Goal: Communication & Community: Answer question/provide support

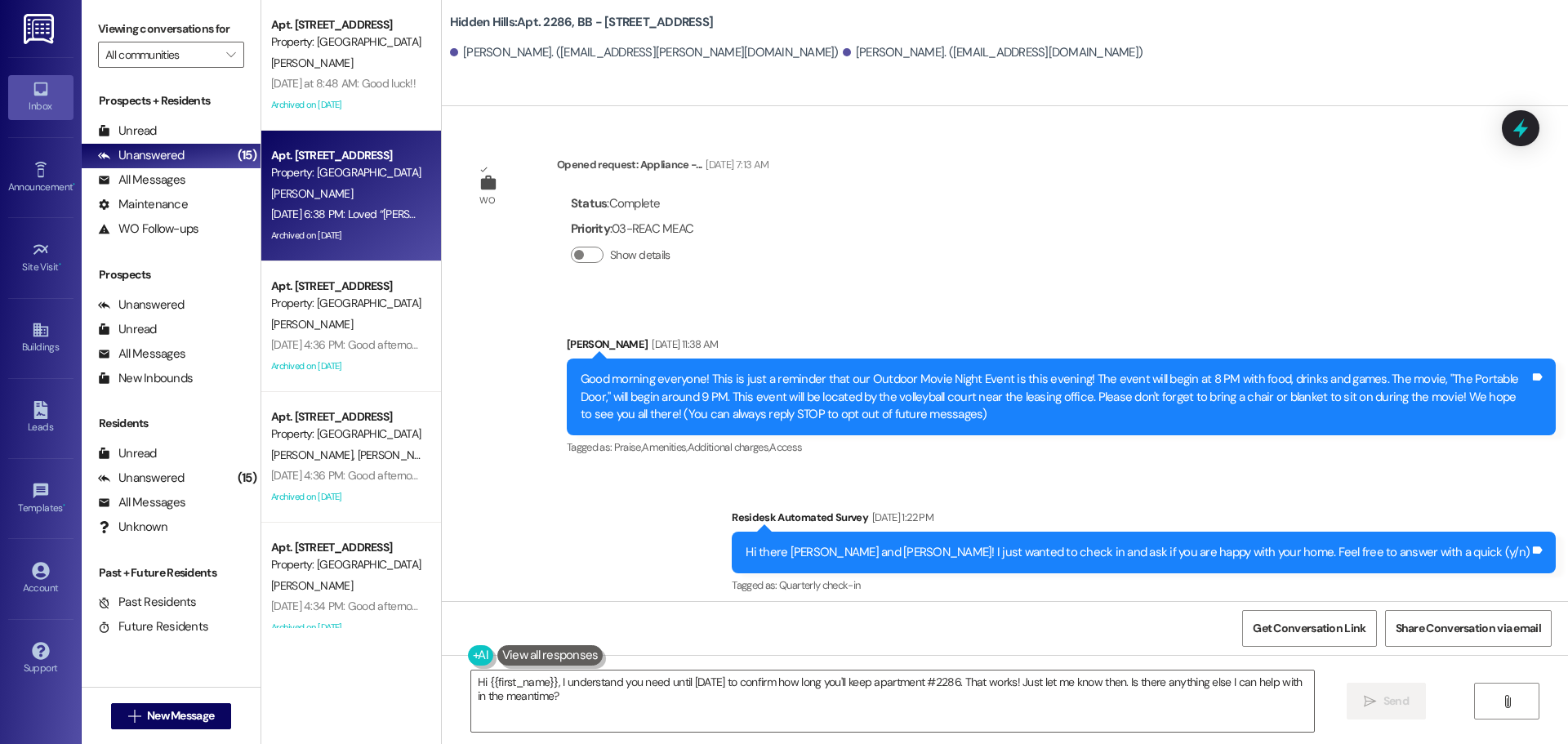
scroll to position [23248, 0]
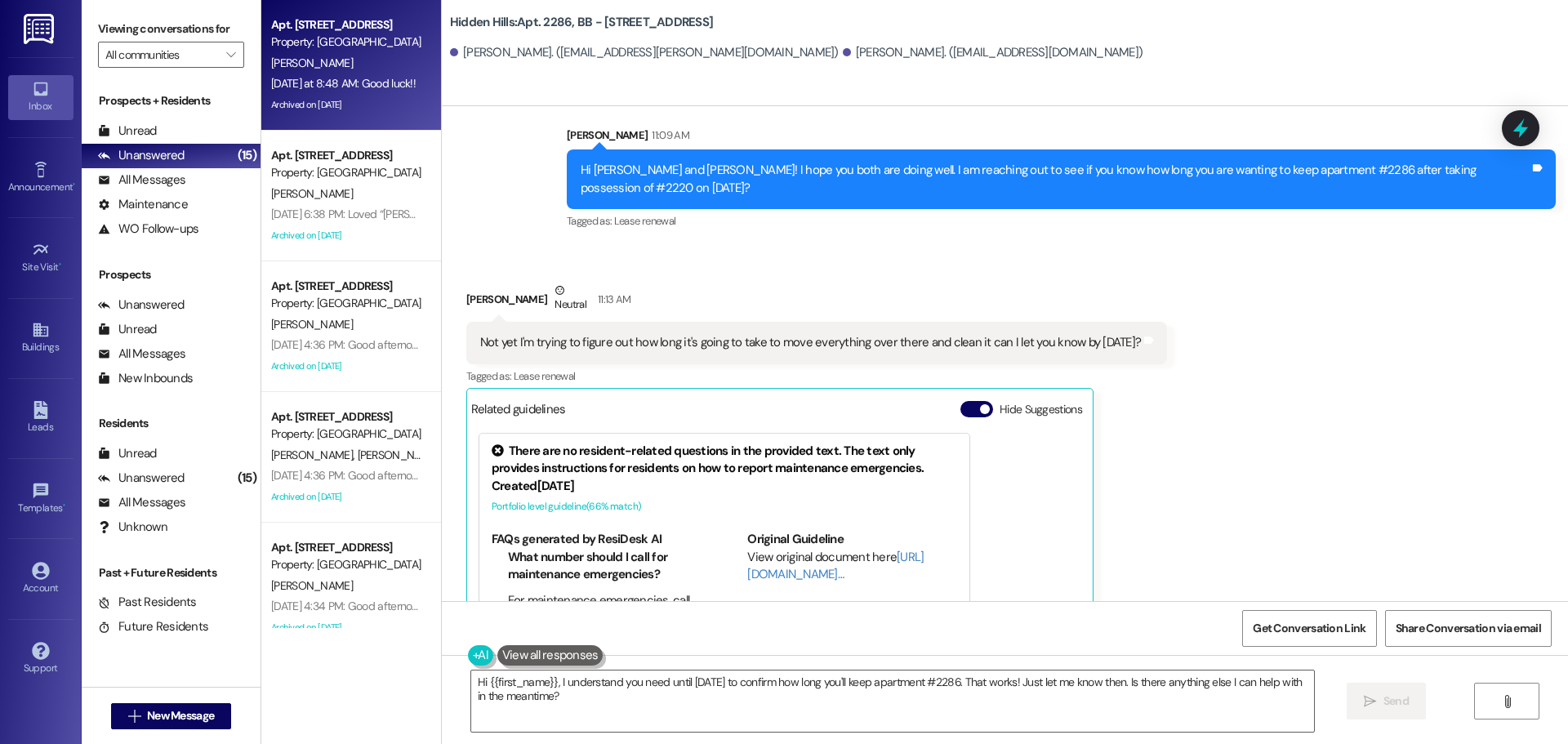
click at [384, 96] on div "Archived on [DATE]" at bounding box center [347, 105] width 154 height 20
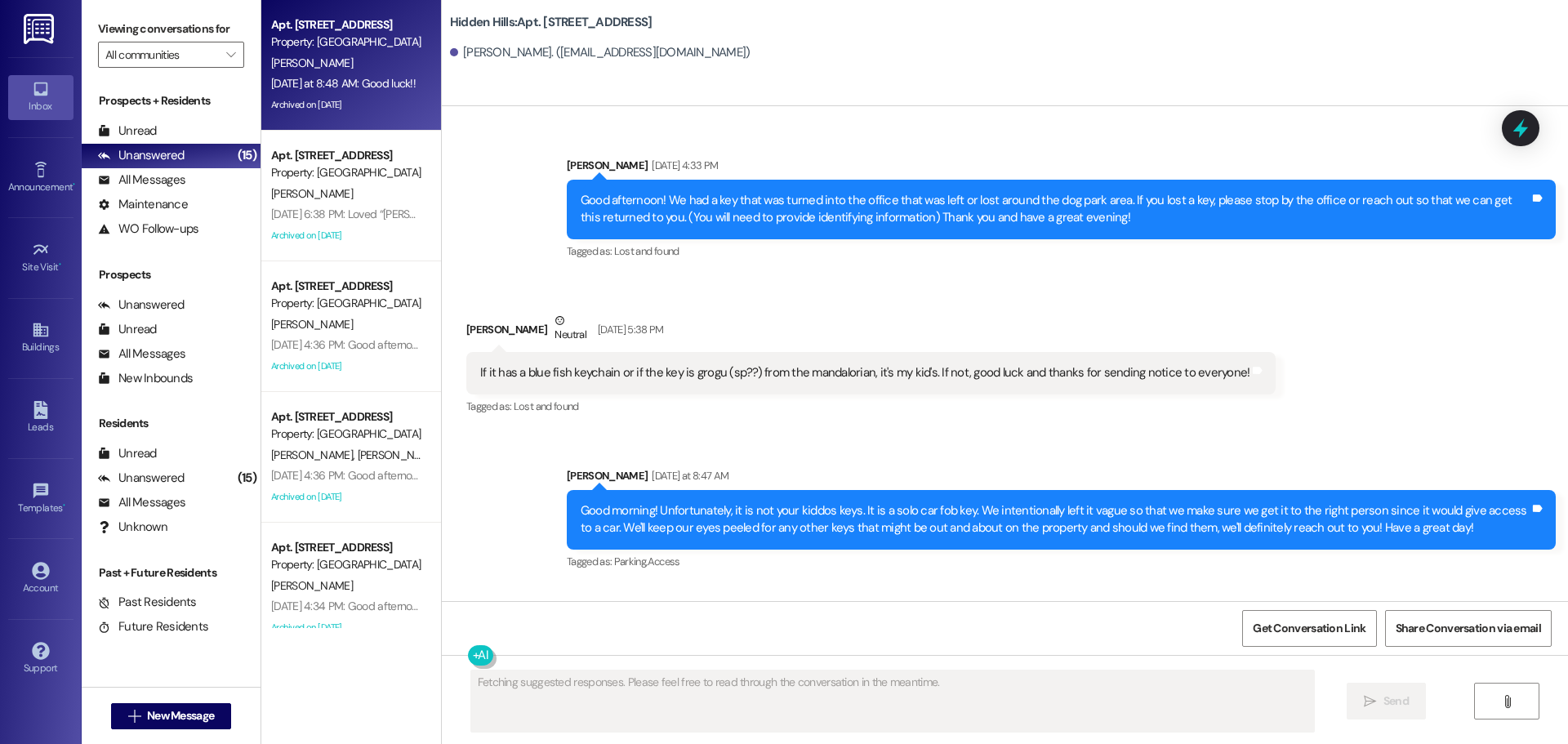
scroll to position [27281, 0]
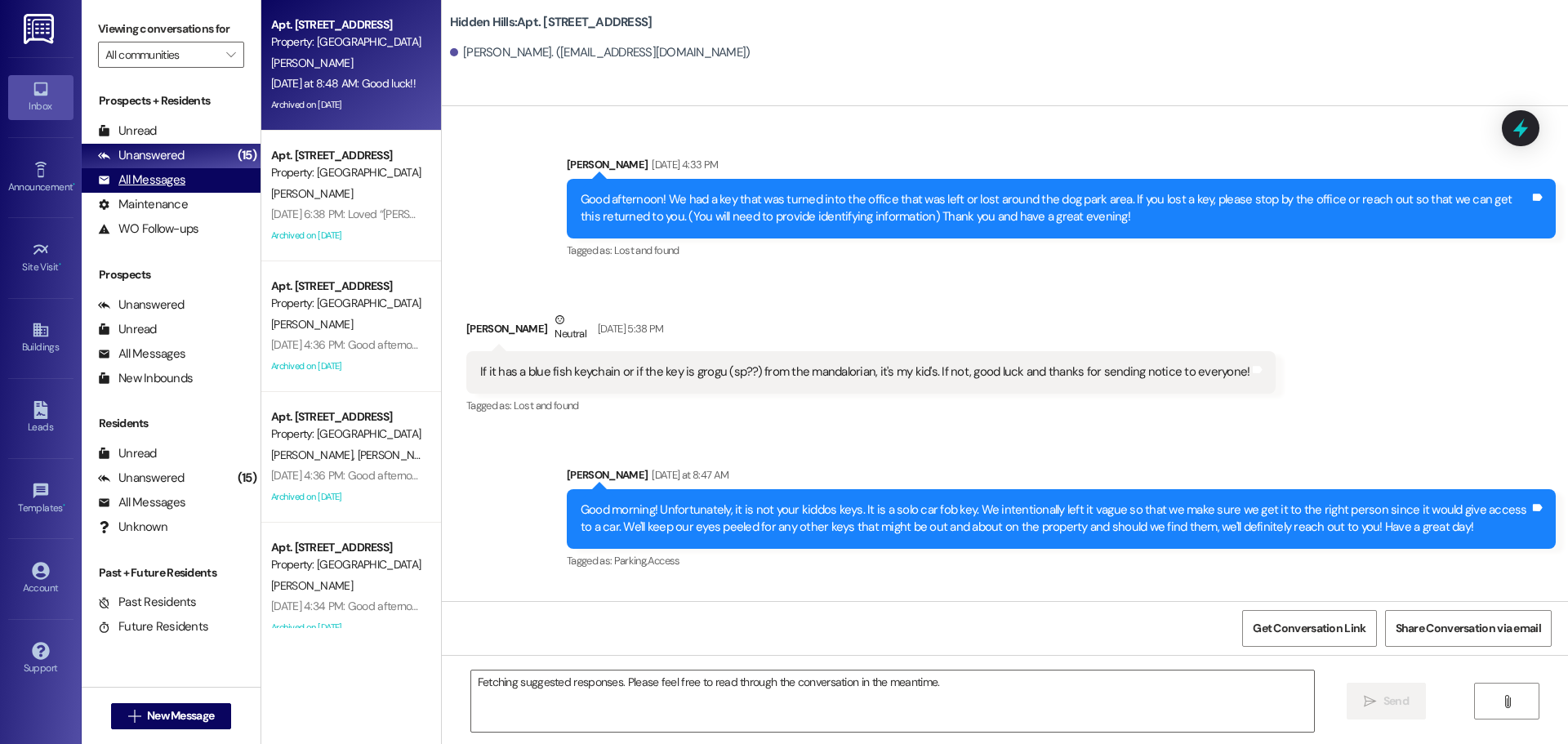
click at [164, 177] on div "All Messages" at bounding box center [141, 180] width 87 height 17
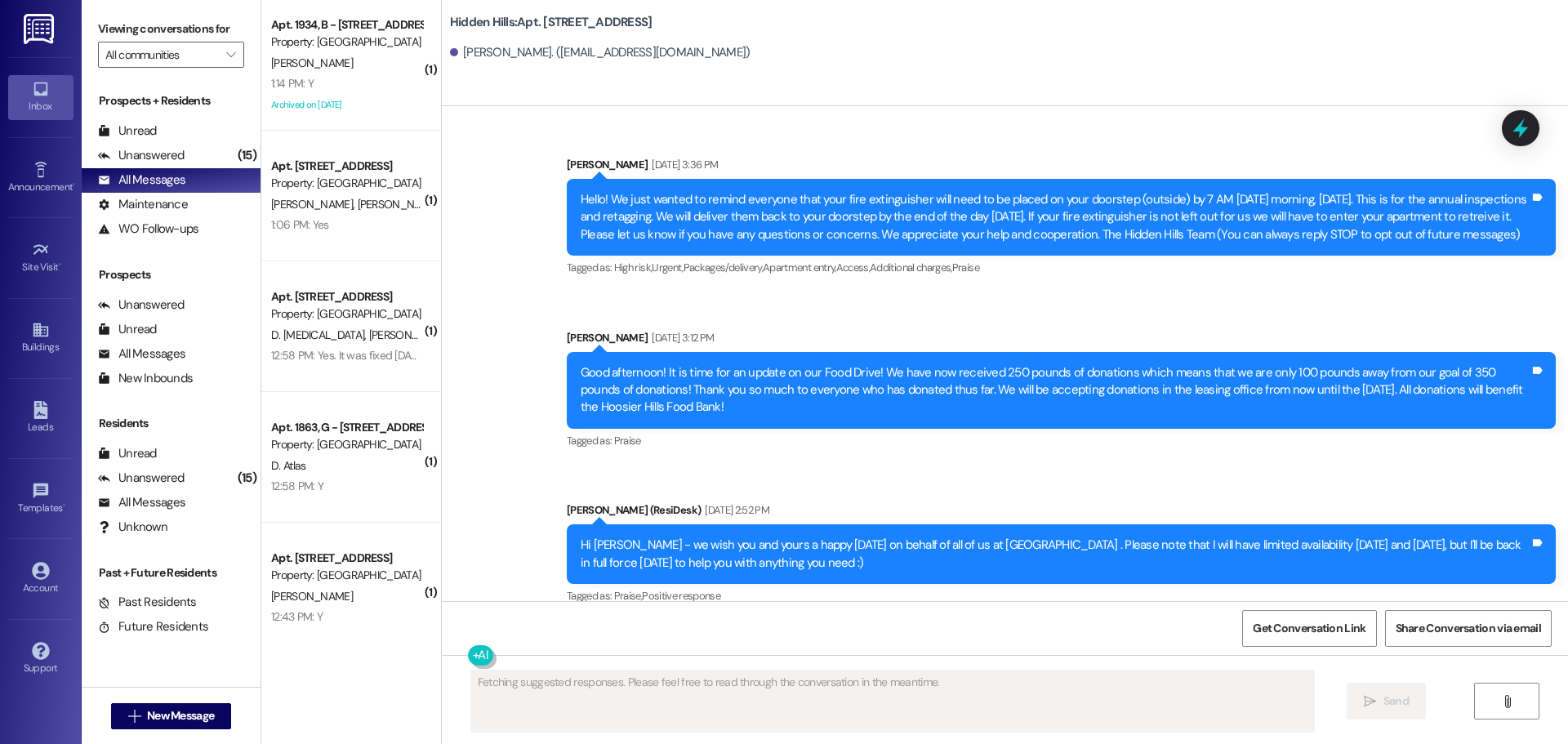
scroll to position [27280, 0]
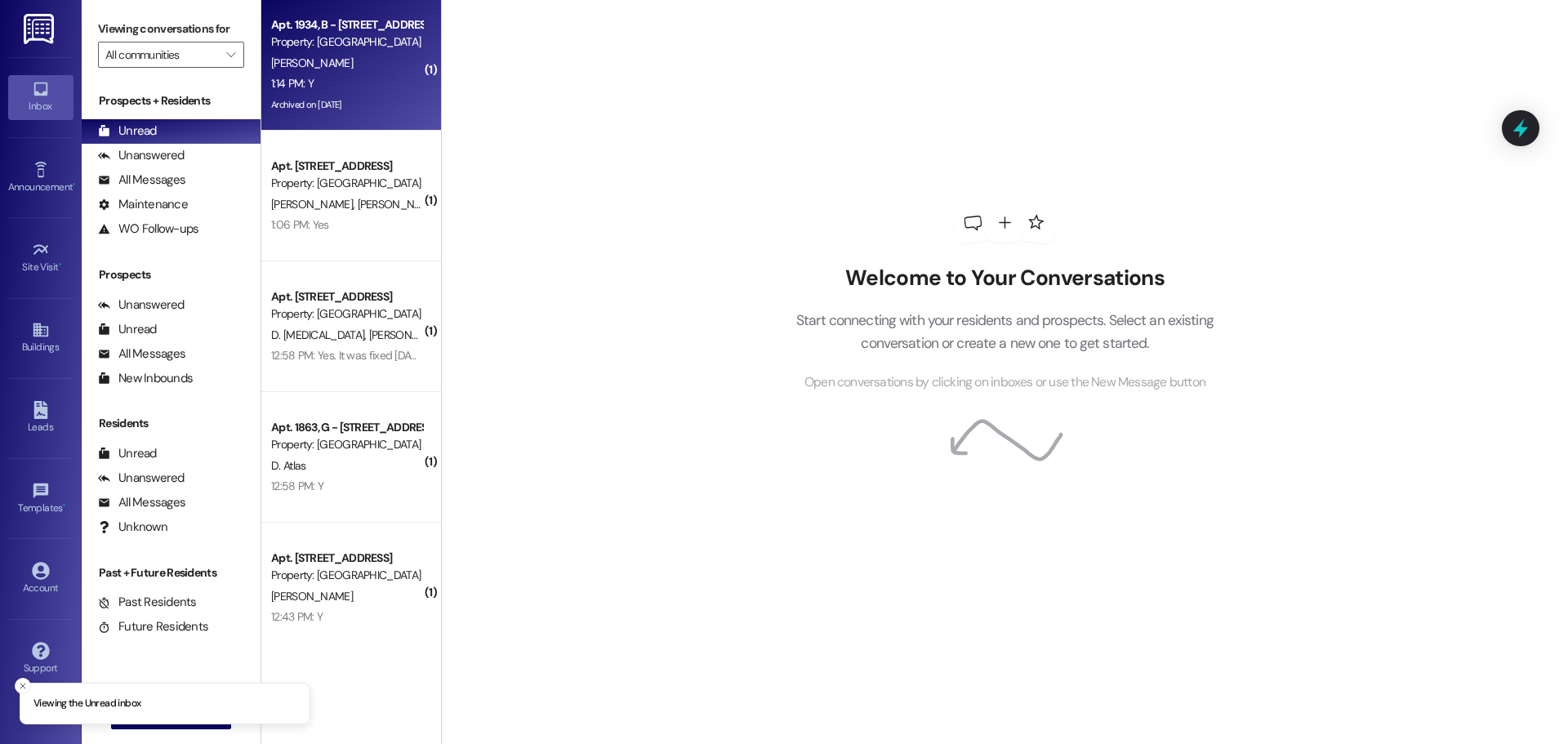
click at [333, 64] on div "[PERSON_NAME]" at bounding box center [347, 63] width 154 height 20
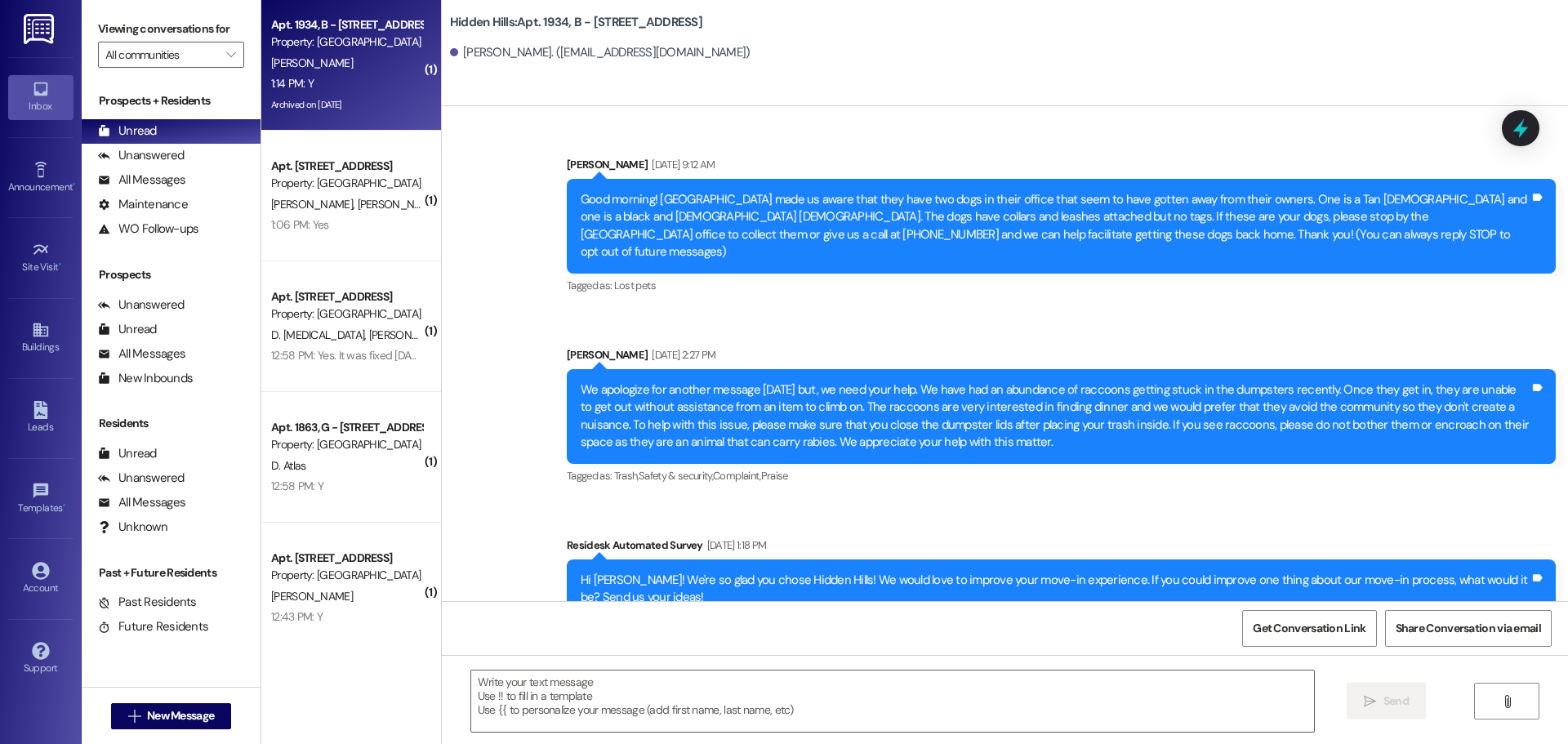
type textarea "Fetching suggested responses. Please feel free to read through the conversation…"
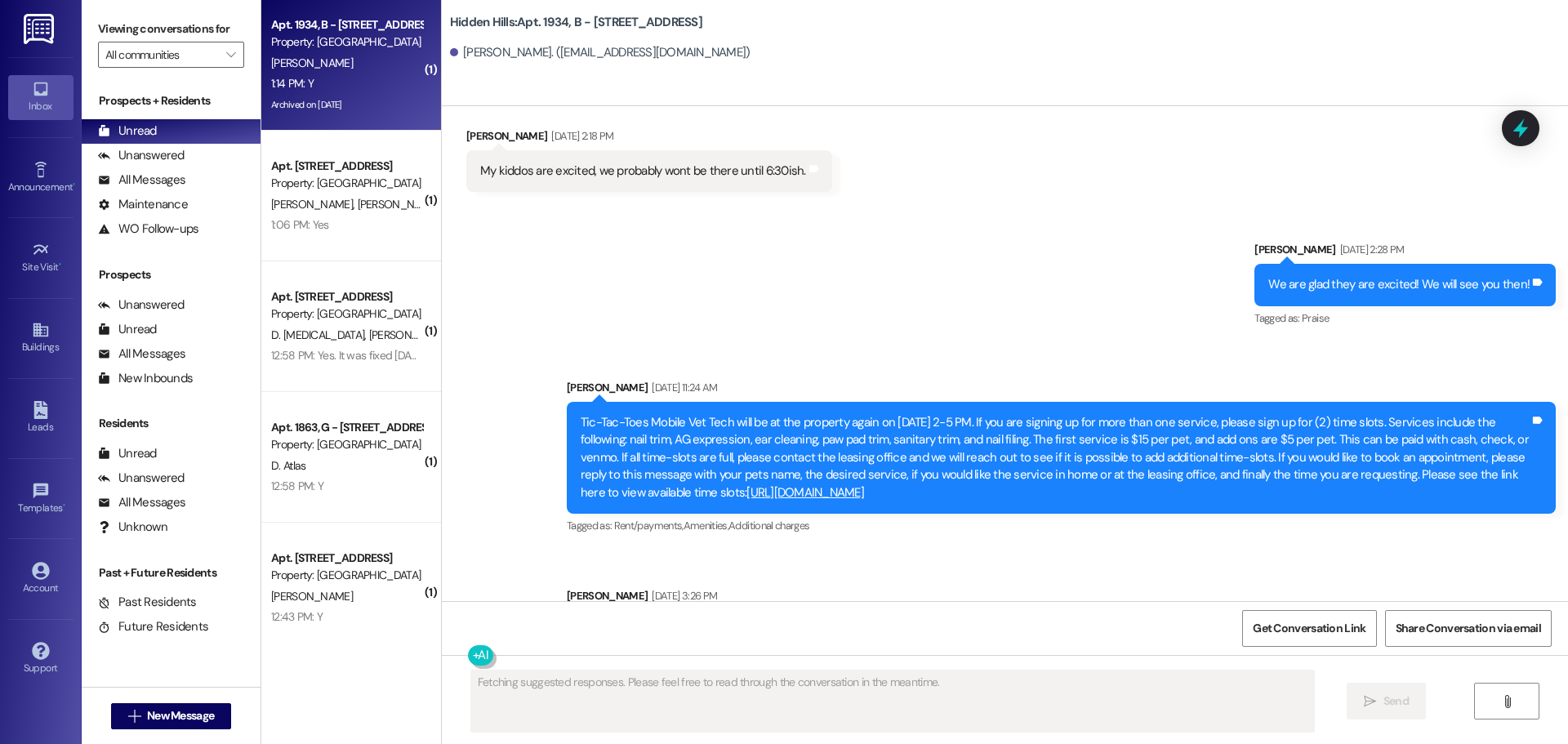
scroll to position [31836, 0]
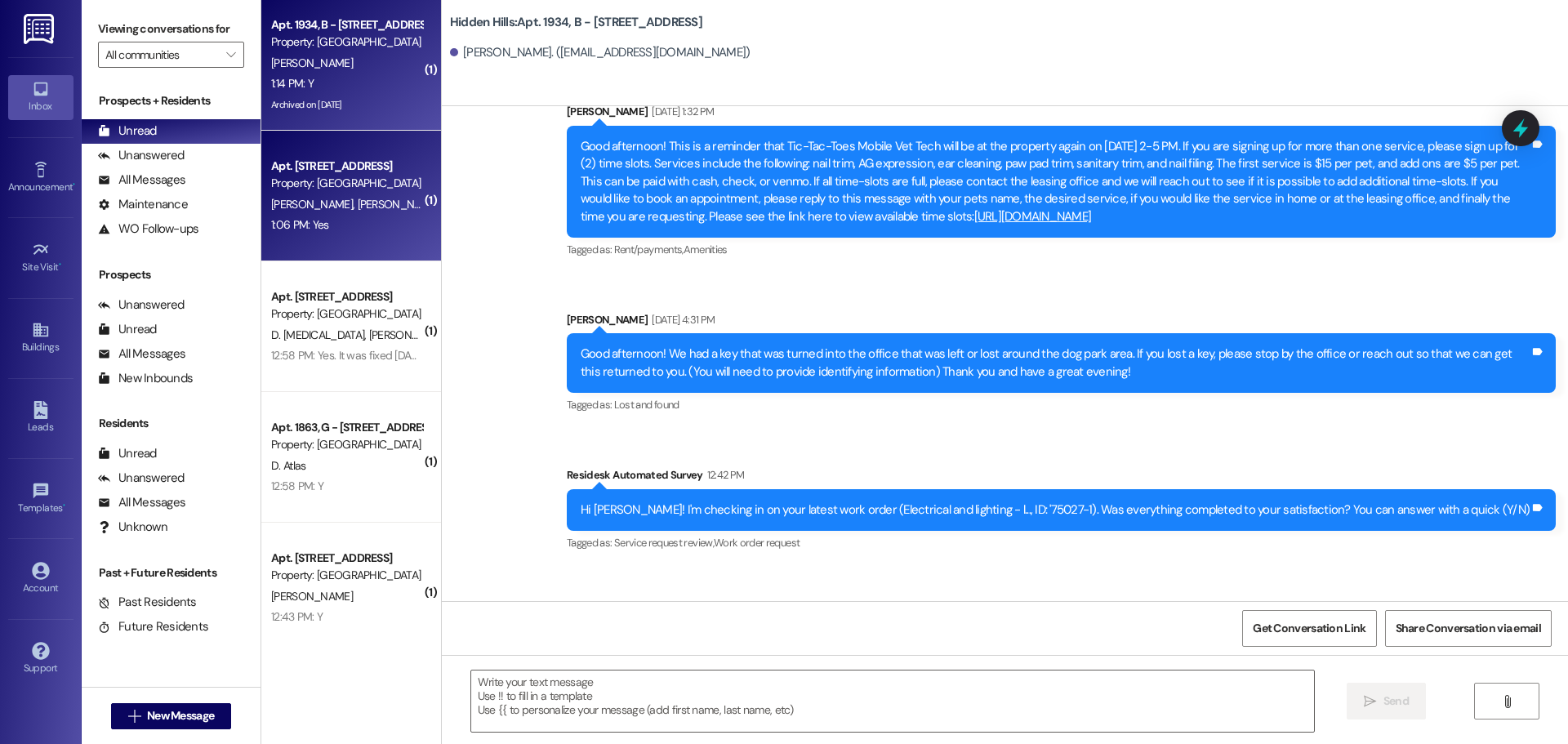
click at [315, 219] on div "1:06 PM: Yes 1:06 PM: Yes" at bounding box center [300, 224] width 58 height 15
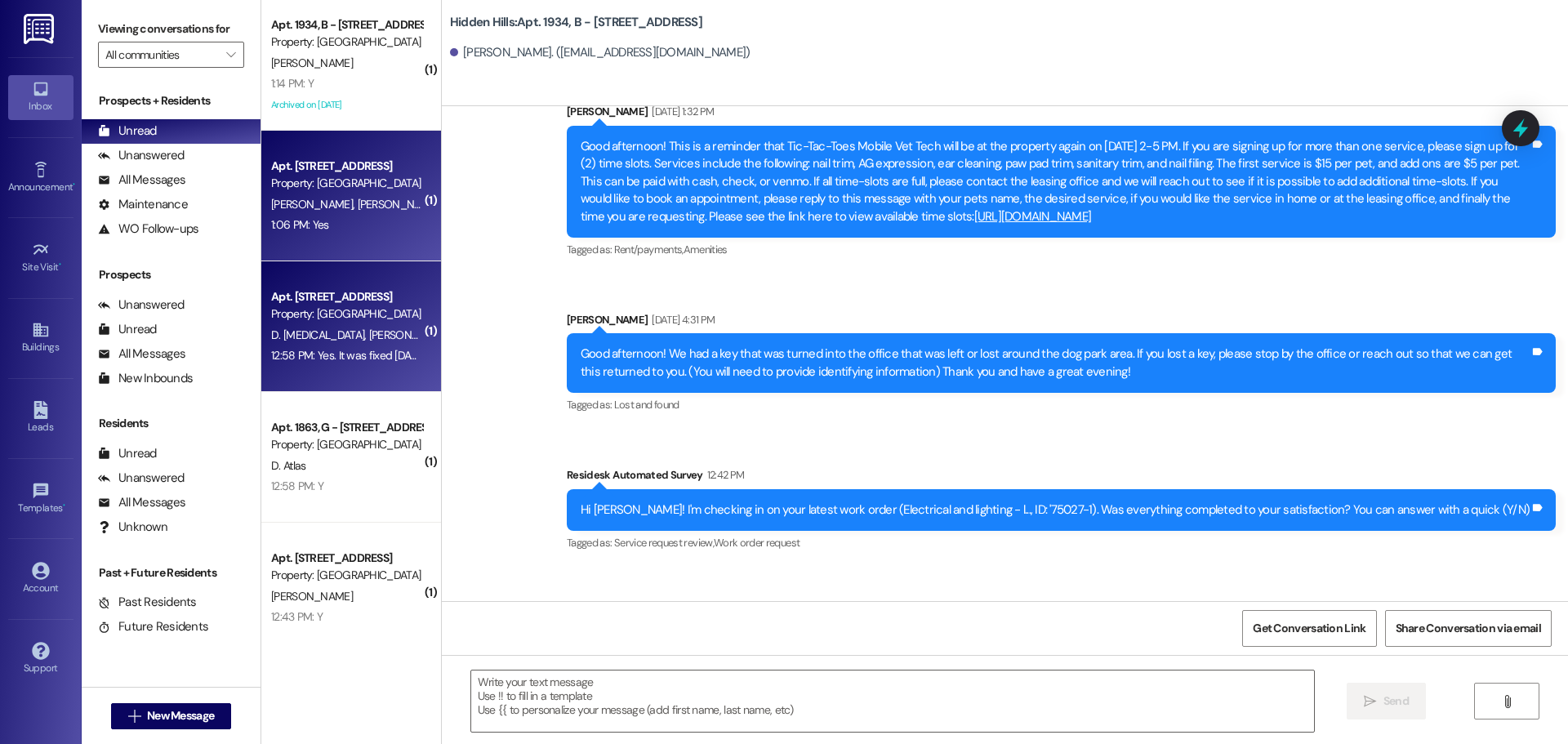
type textarea "Fetching suggested responses. Please feel free to read through the conversation…"
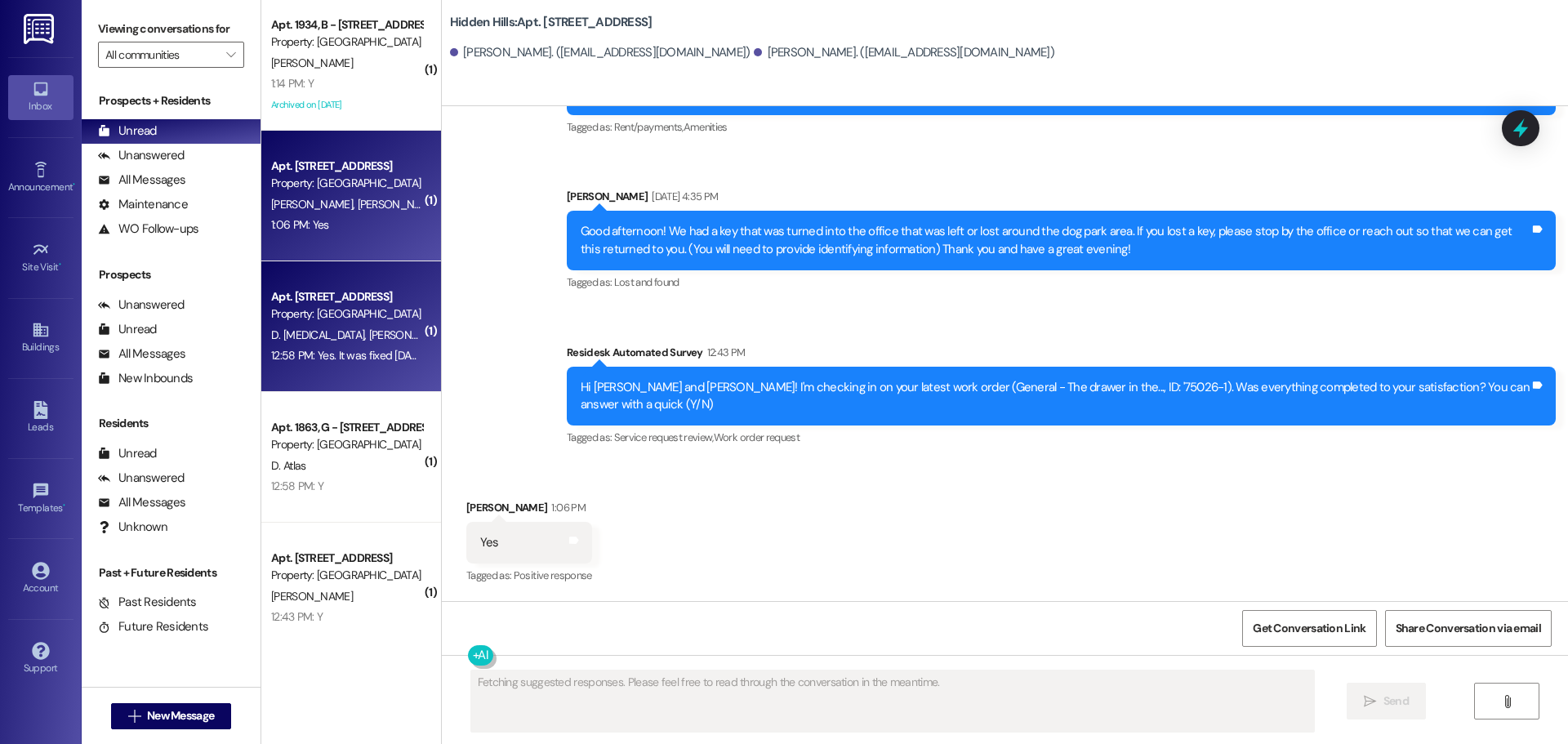
scroll to position [5834, 0]
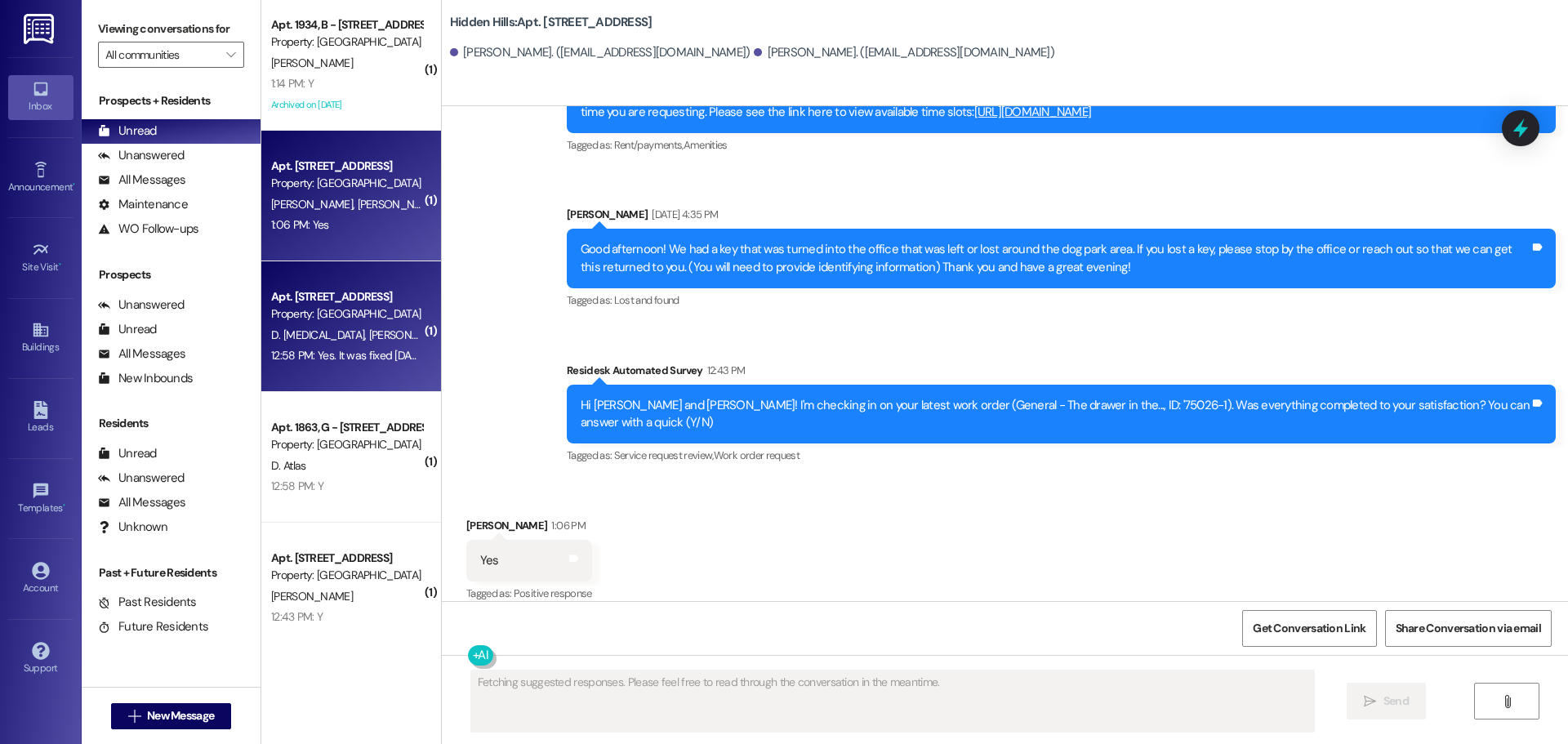
click at [325, 314] on div "Property: [GEOGRAPHIC_DATA]" at bounding box center [346, 314] width 151 height 17
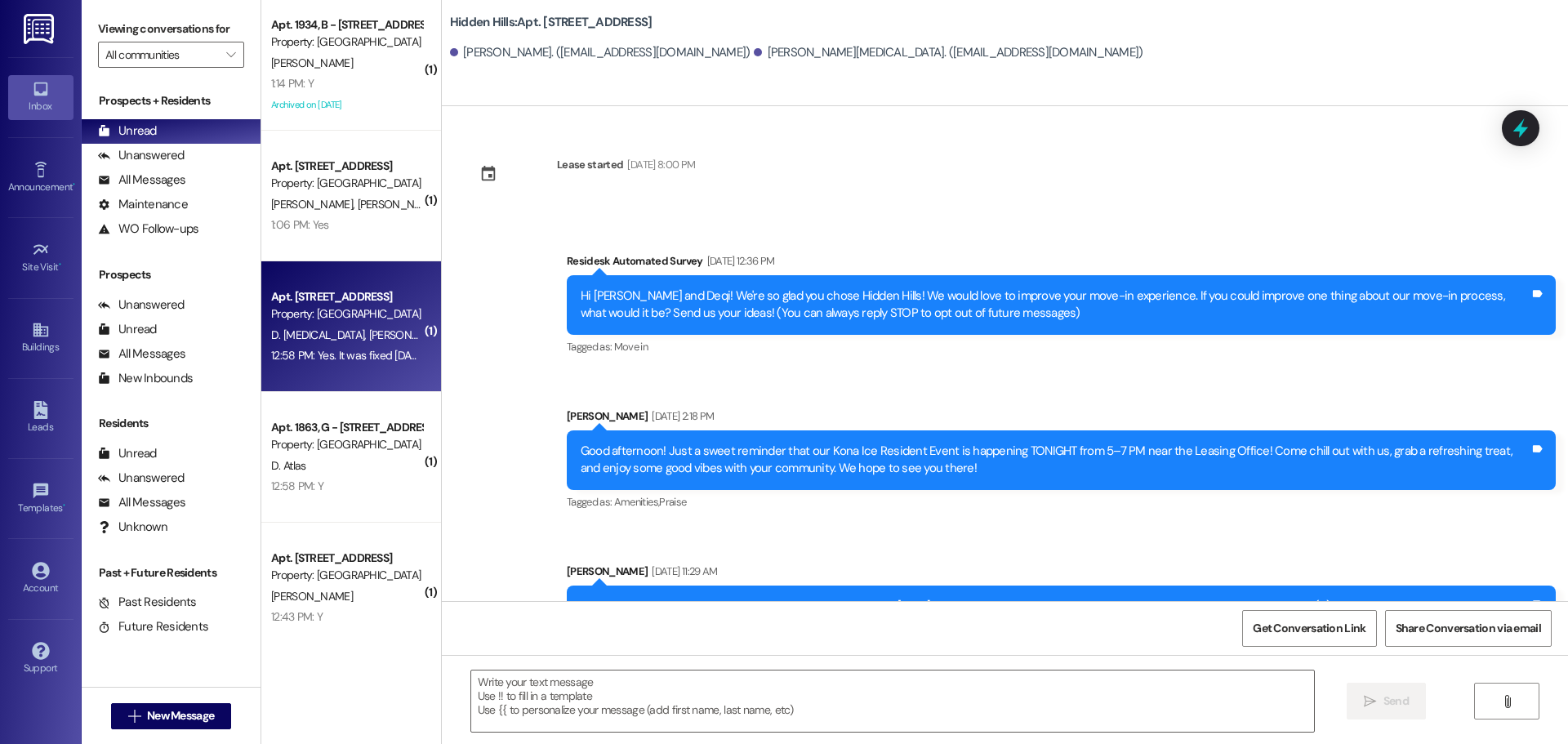
type textarea "Fetching suggested responses. Please feel free to read through the conversation…"
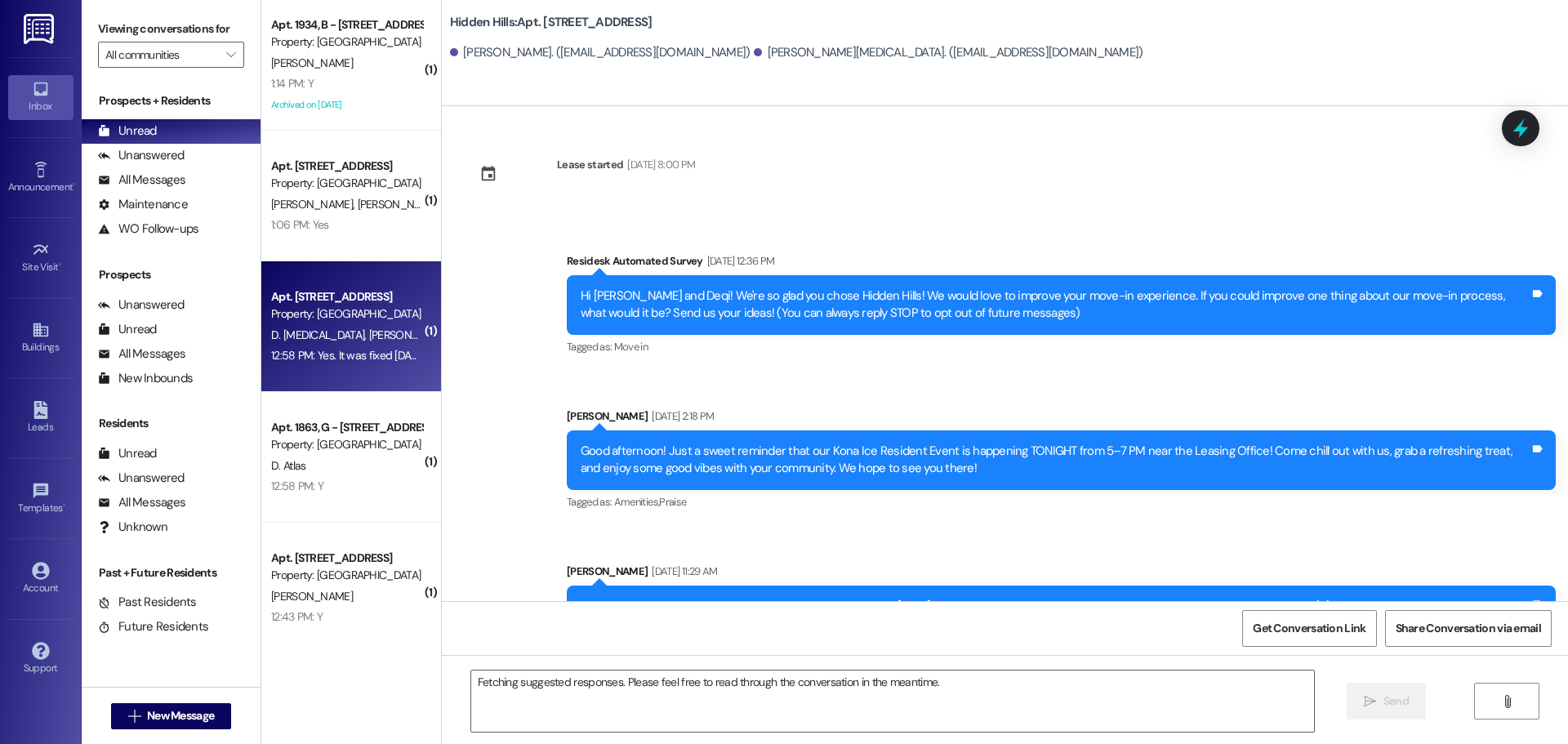
scroll to position [1251, 0]
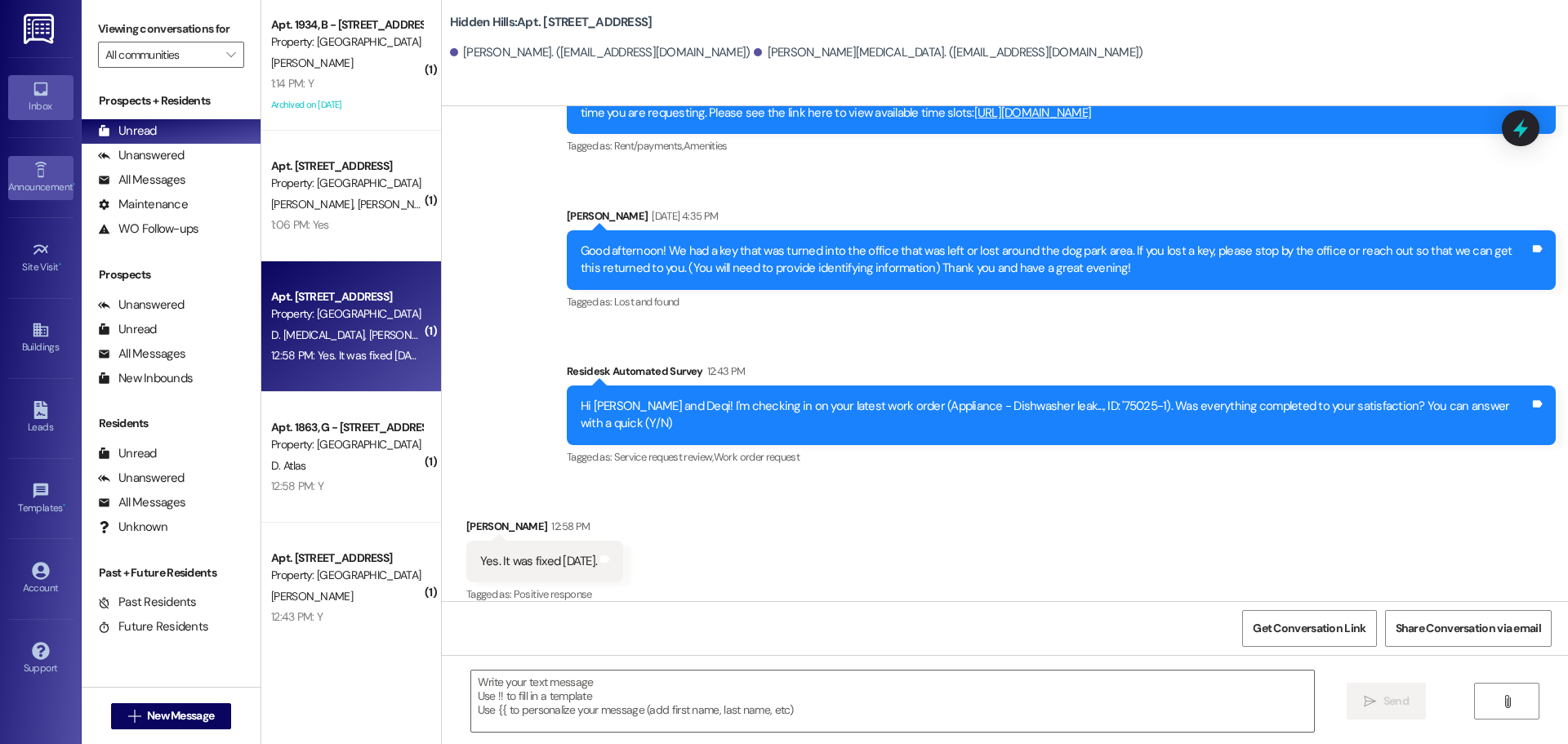
click at [42, 179] on div "Announcement •" at bounding box center [41, 187] width 82 height 16
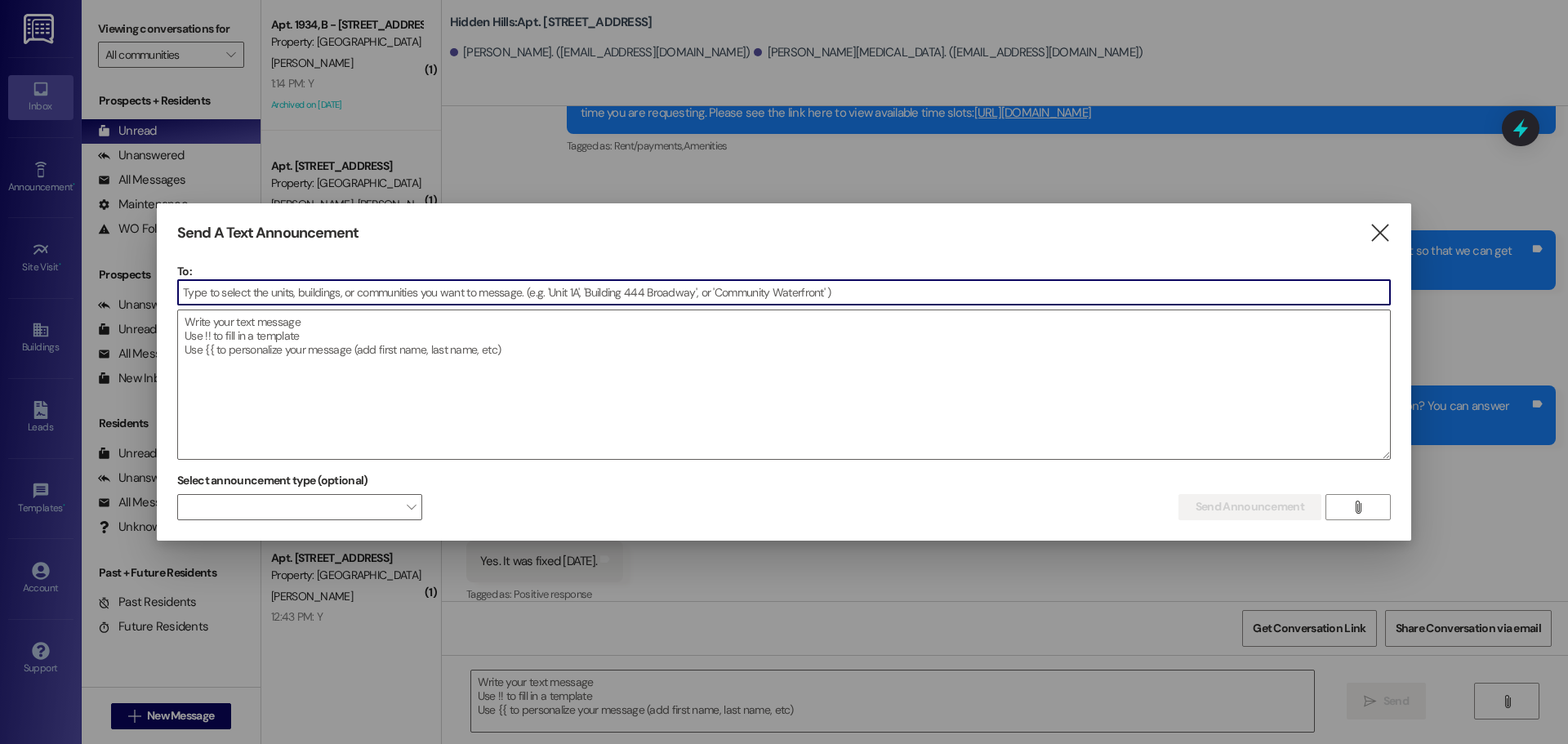
click at [361, 292] on input at bounding box center [784, 292] width 1211 height 25
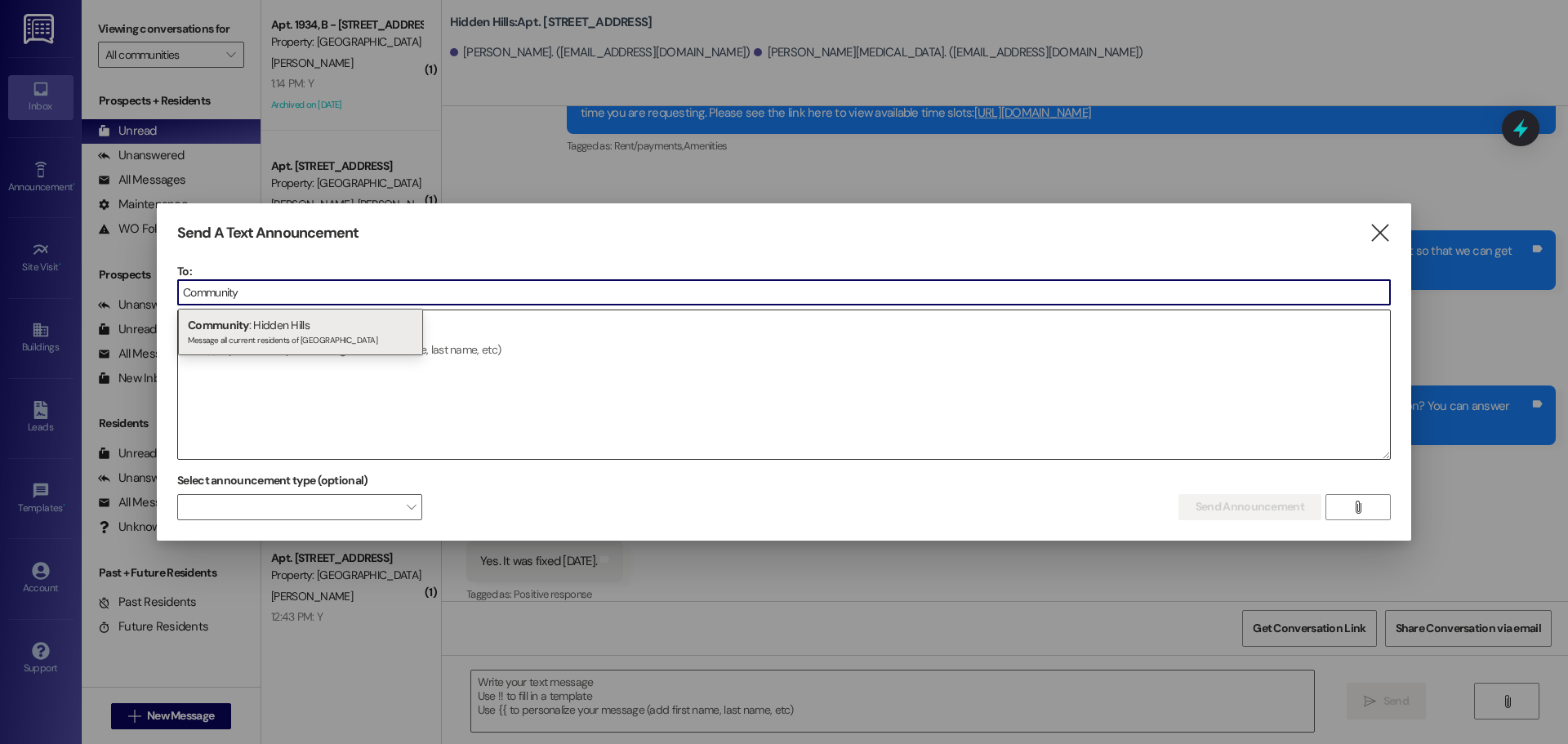
type input "Community"
click at [324, 335] on div "Message all current residents of Hidden Hills" at bounding box center [301, 339] width 226 height 14
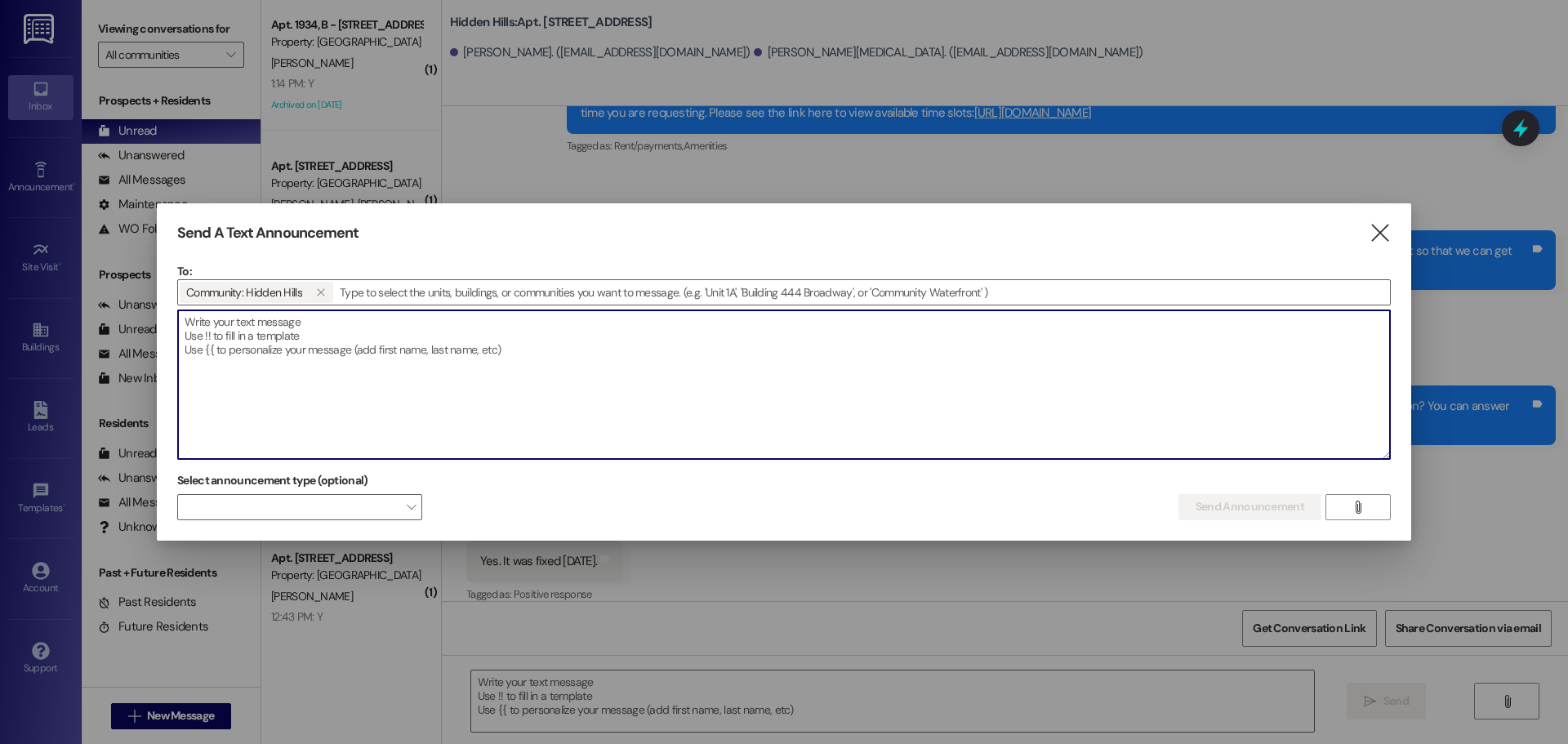
click at [291, 333] on textarea at bounding box center [784, 384] width 1211 height 149
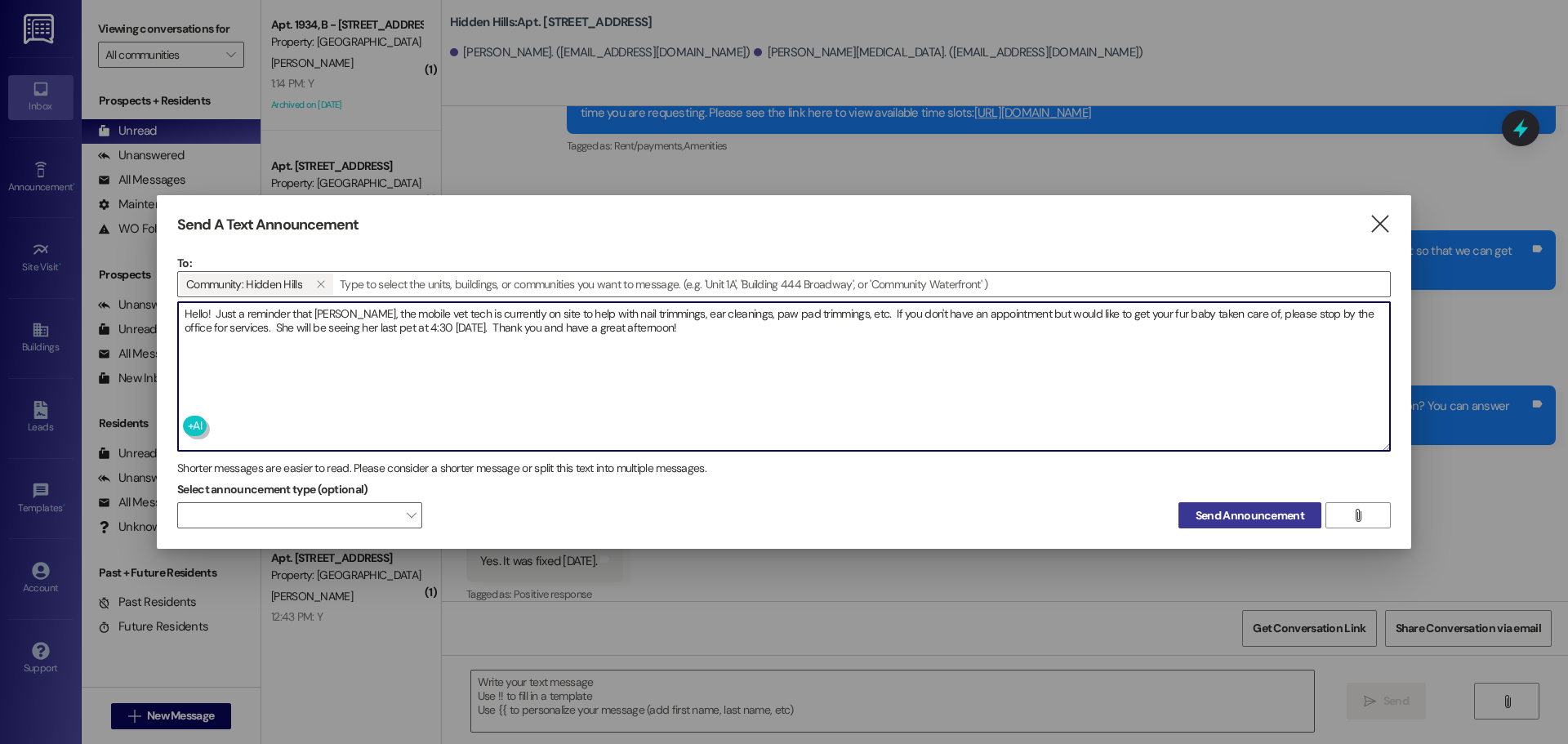
type textarea "Hello! Just a reminder that [PERSON_NAME], the mobile vet tech is currently on …"
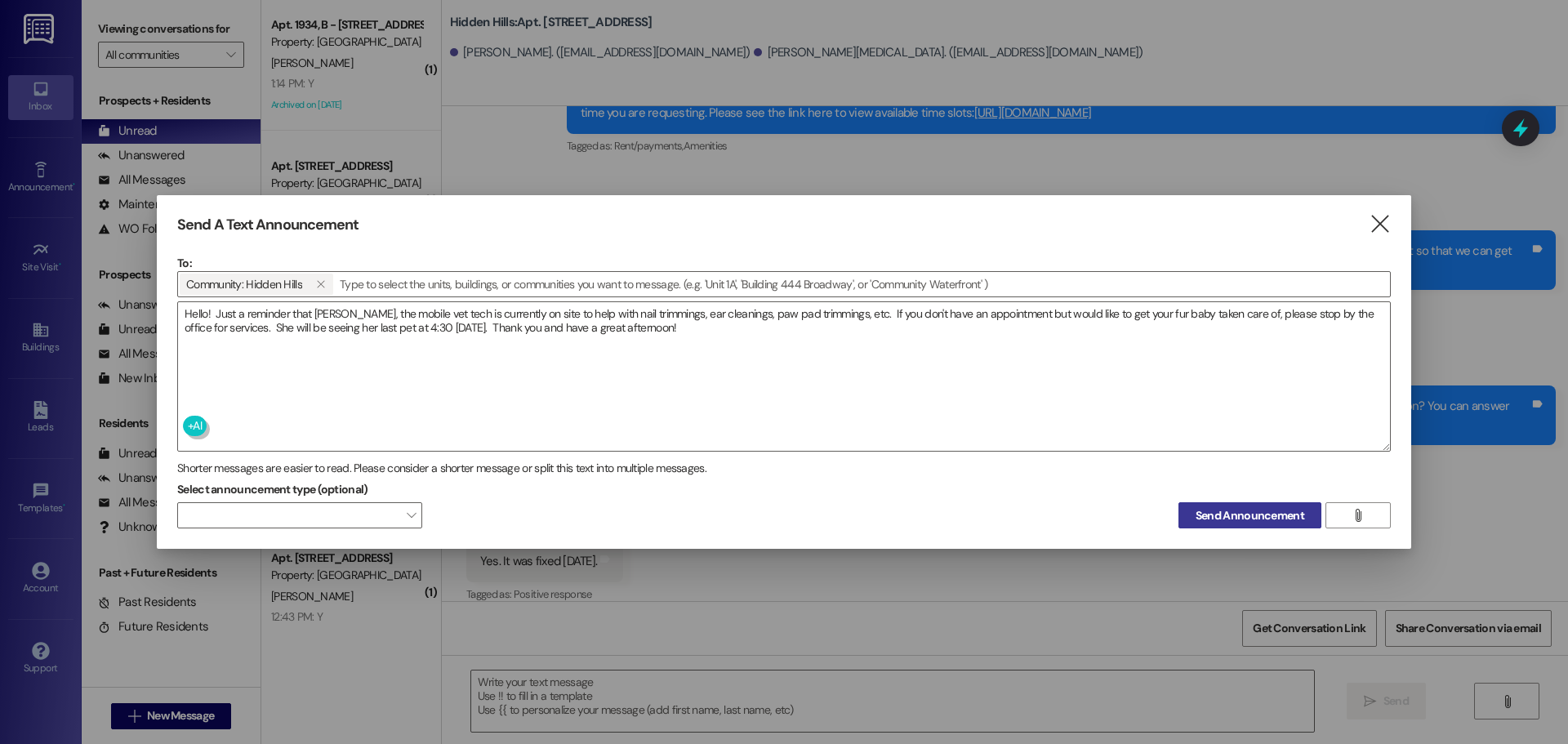
click at [1213, 516] on span "Send Announcement" at bounding box center [1249, 515] width 109 height 17
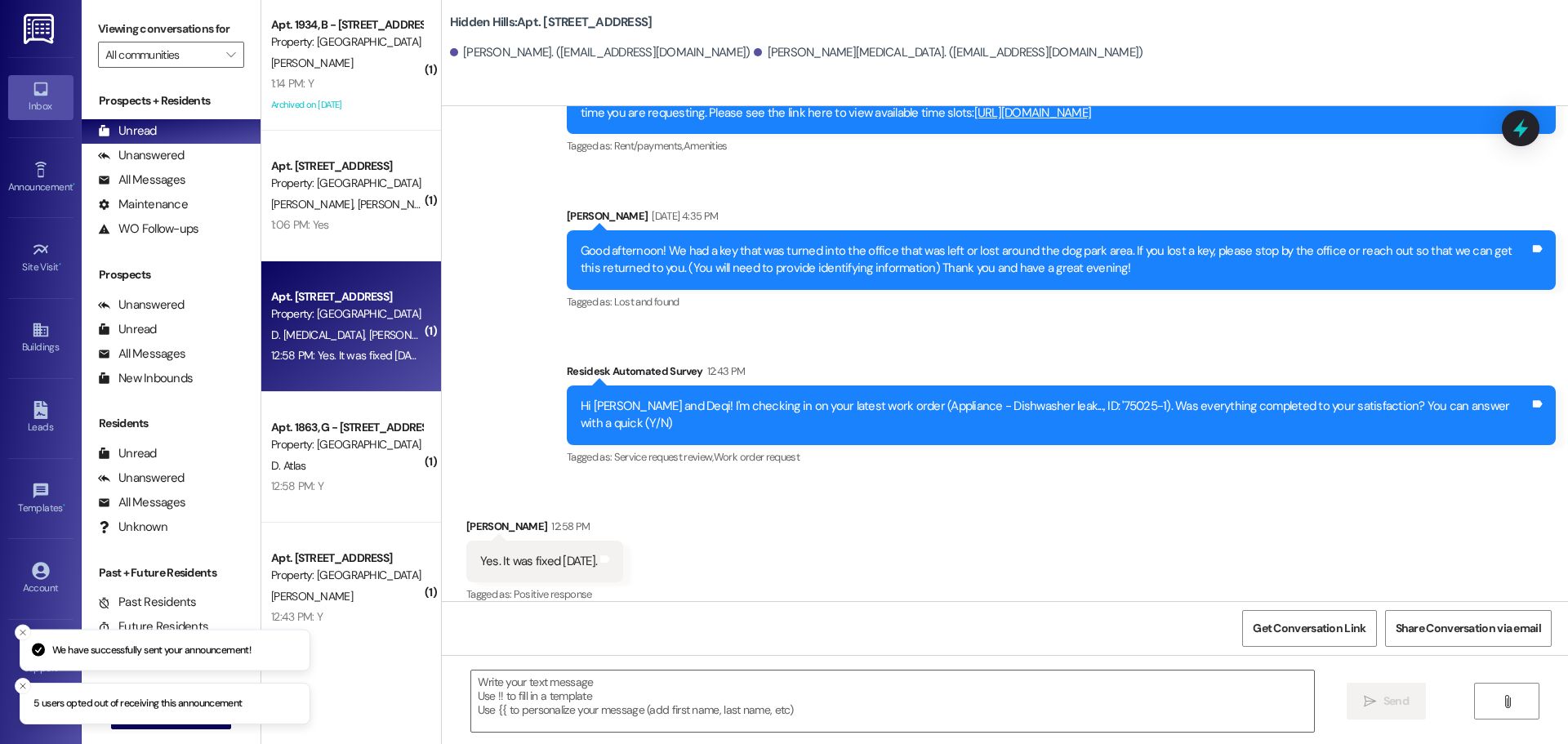
scroll to position [1252, 0]
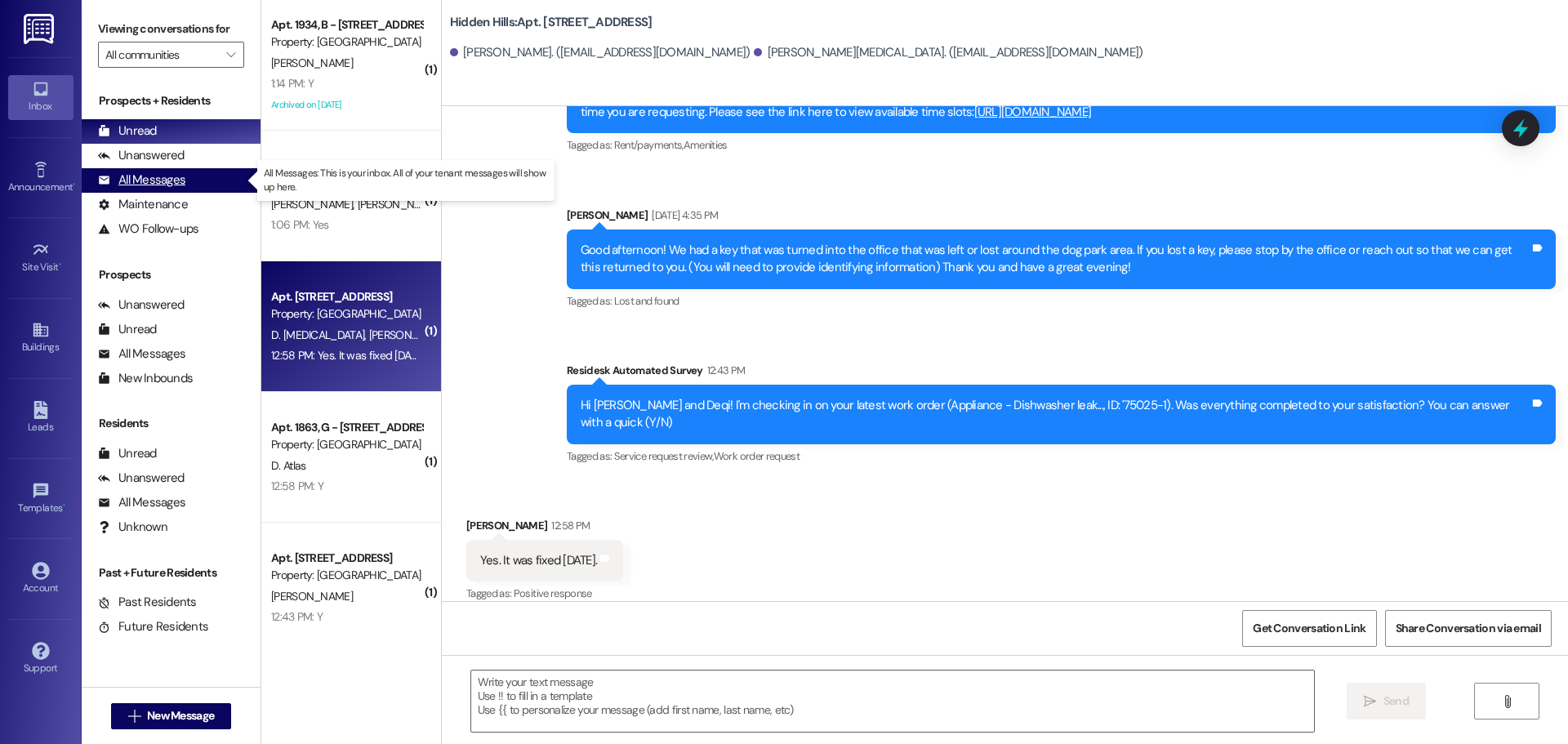
click at [176, 174] on div "All Messages" at bounding box center [141, 180] width 87 height 17
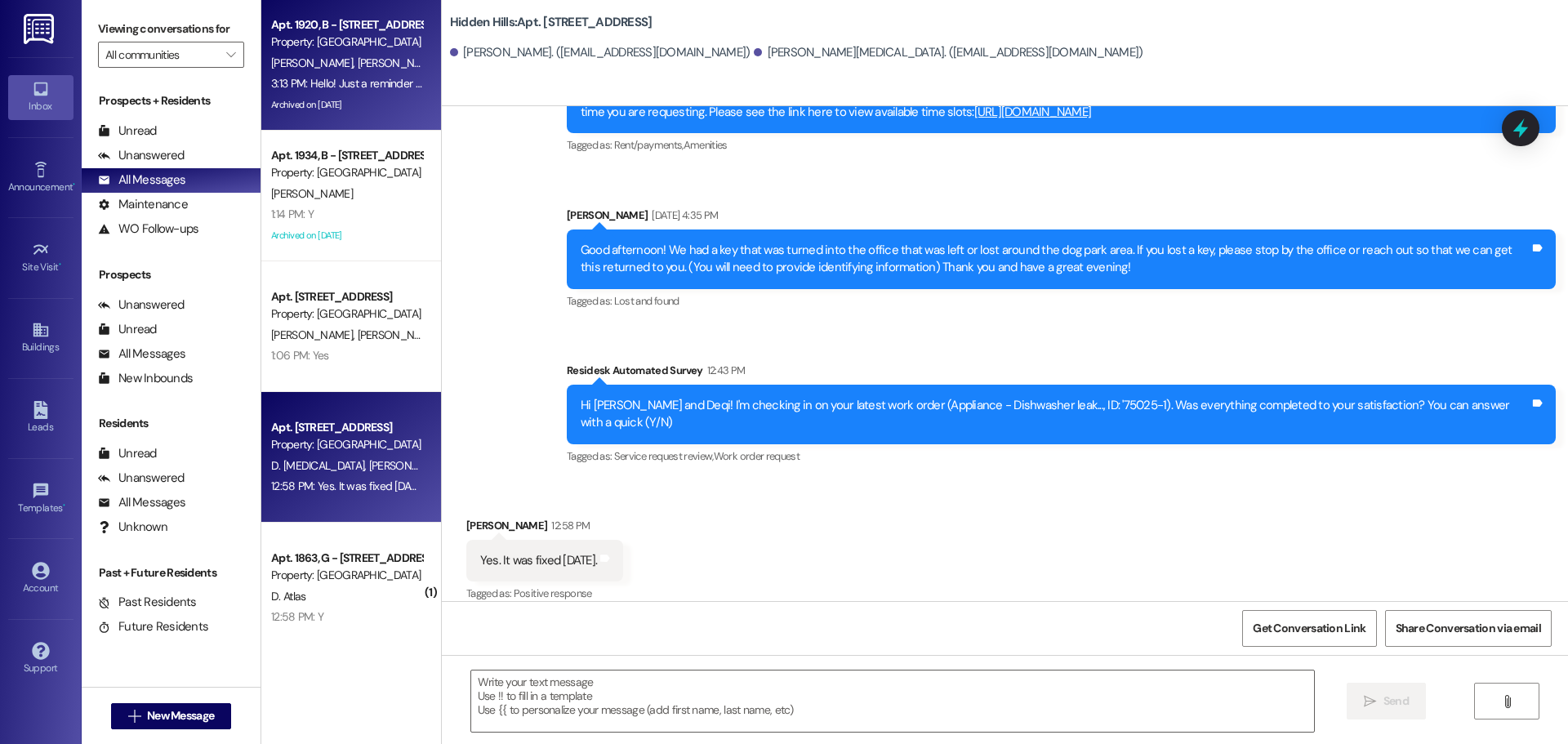
click at [392, 69] on div "F. Lillard J. Silva" at bounding box center [347, 63] width 154 height 20
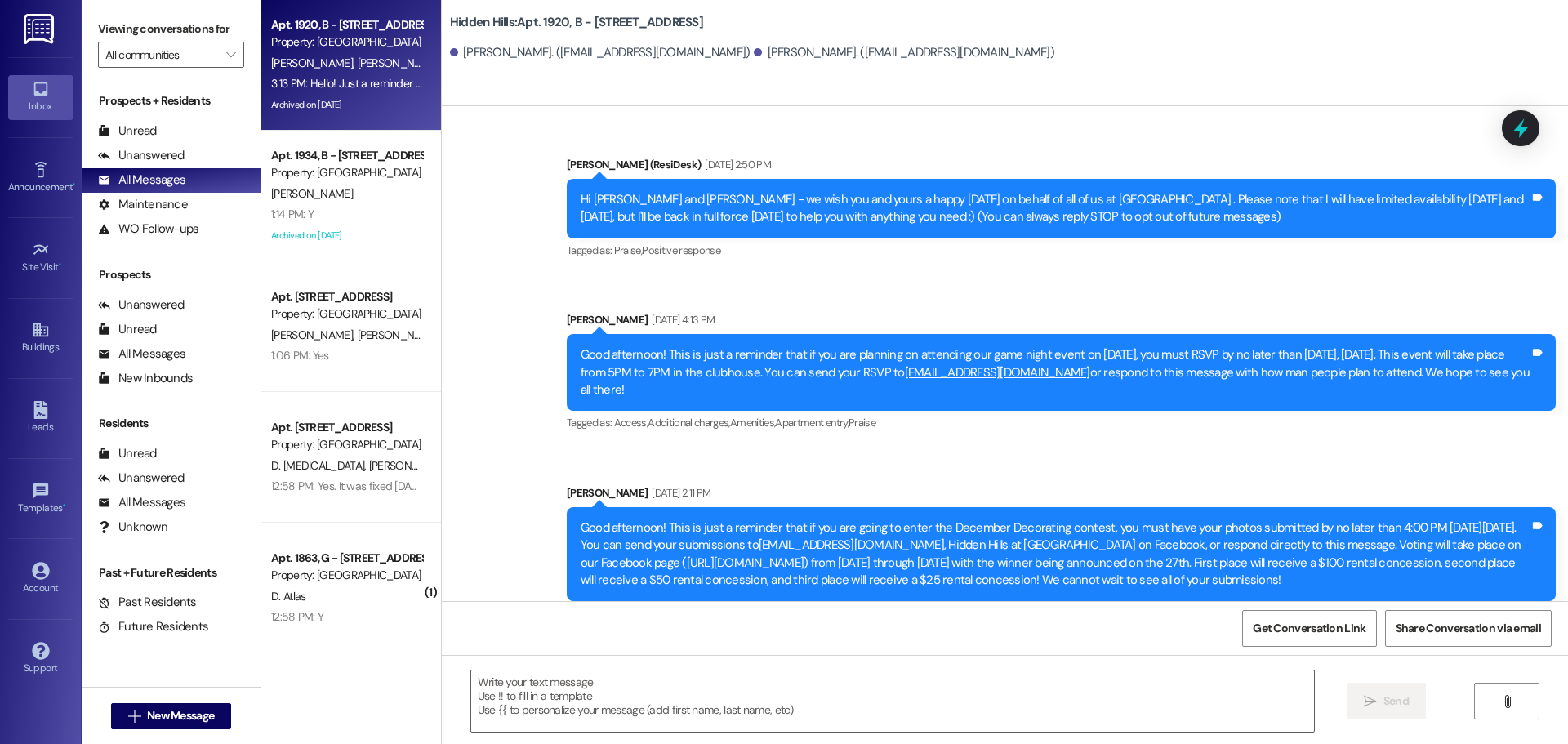
type textarea "Fetching suggested responses. Please feel free to read through the conversation…"
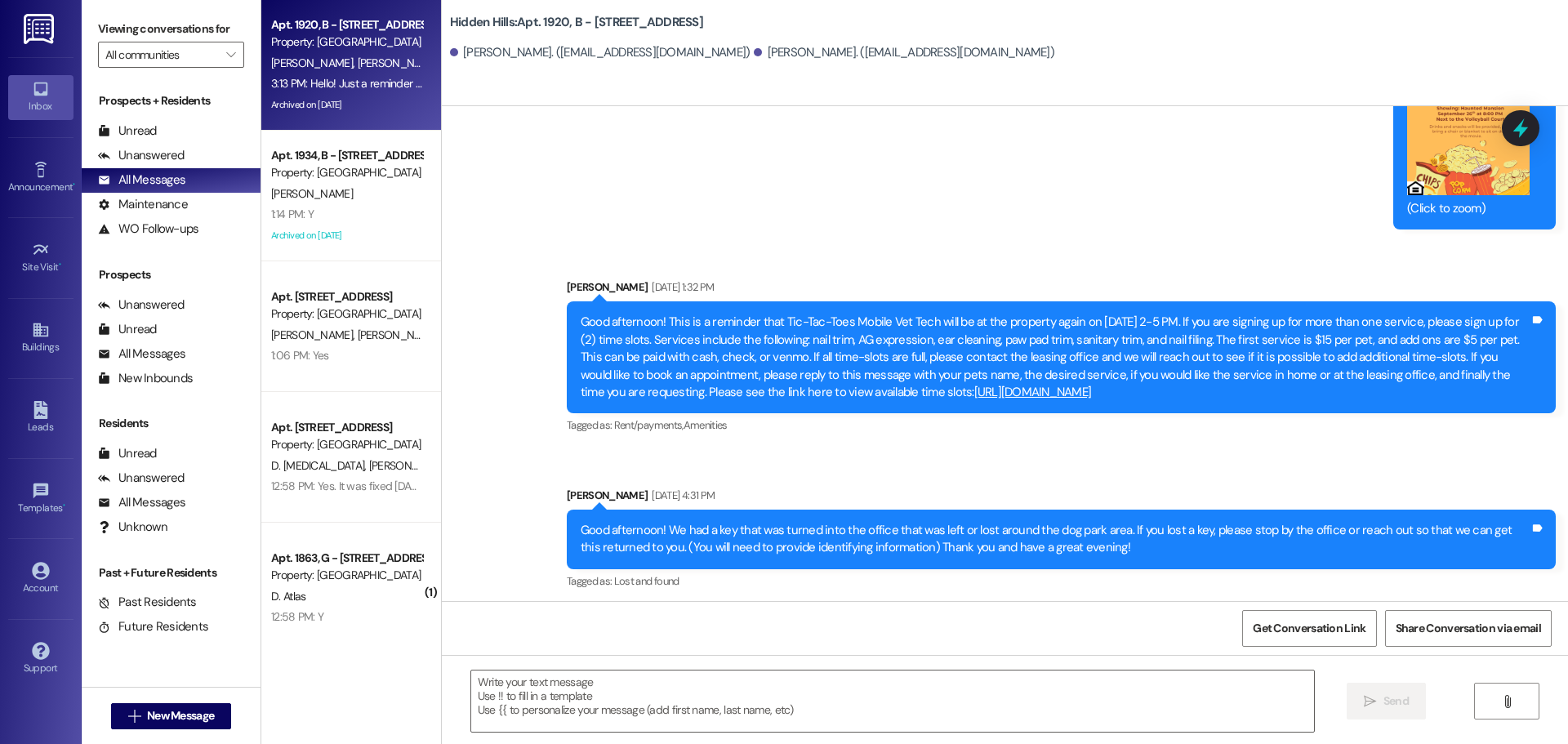
scroll to position [30581, 0]
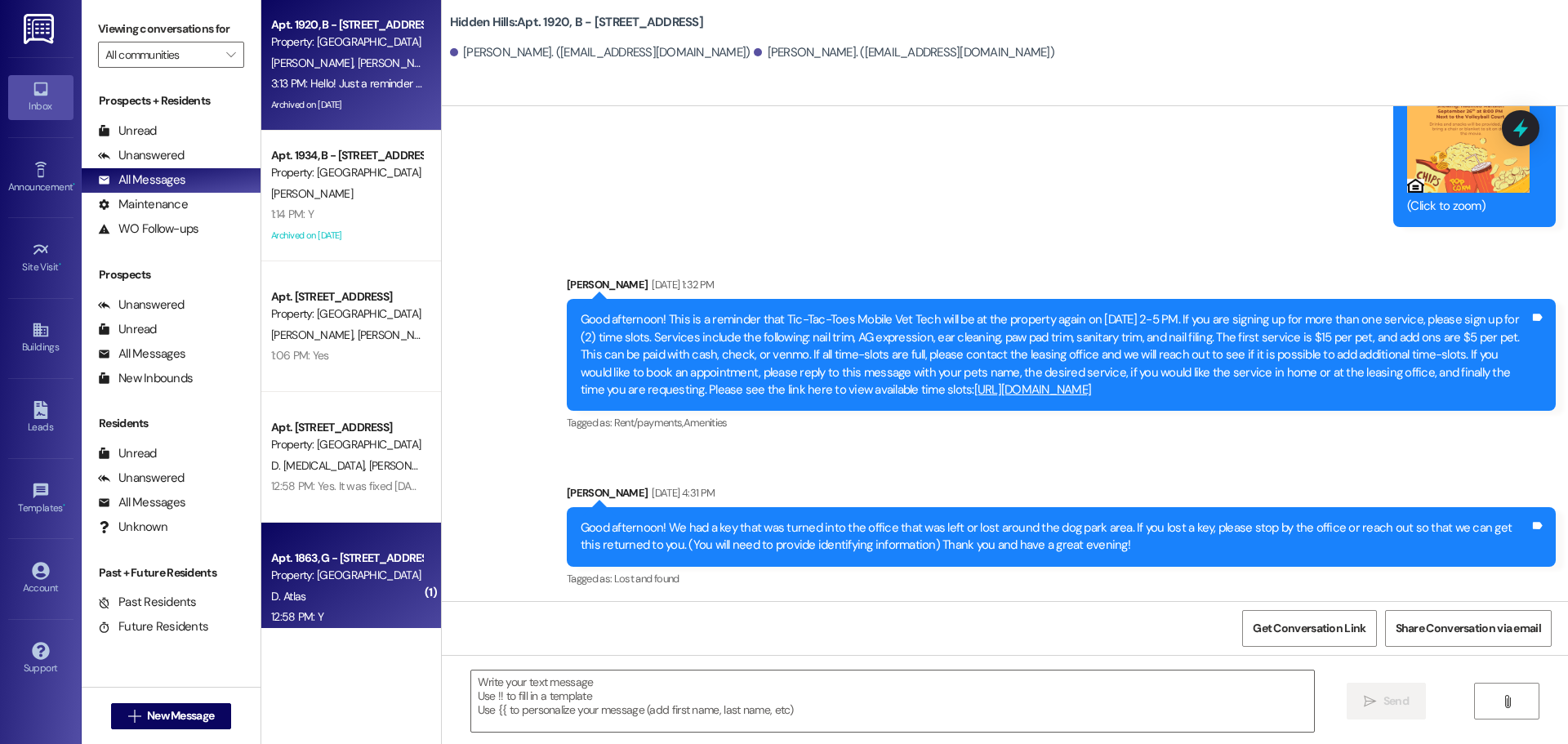
click at [321, 545] on div "Apt. 1863, G - 2201 S Oakdale Dr Property: Hidden Hills D. Atlas 12:58 PM: Y 12…" at bounding box center [351, 588] width 180 height 131
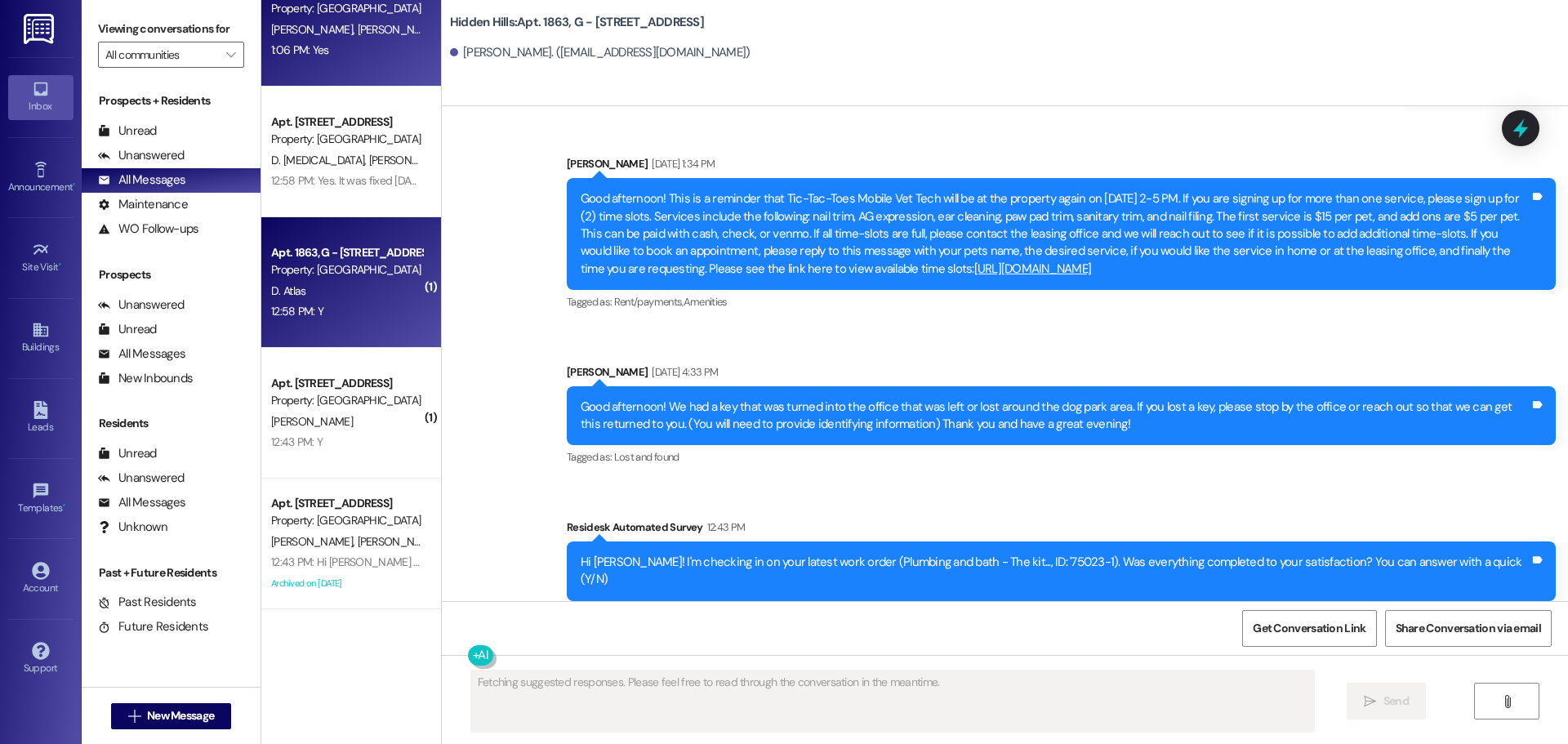
scroll to position [327, 0]
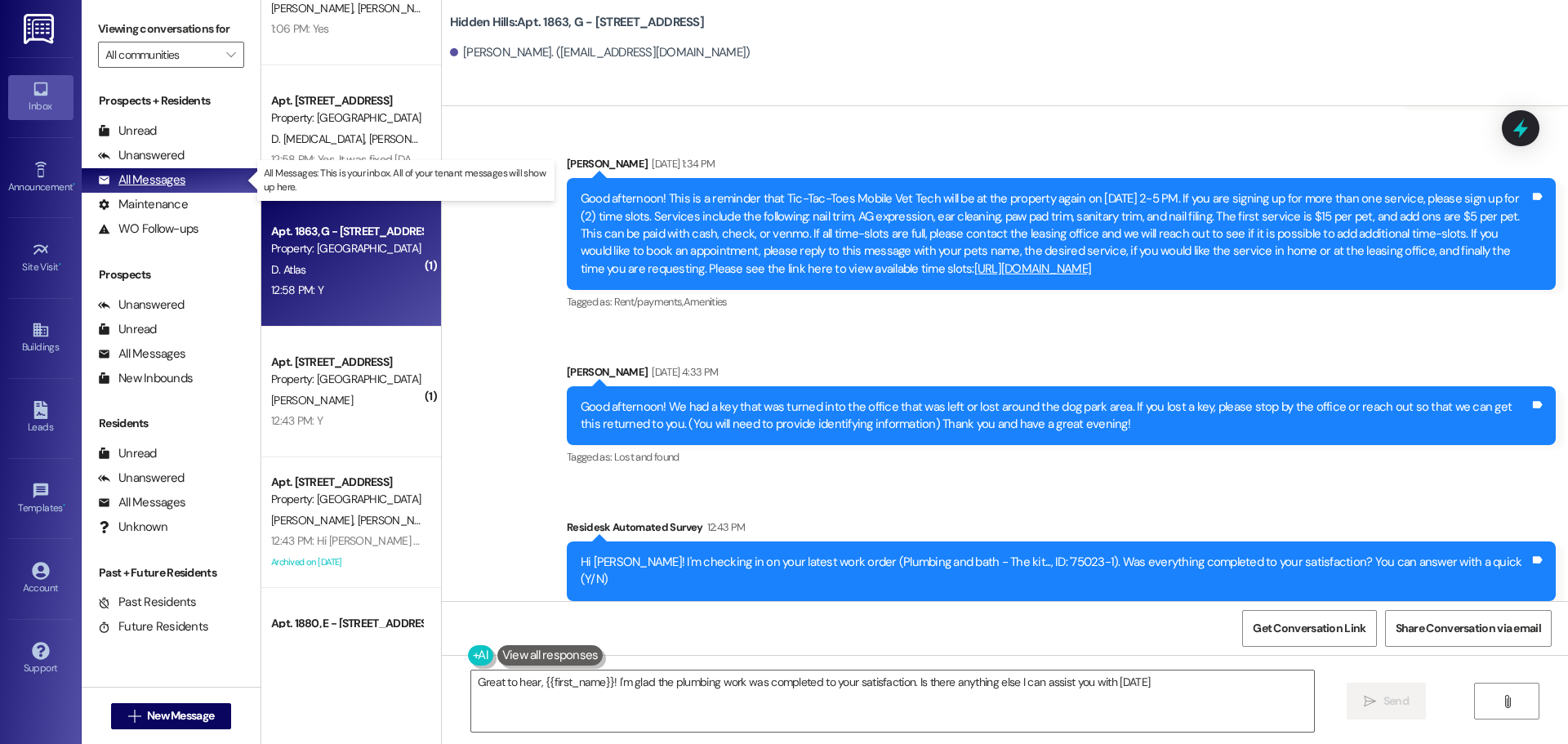
type textarea "Great to hear, {{first_name}}! I'm glad the plumbing work was completed to your…"
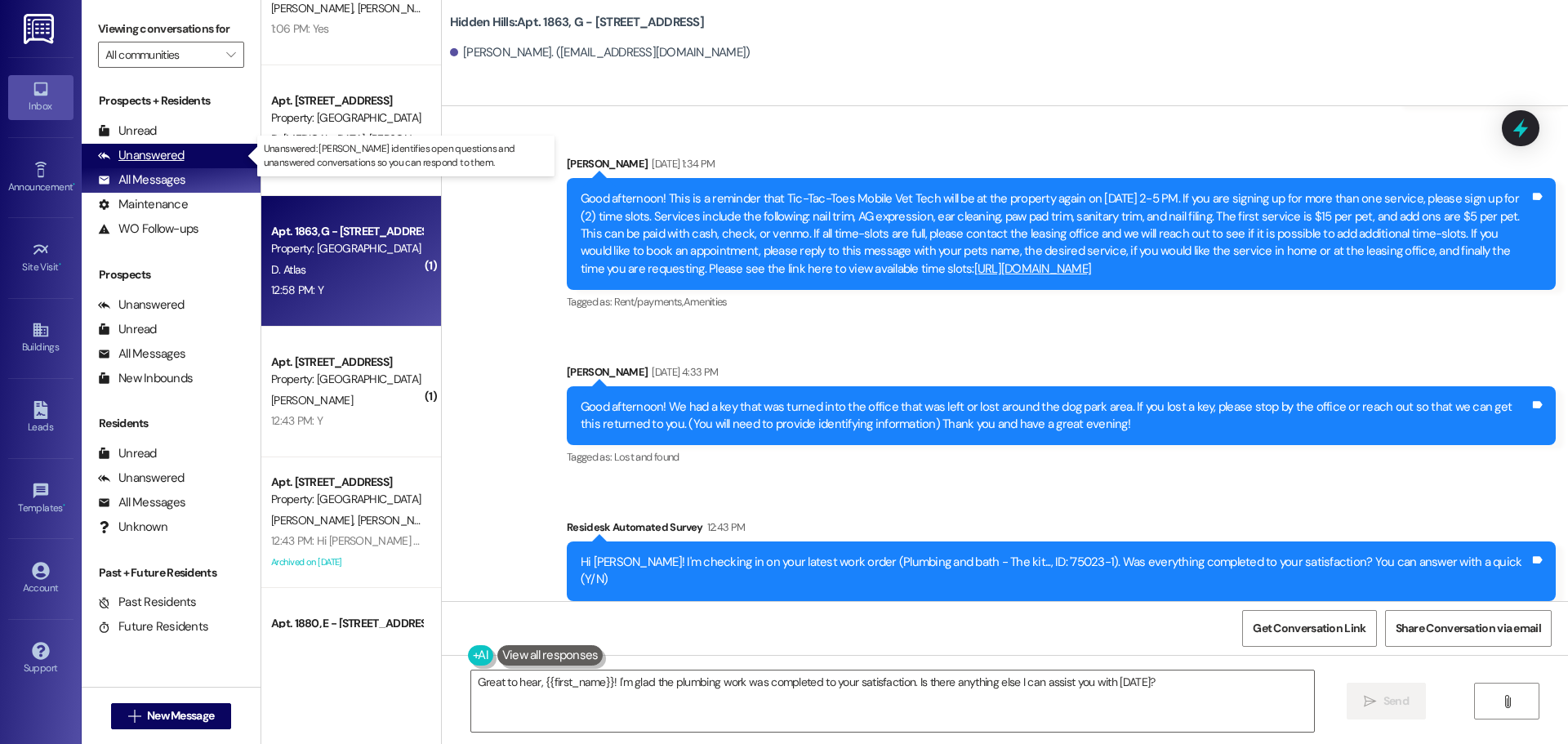
click at [158, 149] on div "Unanswered" at bounding box center [141, 155] width 87 height 17
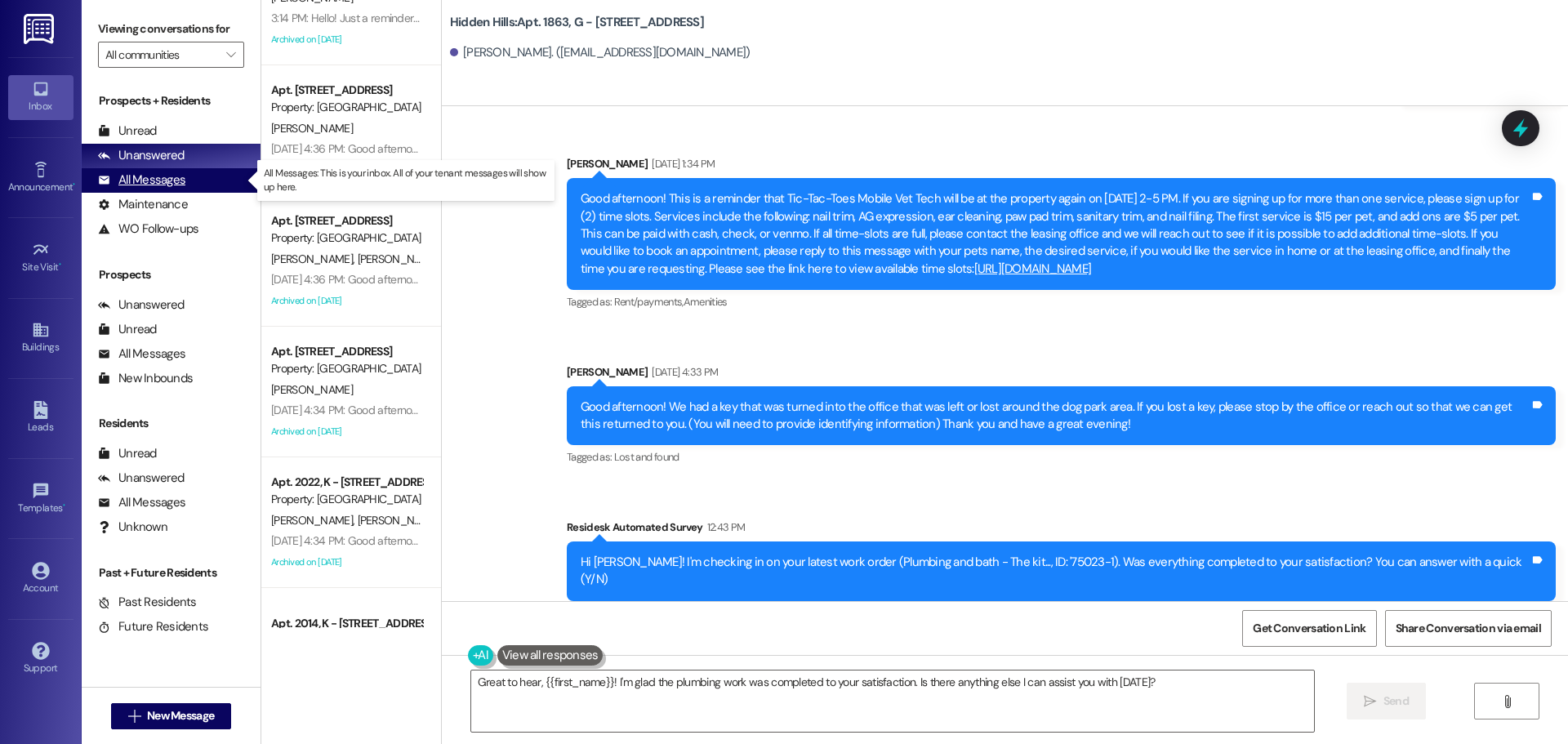
click at [154, 175] on div "All Messages" at bounding box center [141, 180] width 87 height 17
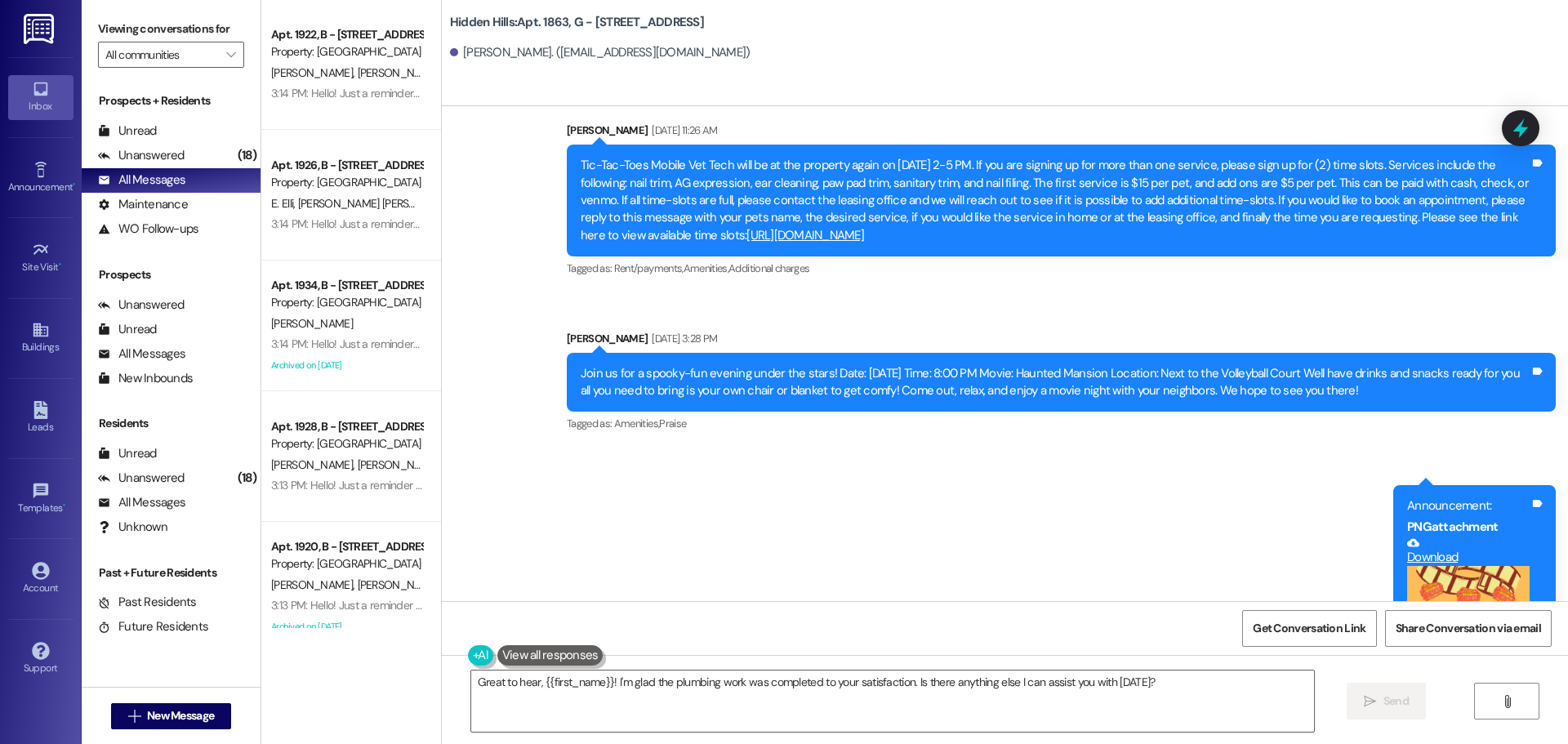
scroll to position [0, 0]
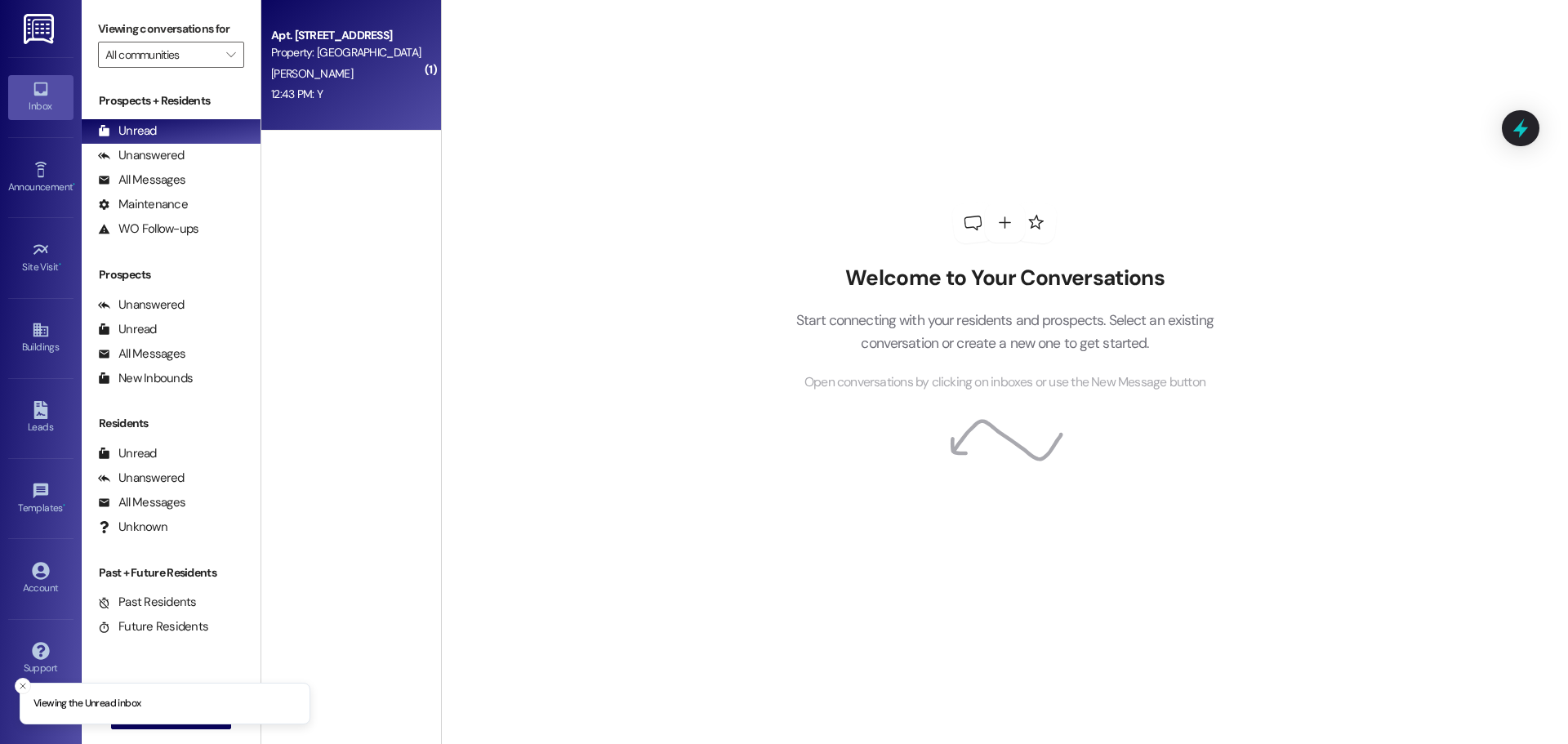
click at [301, 93] on div "12:43 PM: Y 12:43 PM: Y" at bounding box center [296, 94] width 51 height 15
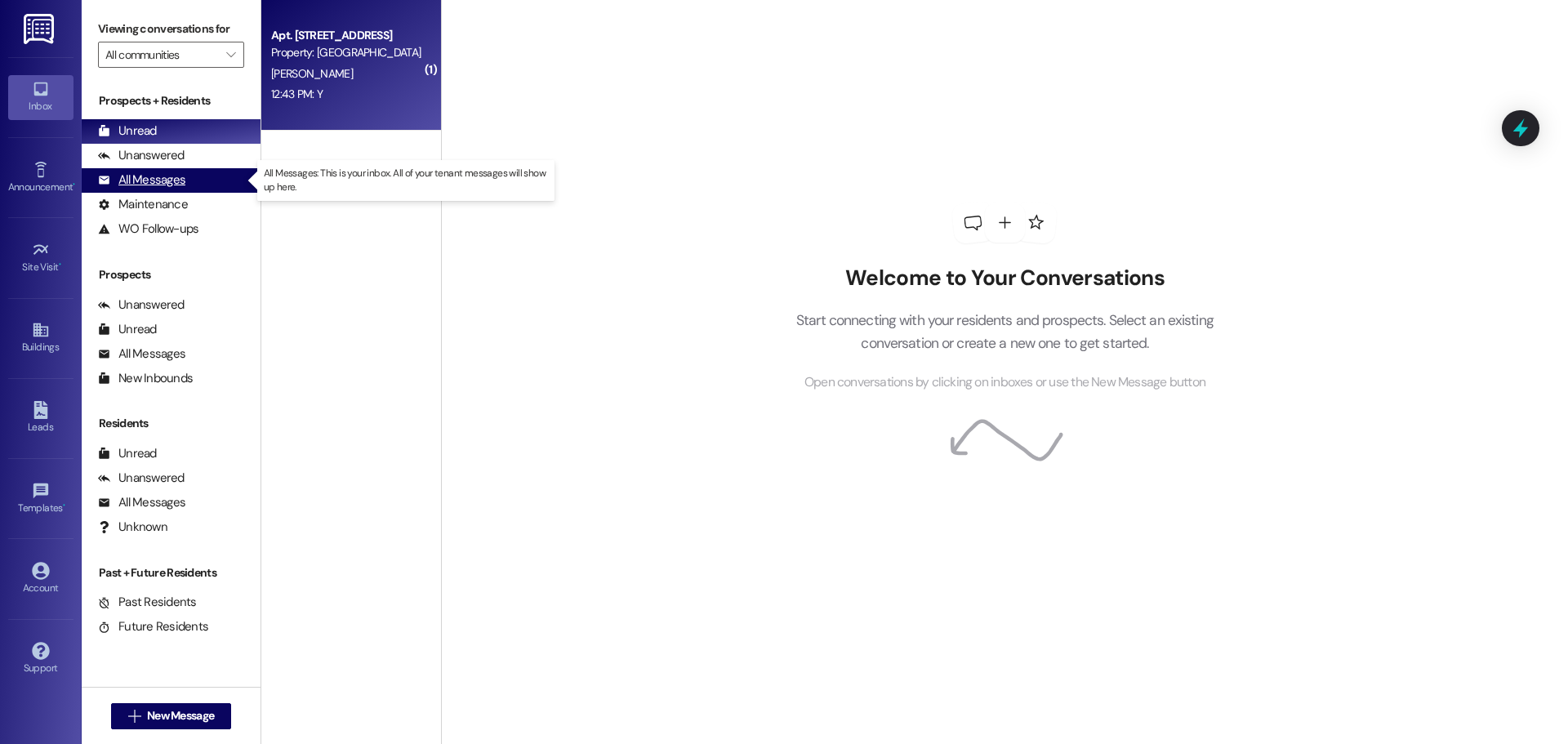
click at [154, 178] on div "All Messages" at bounding box center [141, 180] width 87 height 17
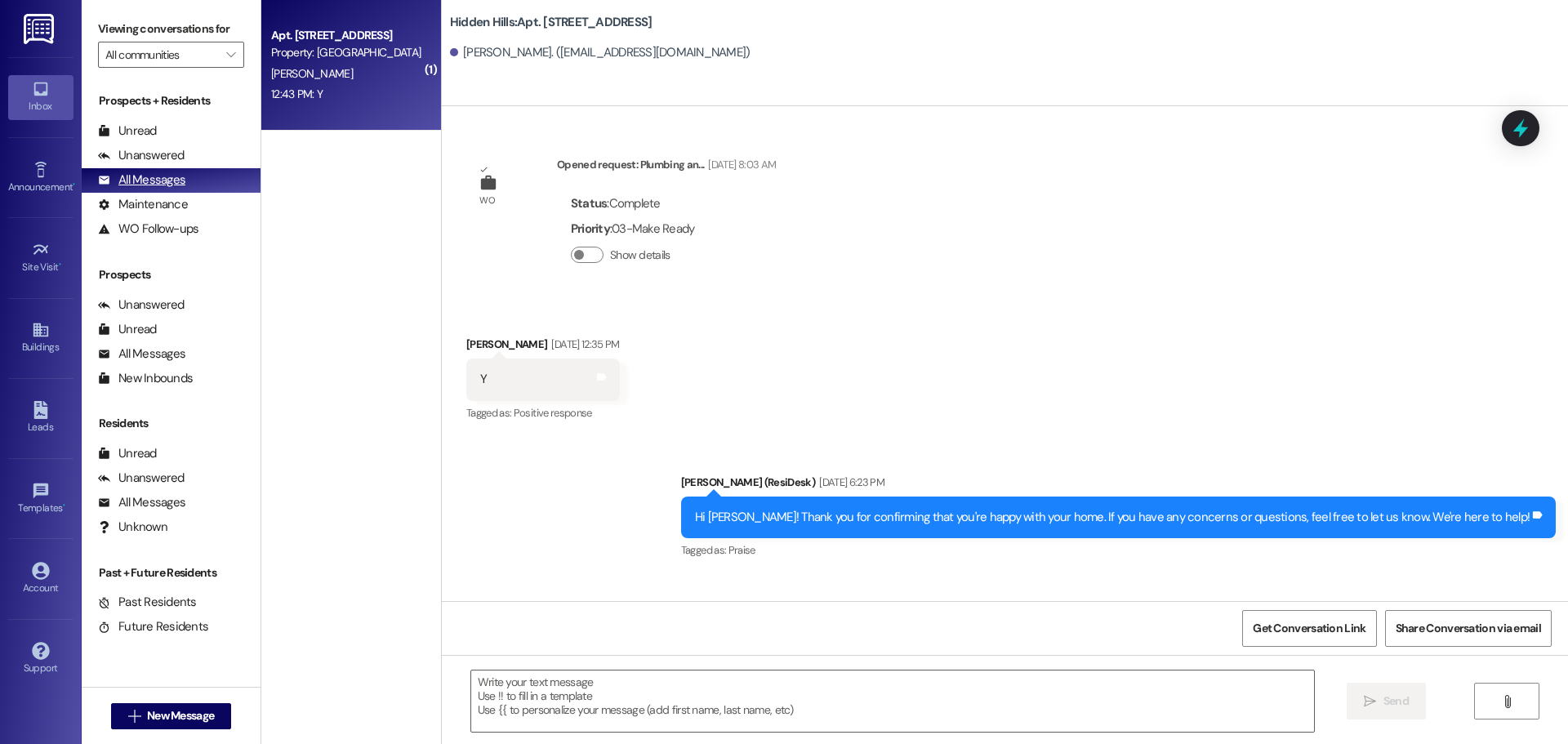
type textarea "Fetching suggested responses. Please feel free to read through the conversation…"
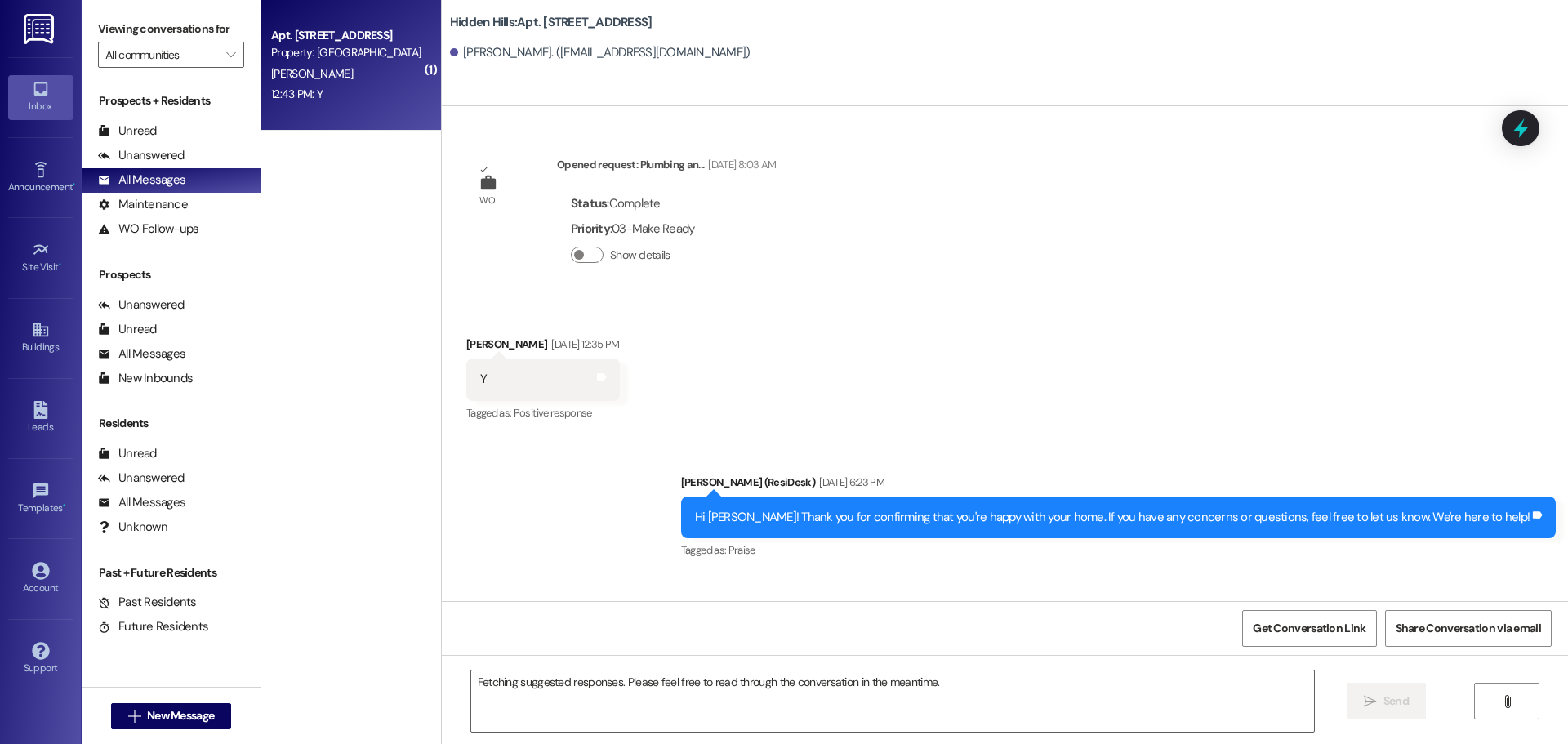
scroll to position [4498, 0]
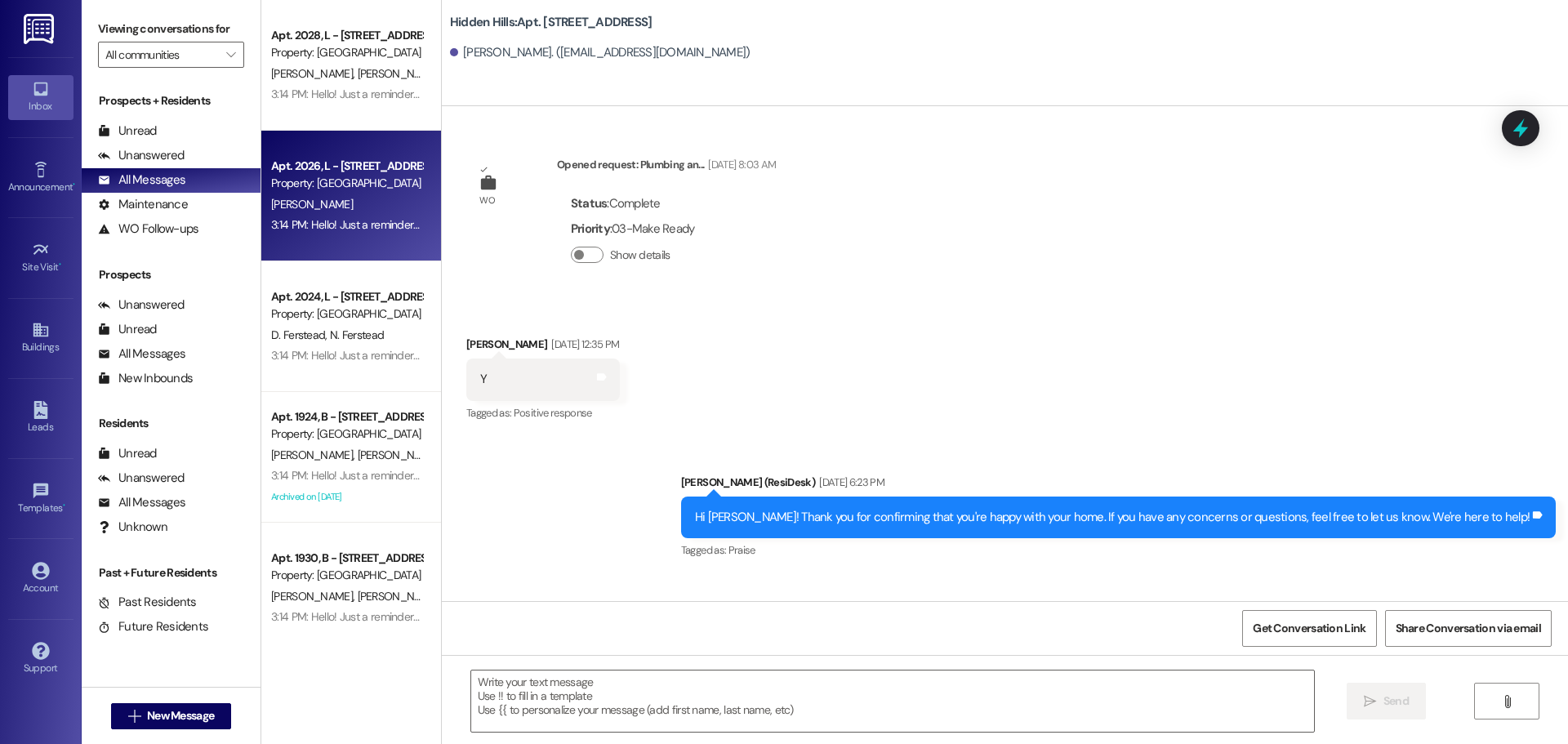
type textarea "Fetching suggested responses. Please feel free to read through the conversation…"
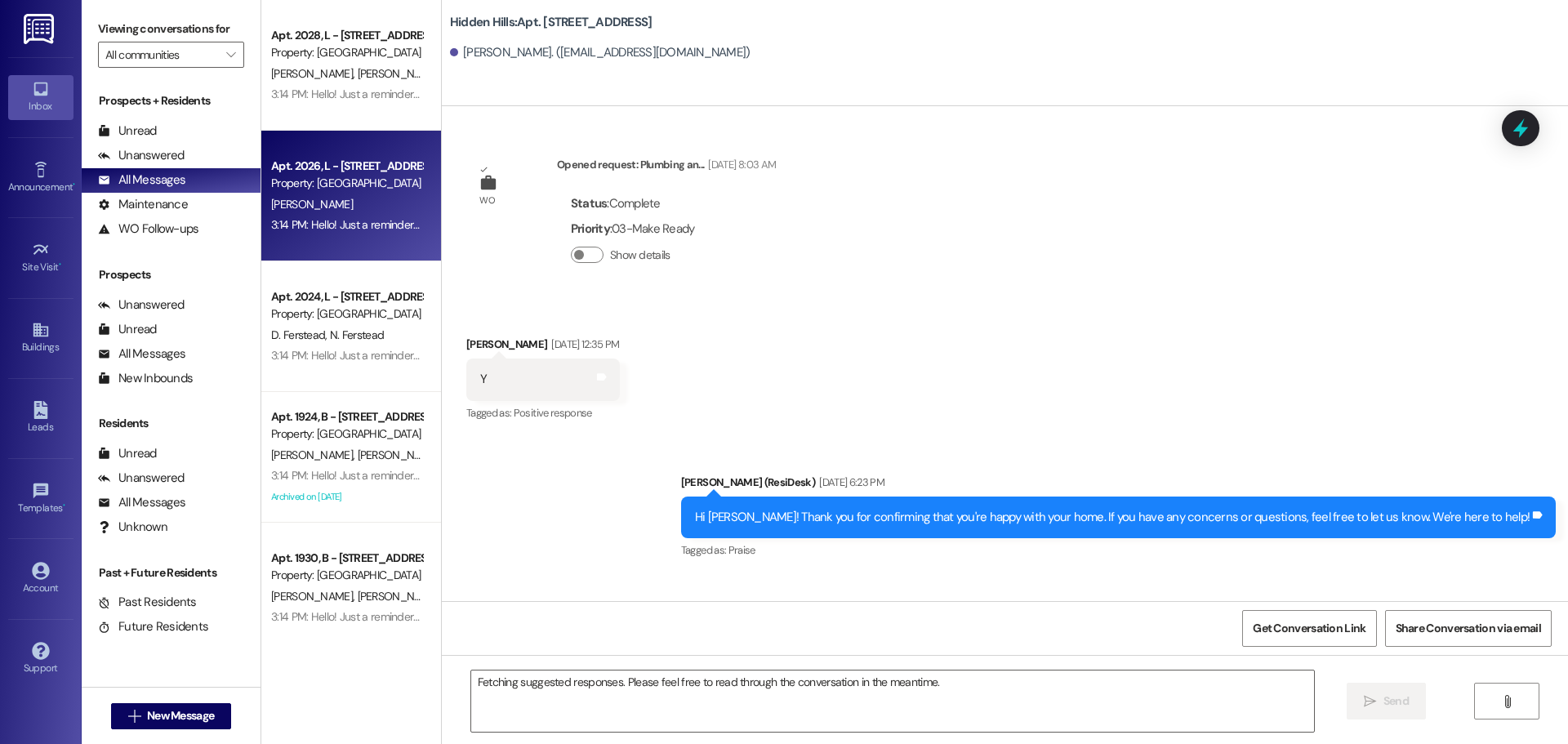
scroll to position [4497, 0]
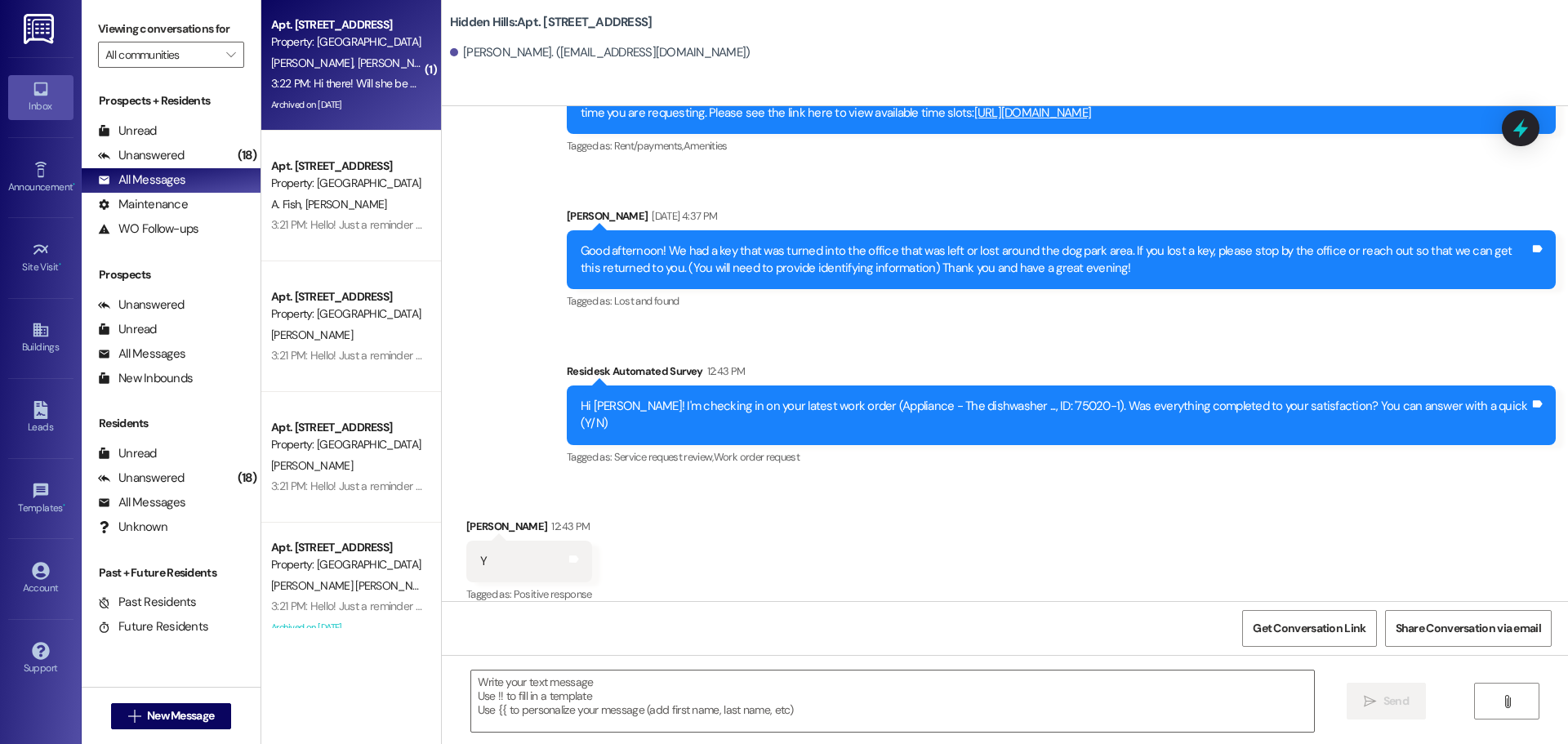
click at [316, 85] on div "3:22 PM: Hi there! Will she be available as early as 8:30am? 3:22 PM: Hi there!…" at bounding box center [410, 83] width 279 height 15
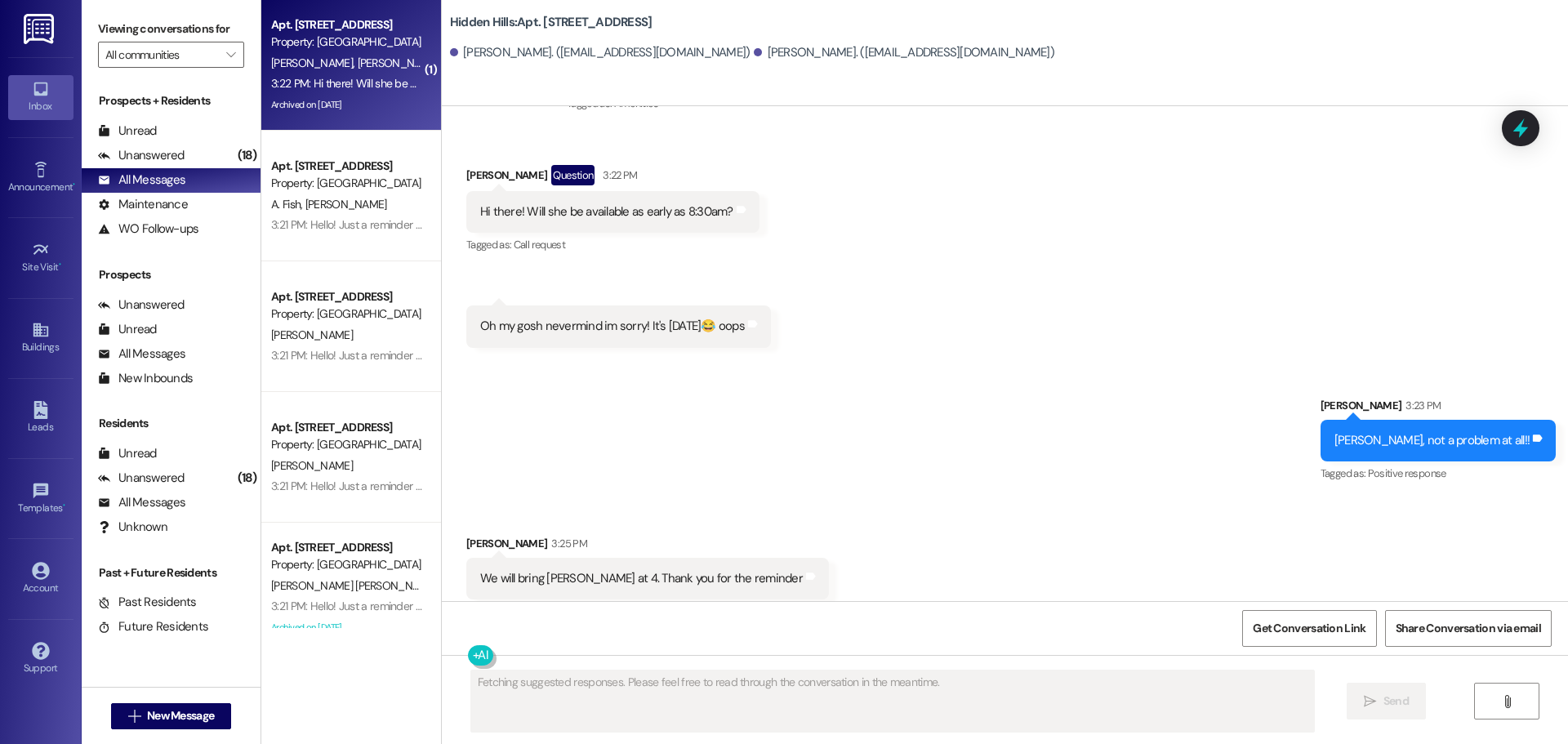
scroll to position [7419, 0]
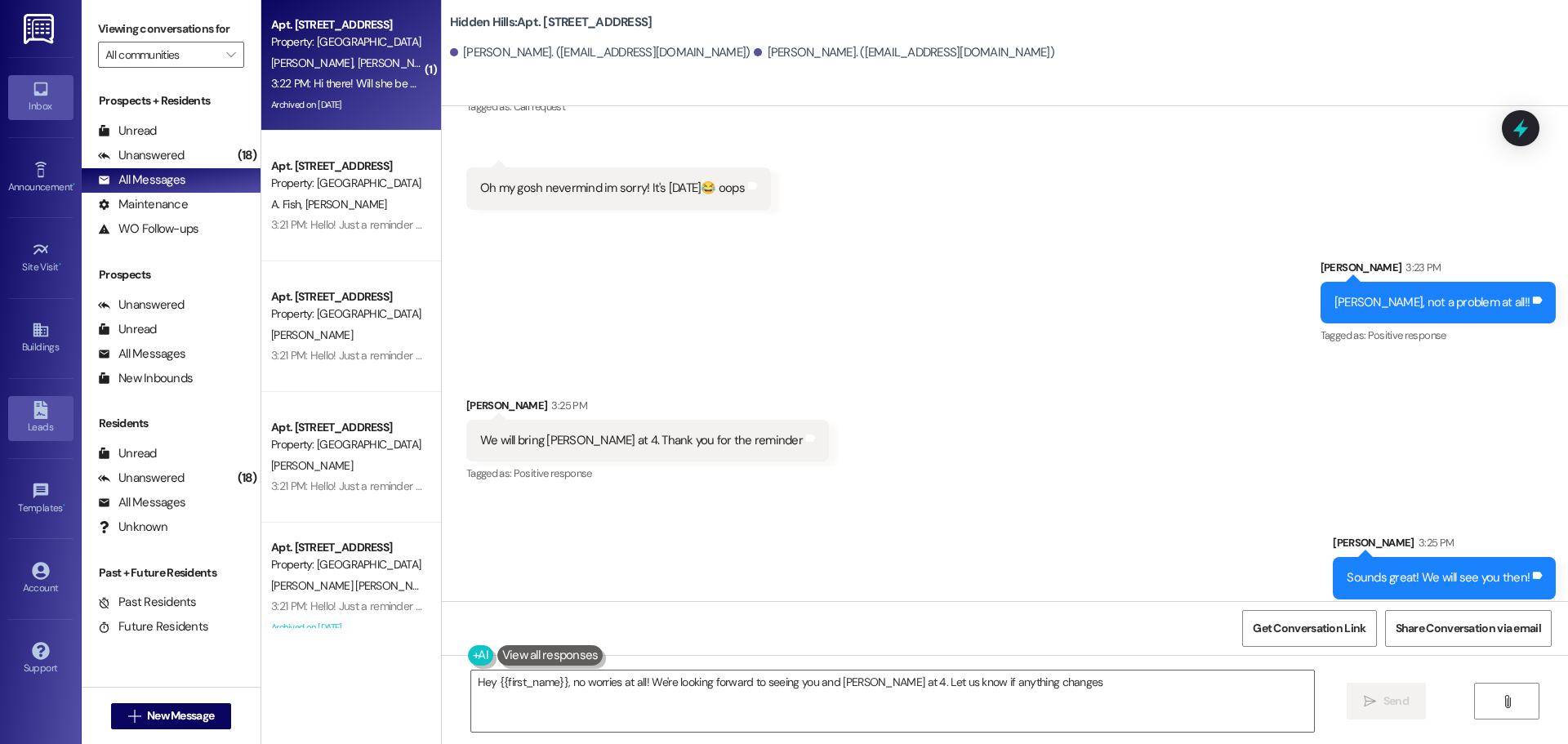
type textarea "Hey {{first_name}}, no worries at all! We're looking forward to seeing you and …"
click at [32, 329] on icon at bounding box center [41, 330] width 18 height 18
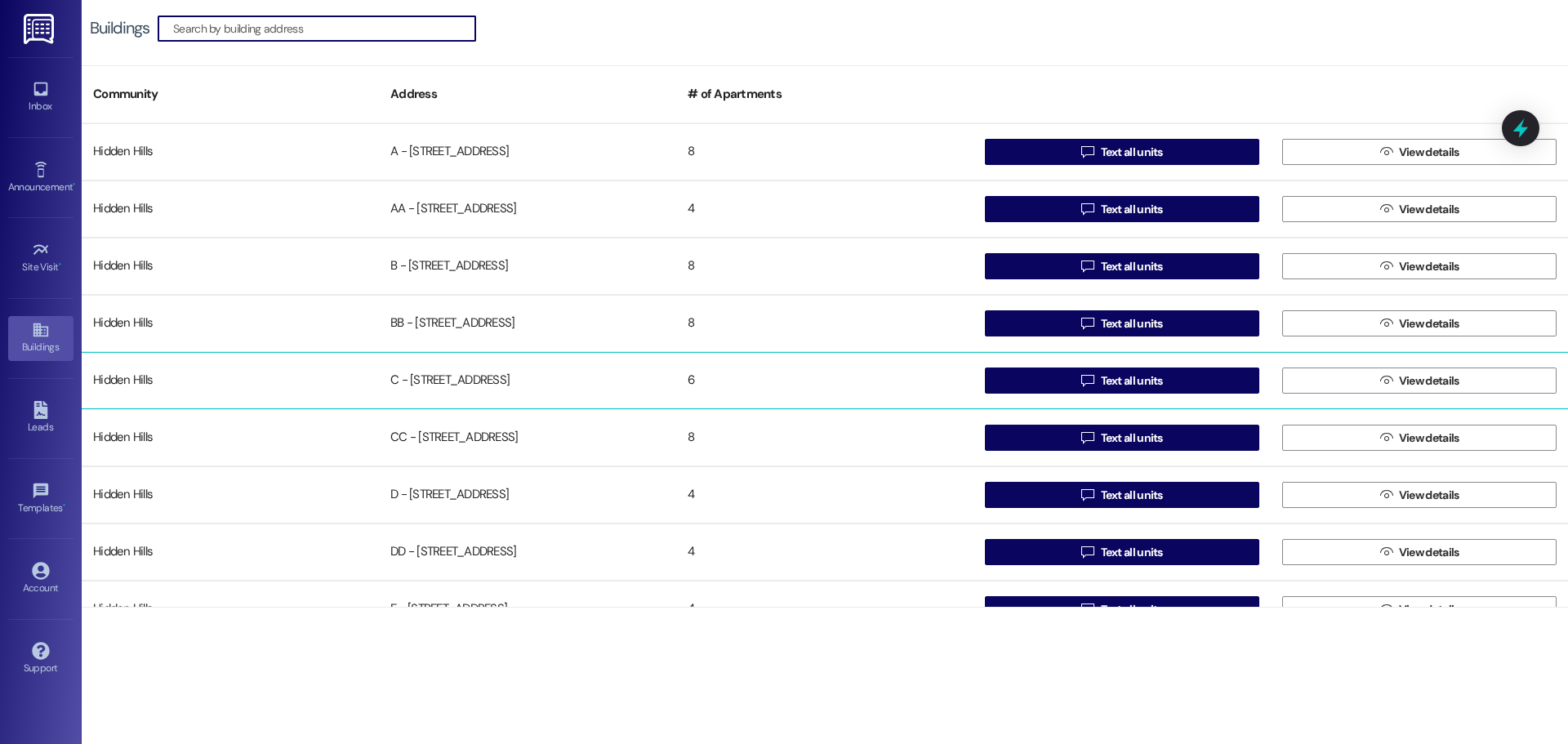
scroll to position [82, 0]
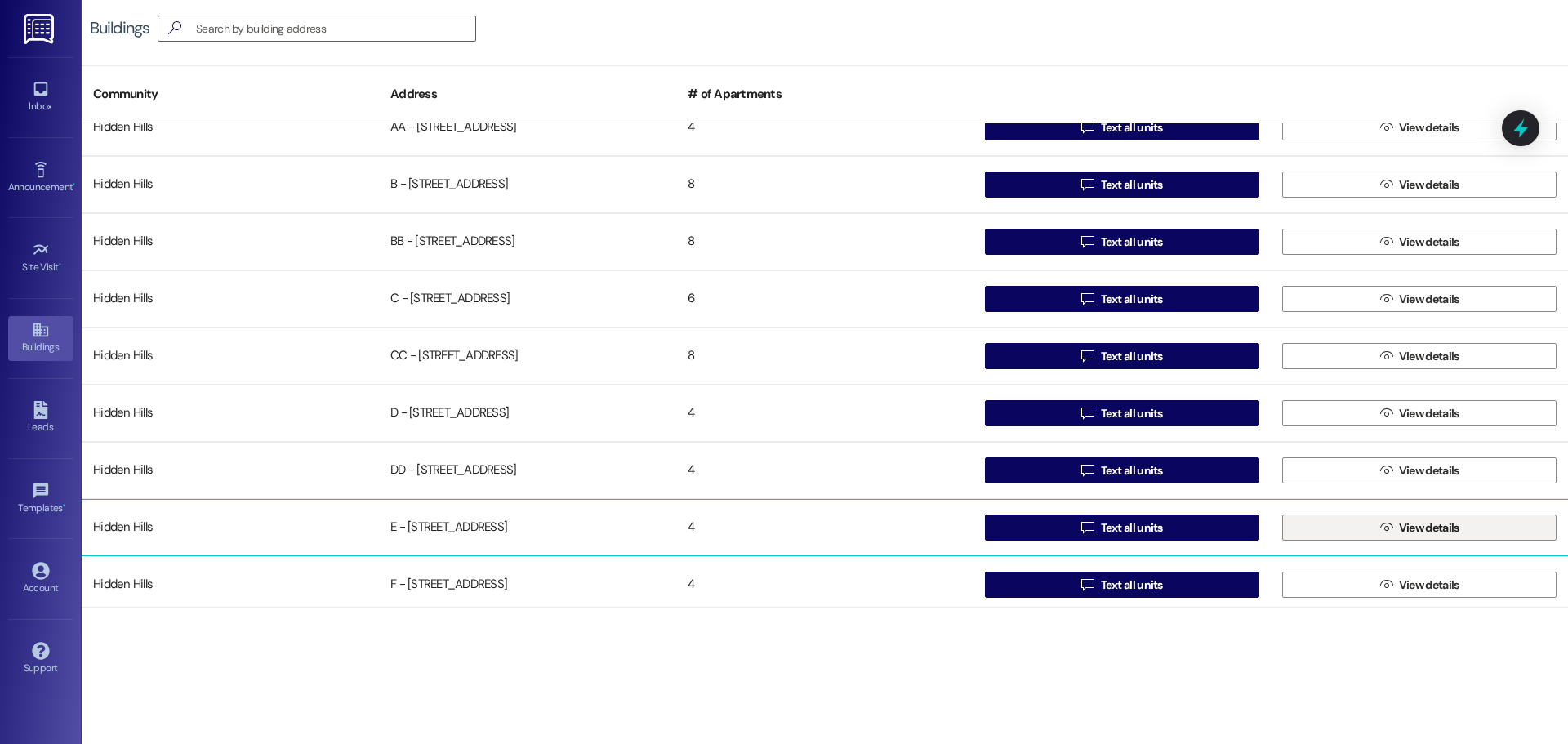
click at [1331, 536] on button " View details" at bounding box center [1419, 528] width 275 height 26
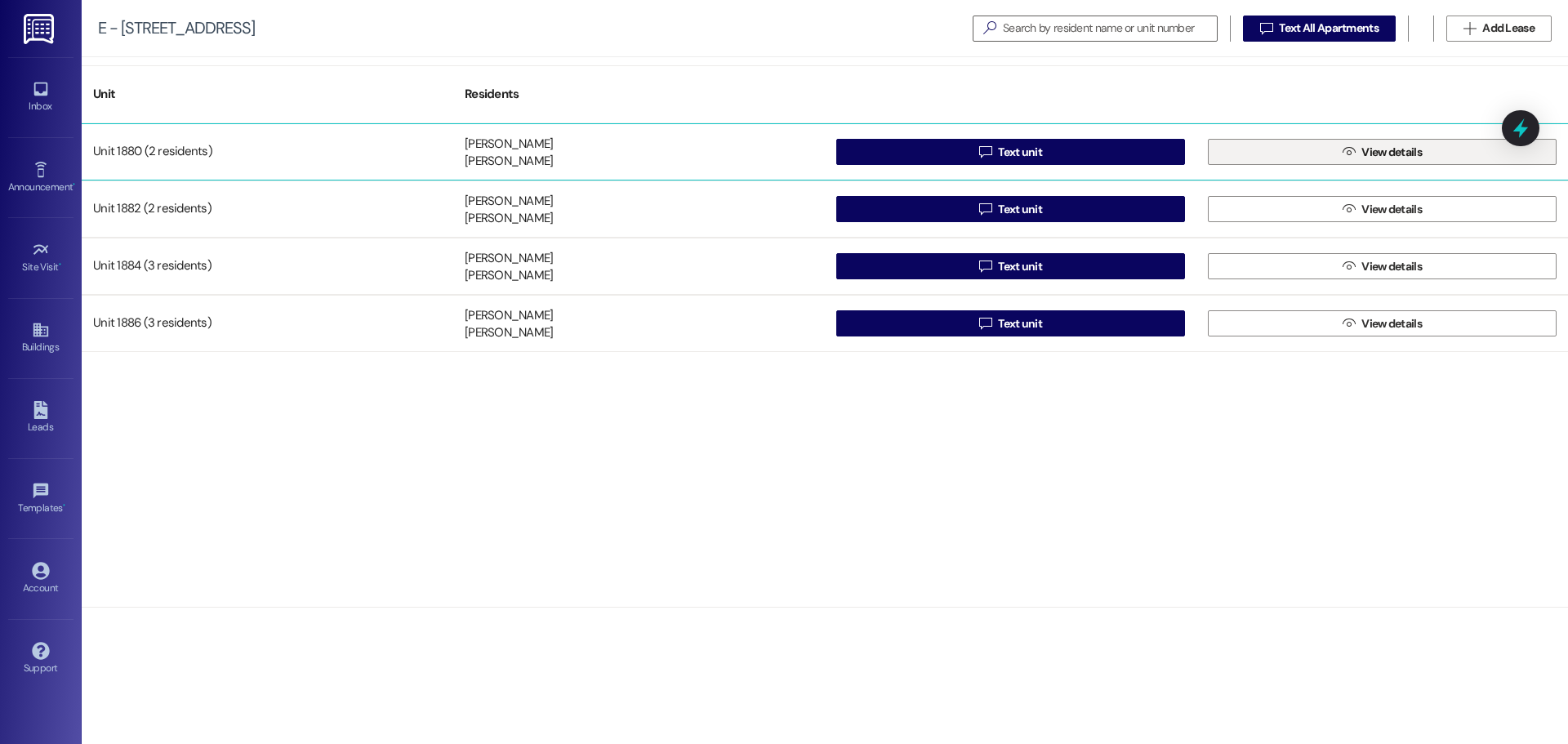
click at [1235, 146] on button " View details" at bounding box center [1381, 152] width 349 height 26
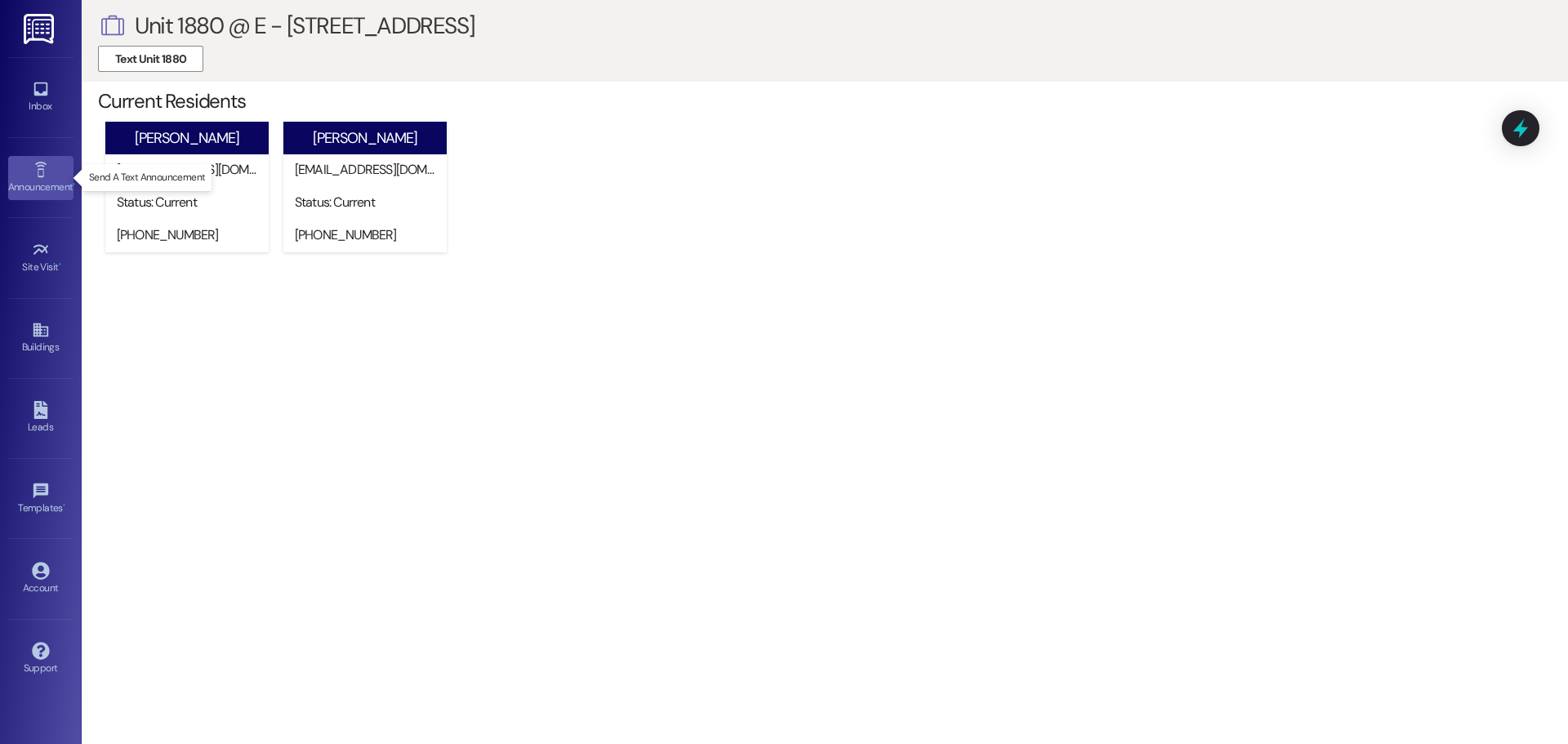
click at [41, 181] on div "Announcement •" at bounding box center [41, 187] width 82 height 16
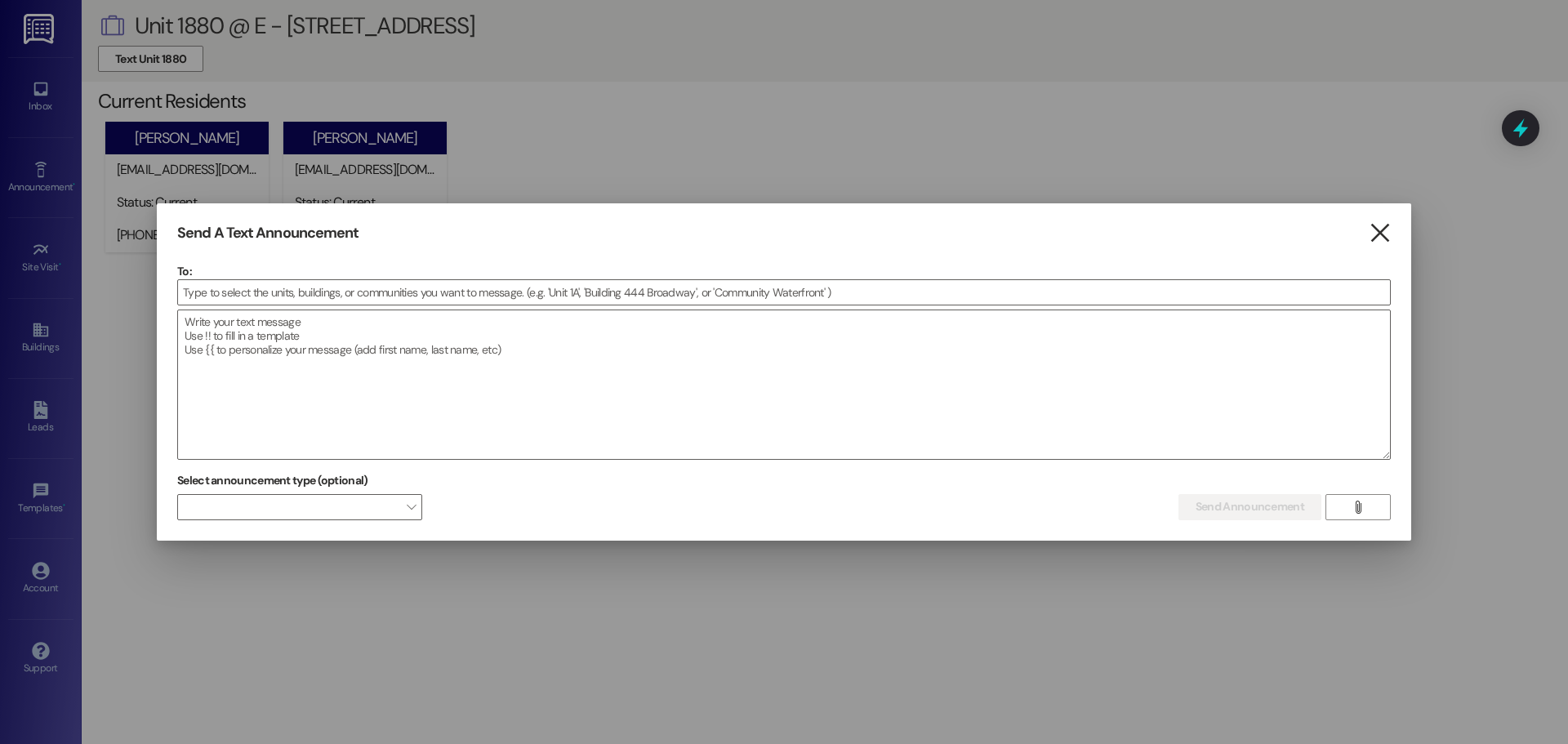
click at [1377, 226] on icon "" at bounding box center [1379, 233] width 22 height 17
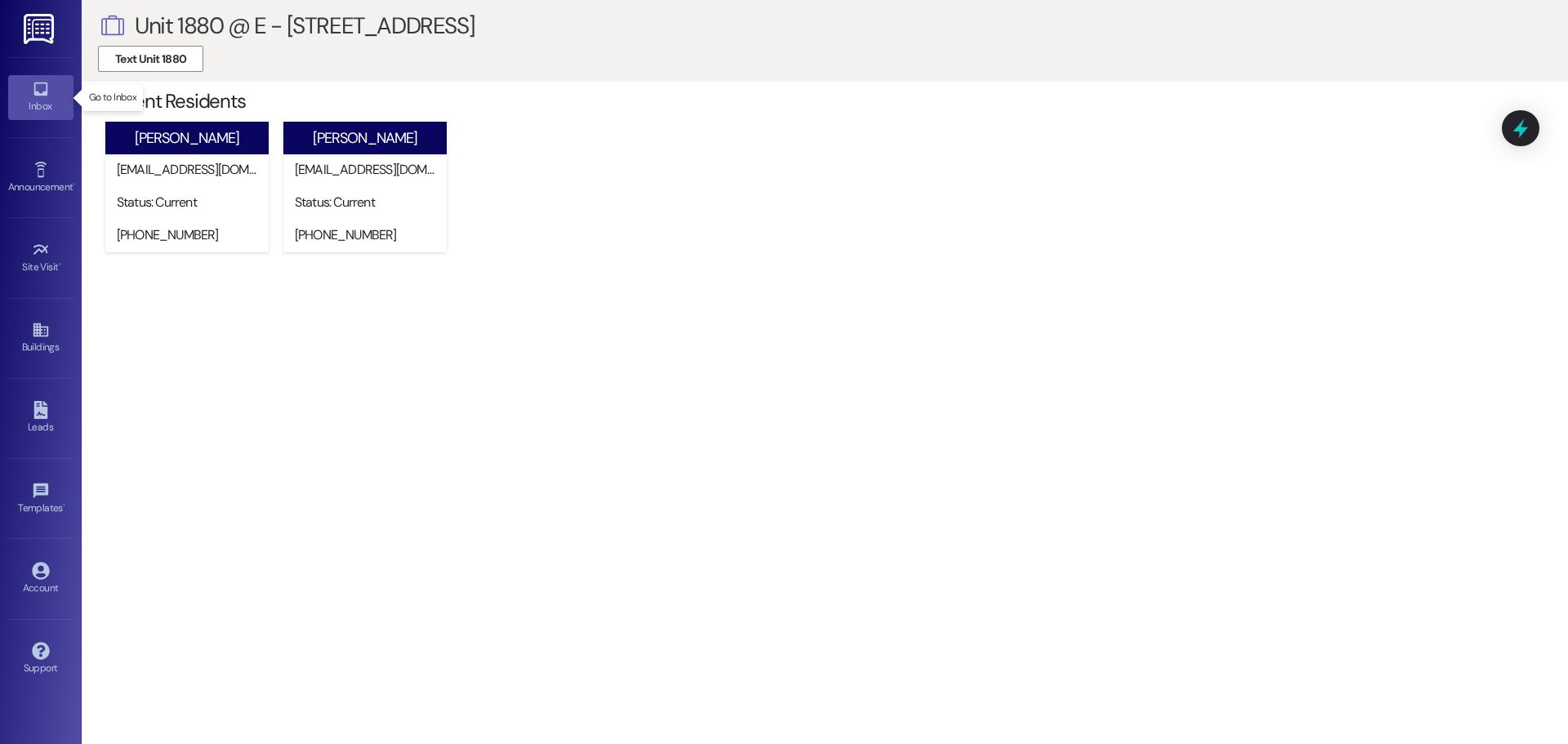
click at [51, 97] on link "Inbox" at bounding box center [40, 97] width 65 height 44
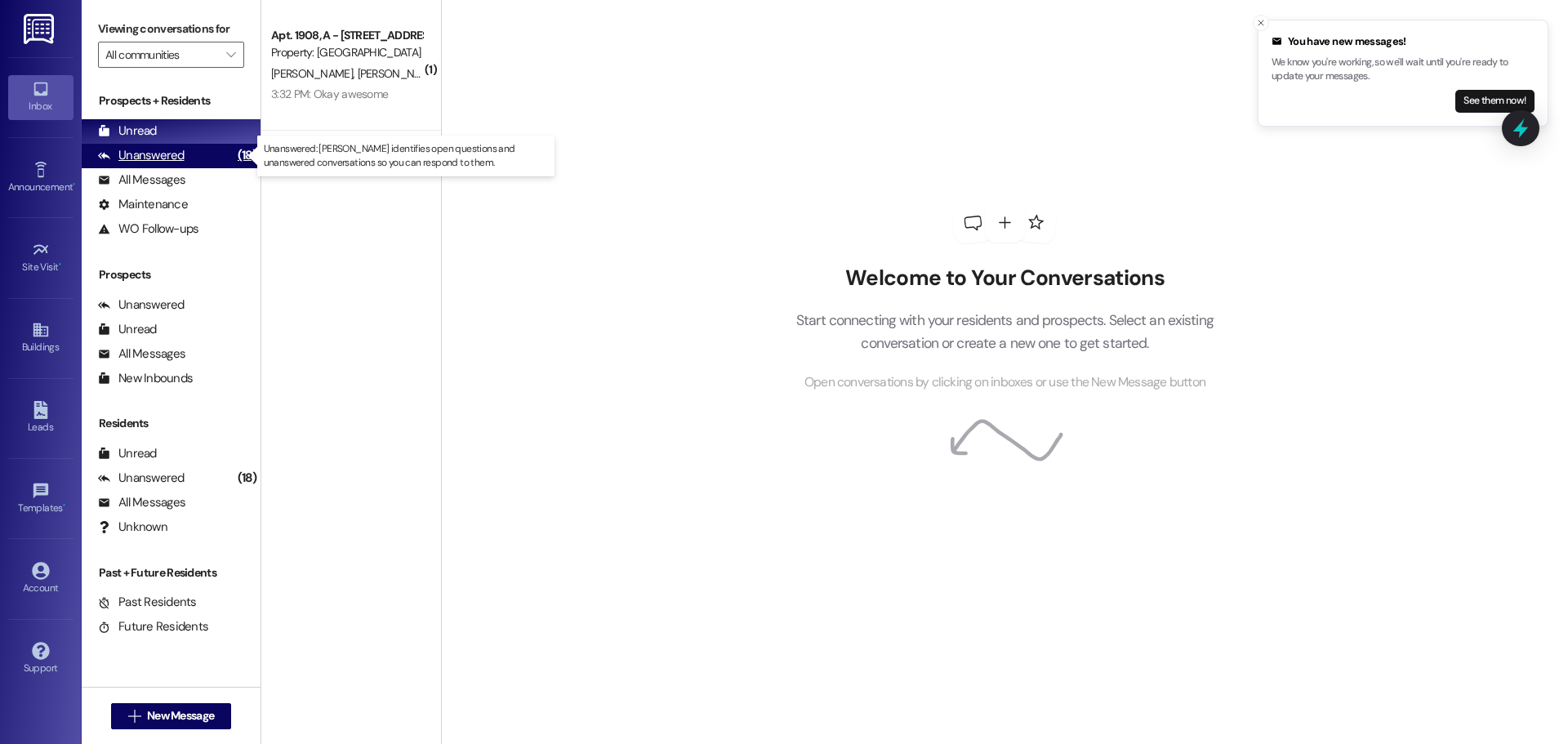
click at [163, 149] on div "Unanswered" at bounding box center [141, 155] width 87 height 17
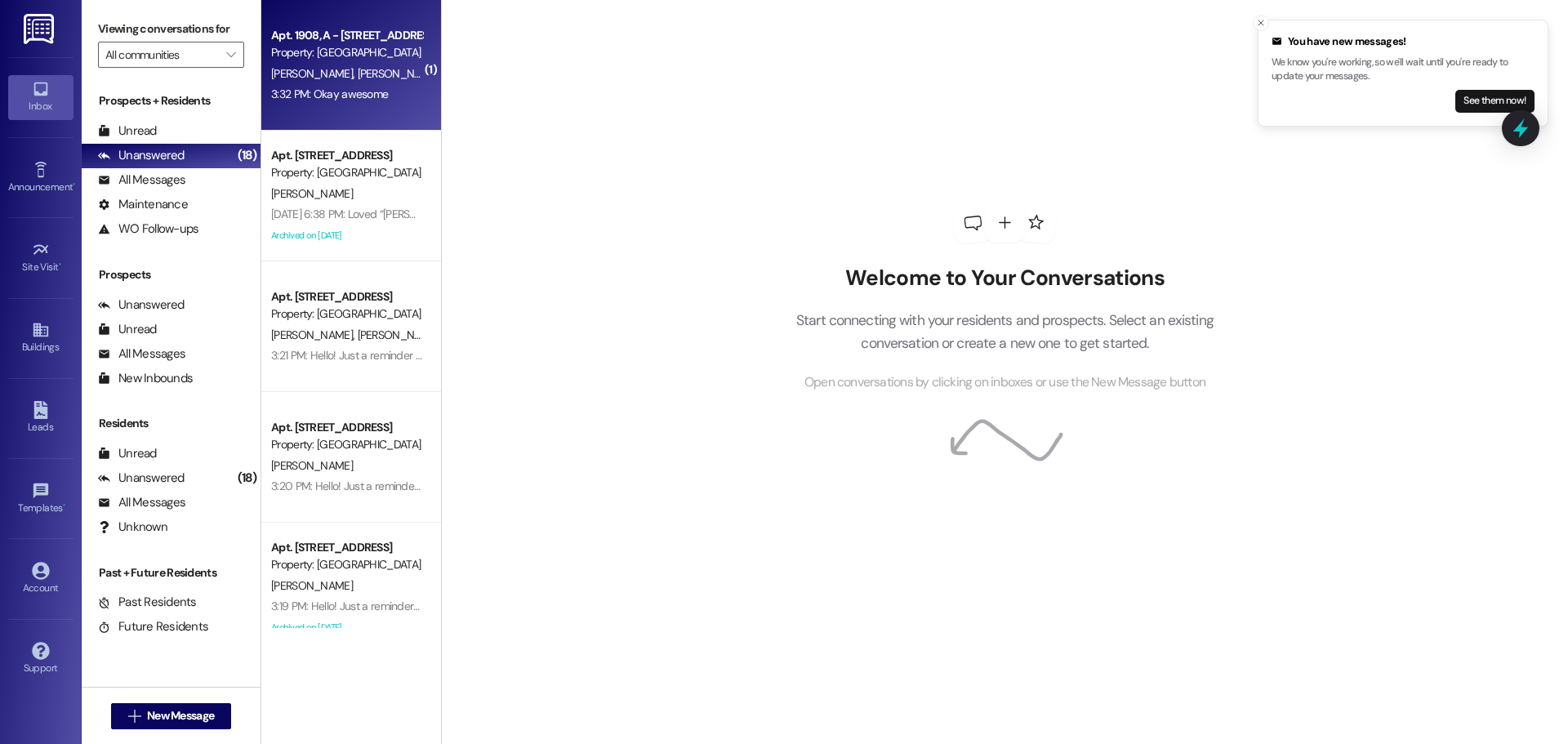
click at [357, 79] on span "[PERSON_NAME]" at bounding box center [398, 73] width 82 height 15
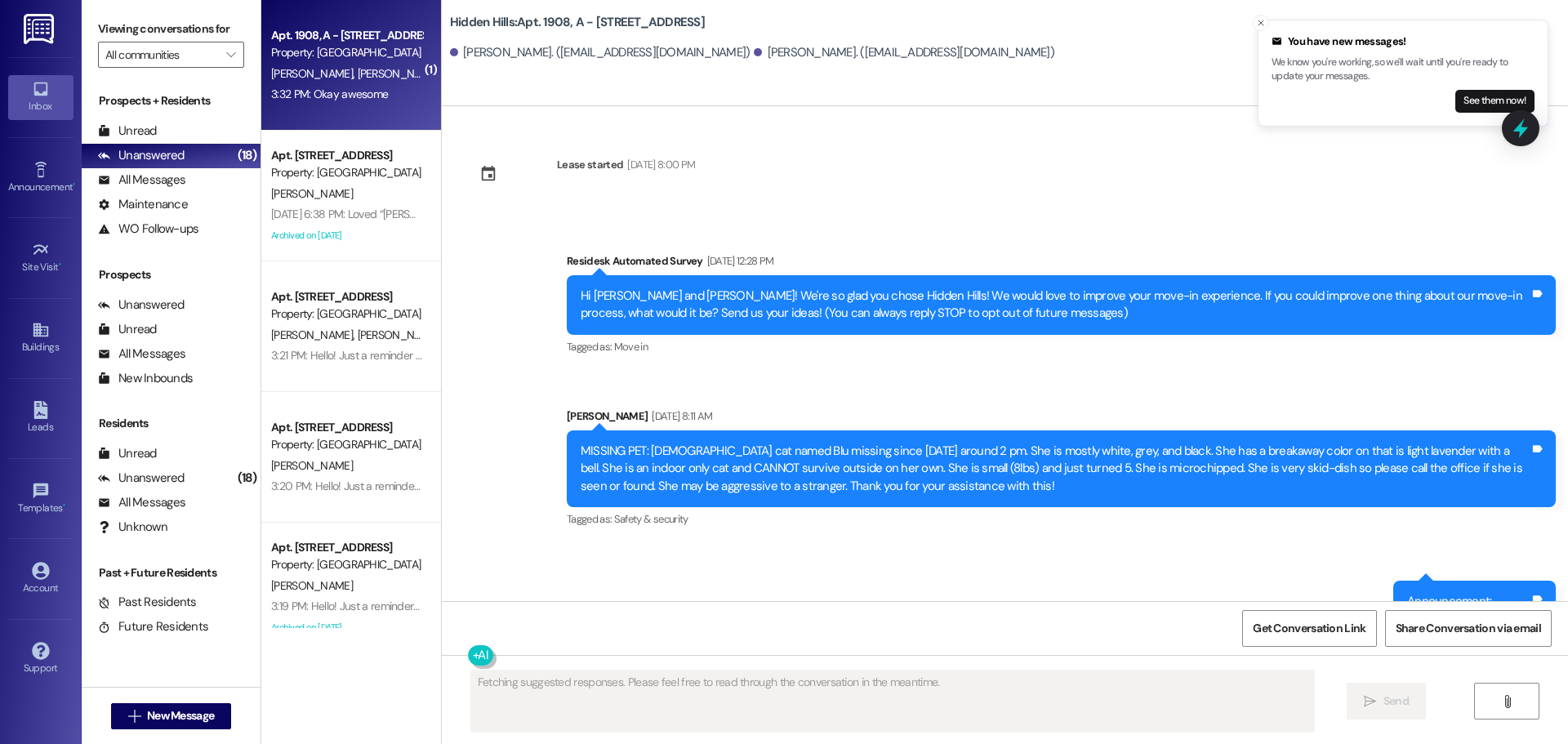
scroll to position [8826, 0]
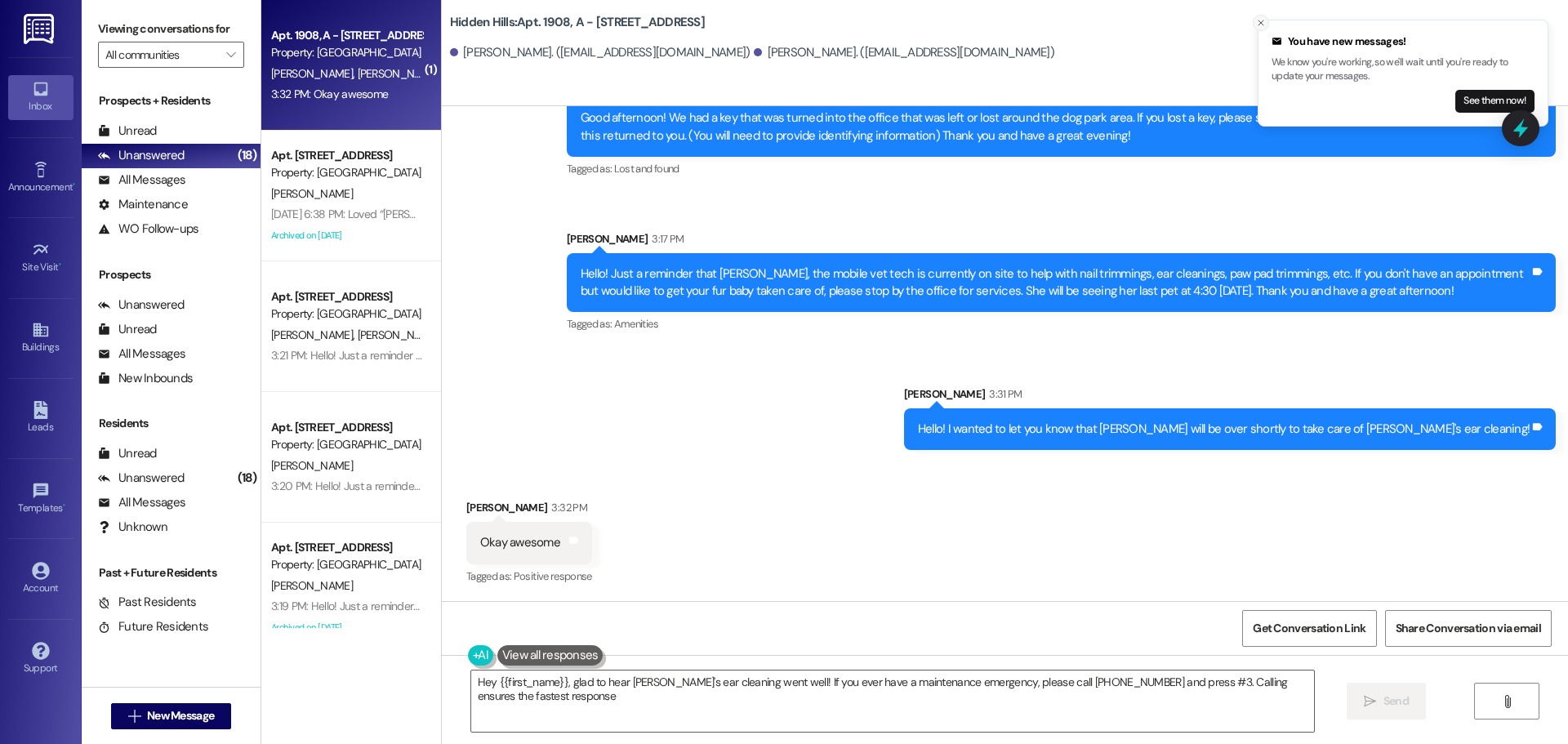
type textarea "Hey {{first_name}}, glad to hear [PERSON_NAME]'s ear cleaning went well! If you…"
click at [1260, 25] on icon "Close toast" at bounding box center [1261, 23] width 10 height 10
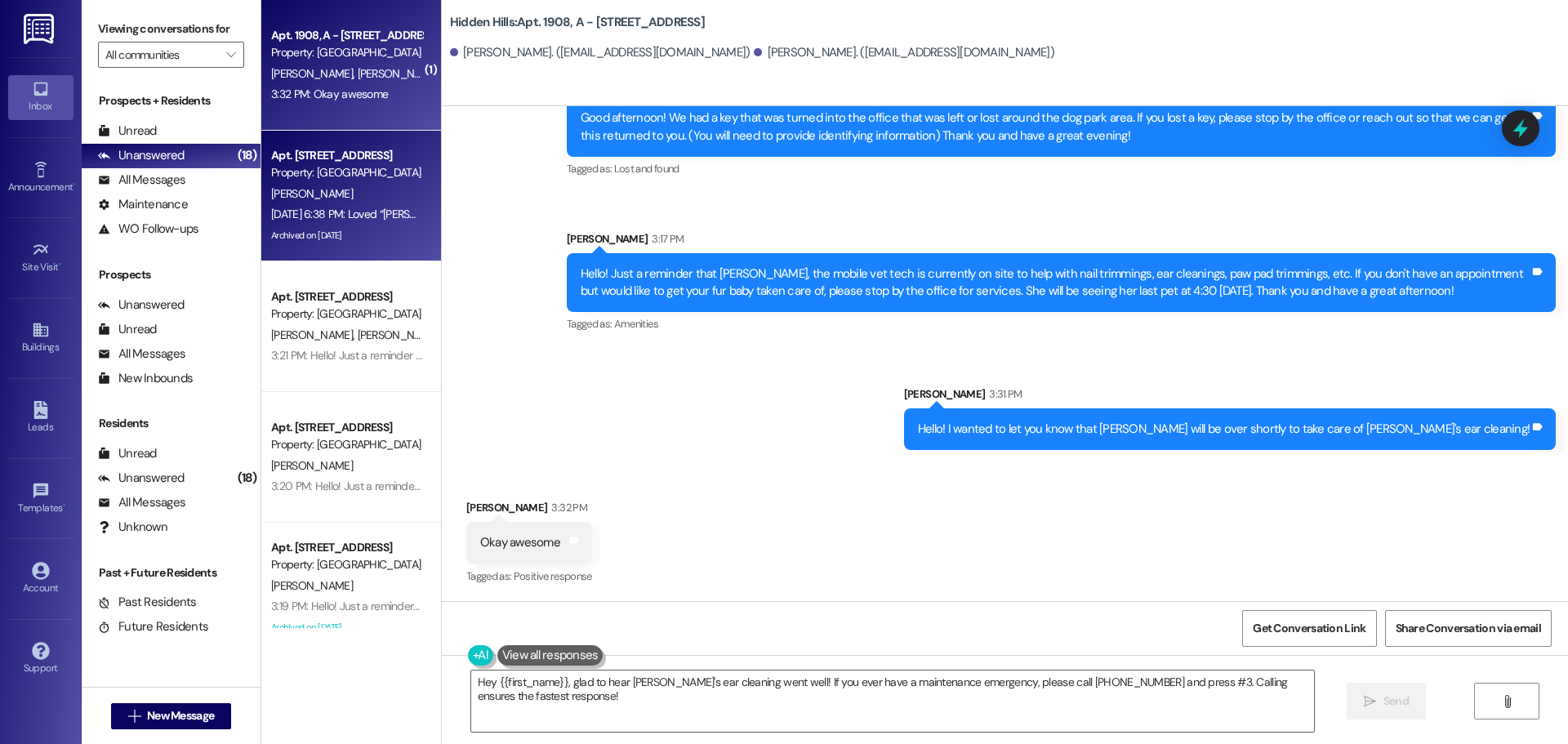
click at [339, 176] on div "Property: [GEOGRAPHIC_DATA]" at bounding box center [346, 172] width 151 height 17
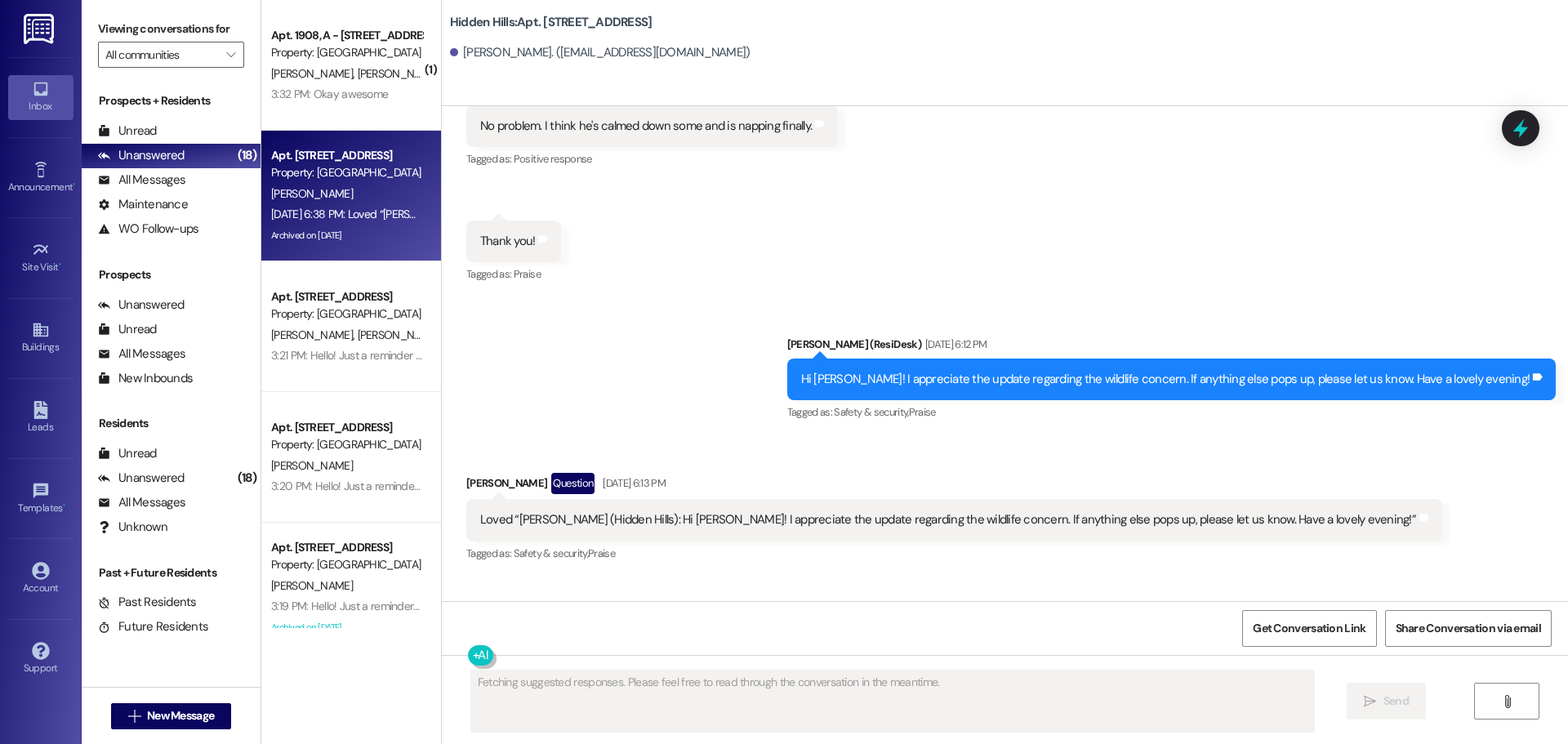
scroll to position [22279, 0]
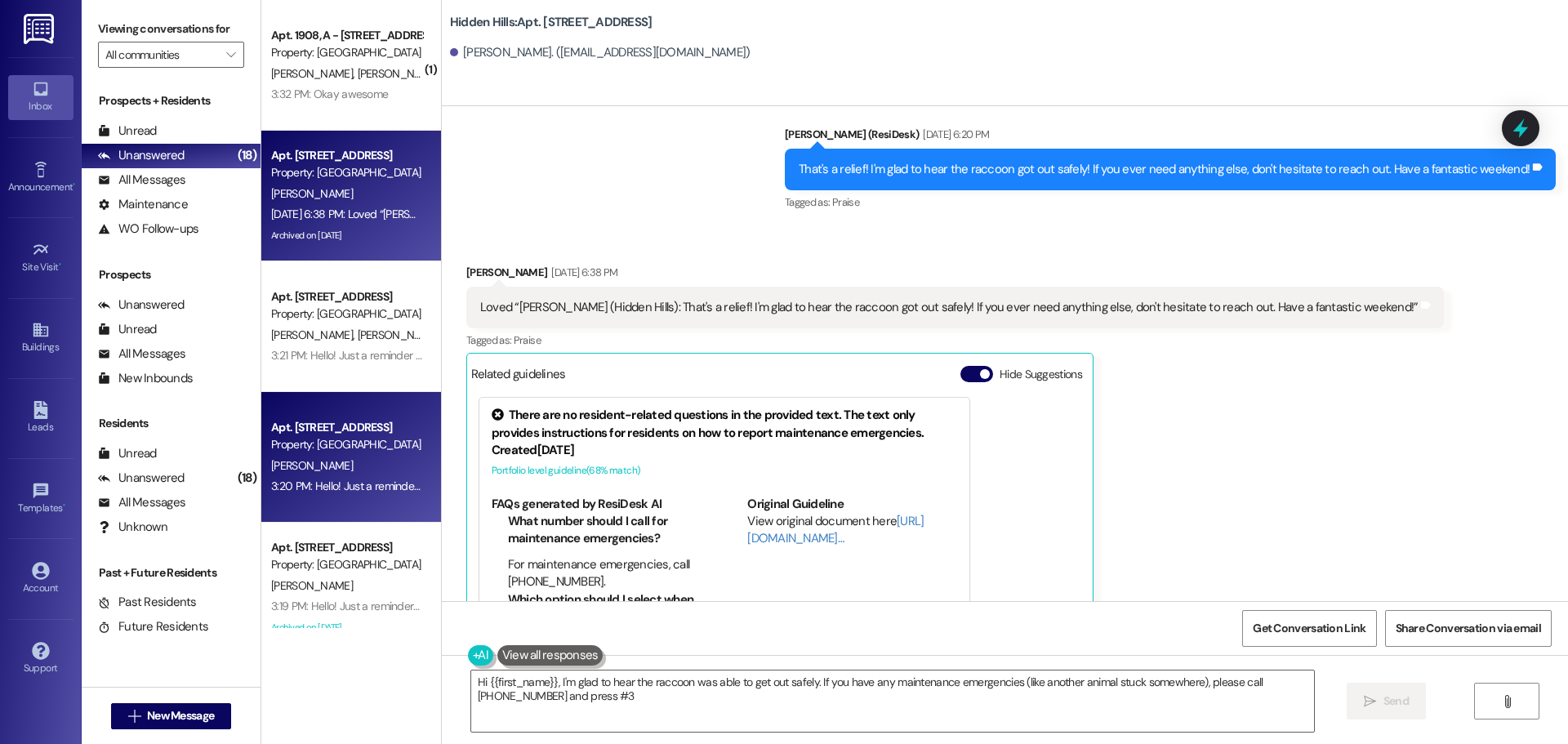
type textarea "Hi {{first_name}}, I'm glad to hear the raccoon was able to get out safely. If …"
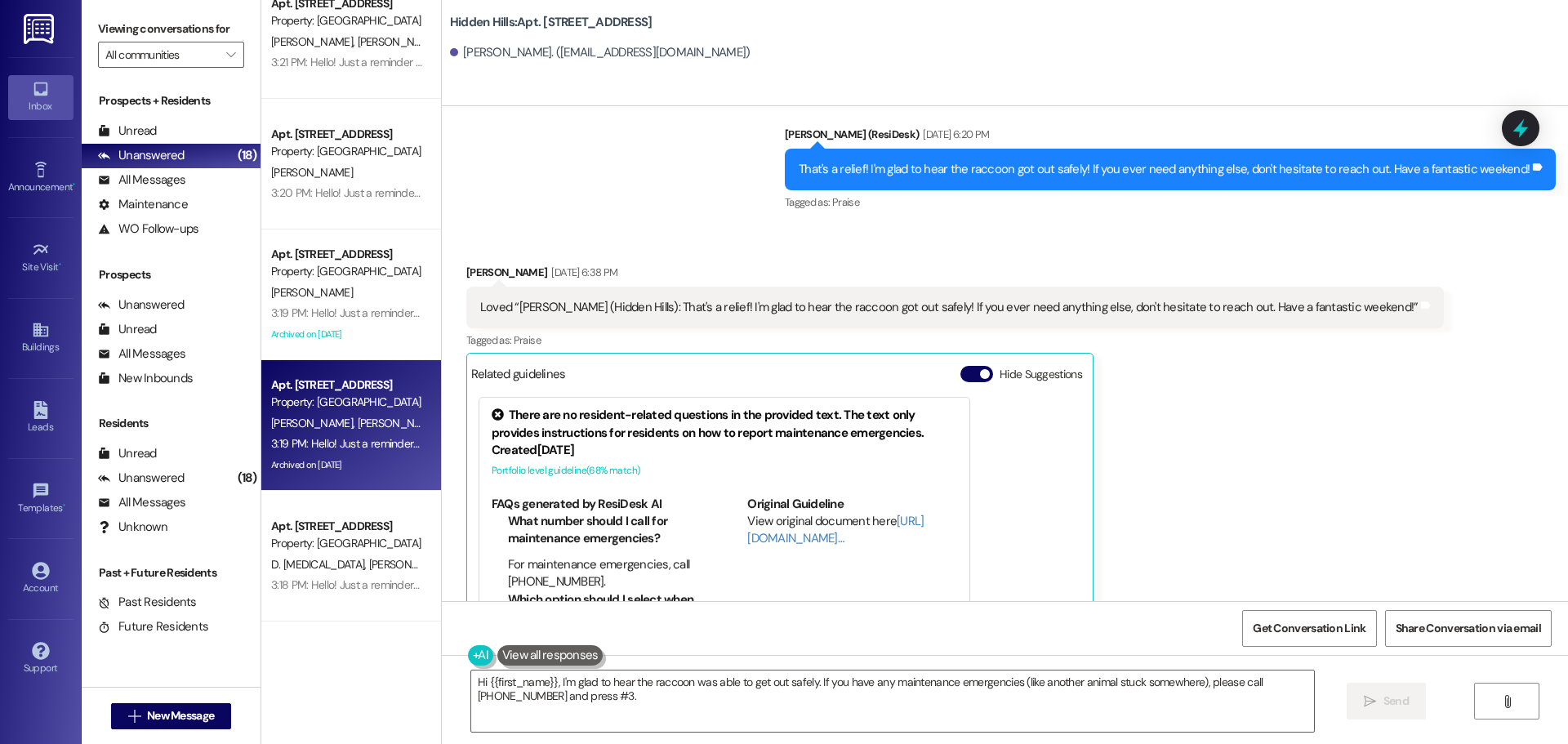
scroll to position [327, 0]
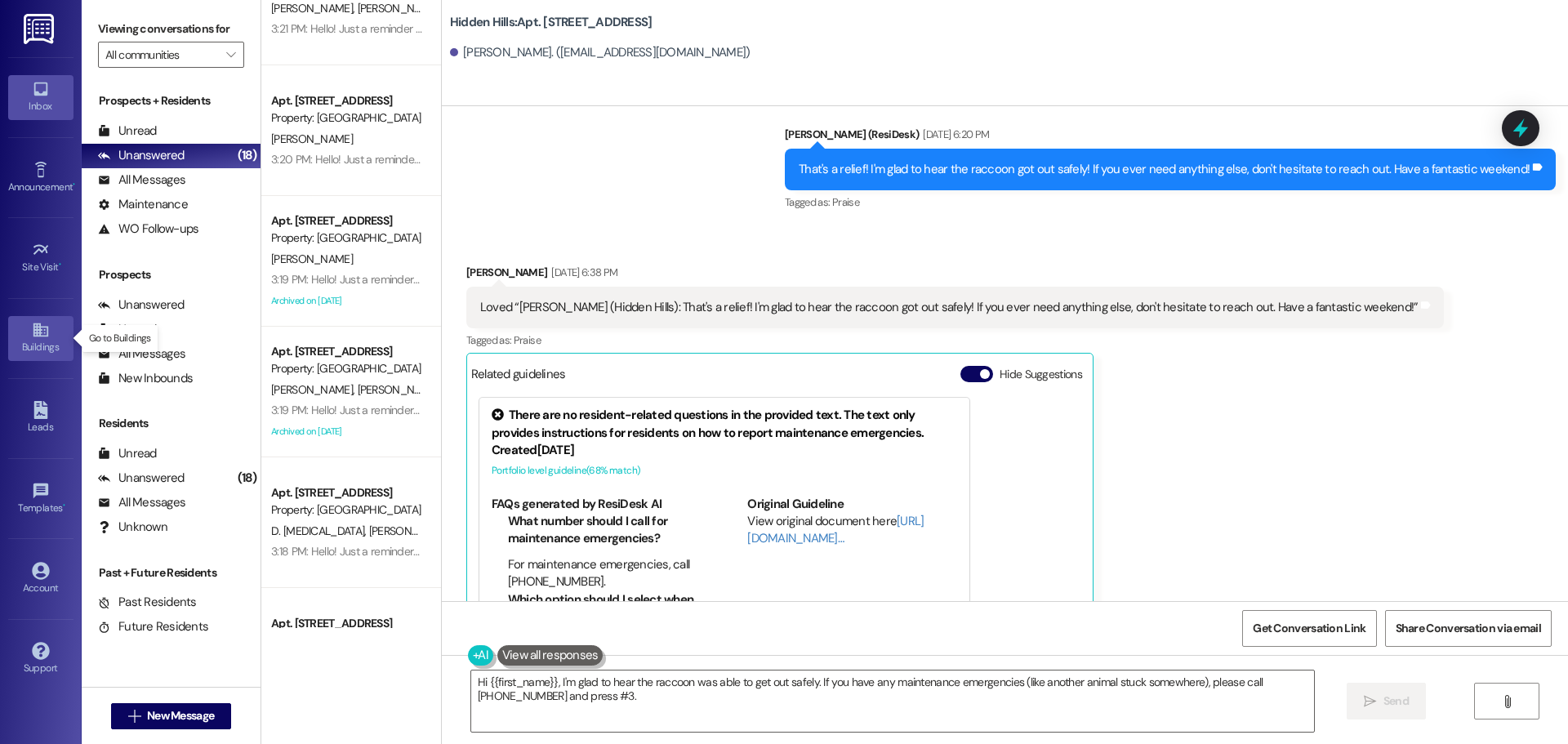
click at [49, 340] on div "Buildings" at bounding box center [41, 347] width 82 height 16
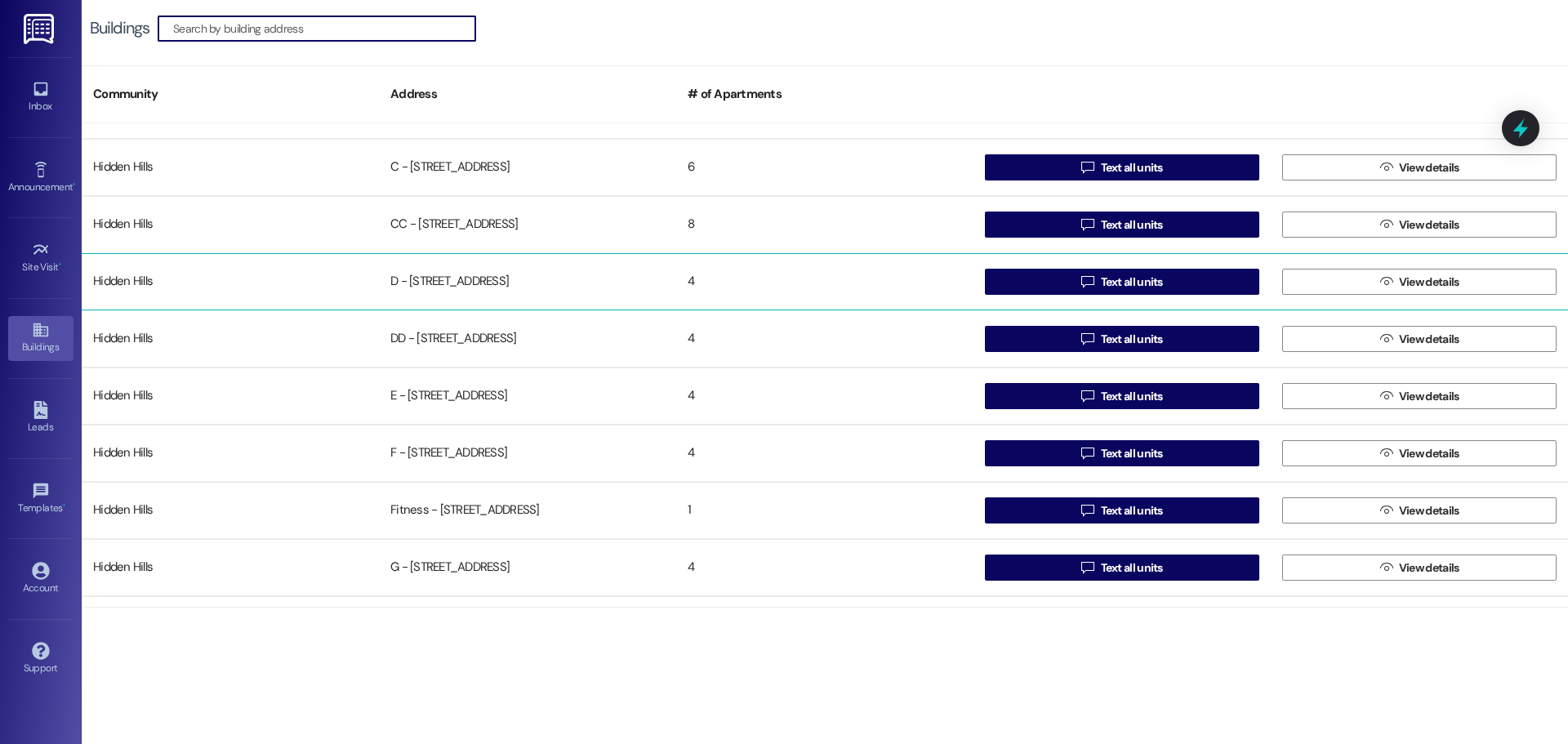
scroll to position [245, 0]
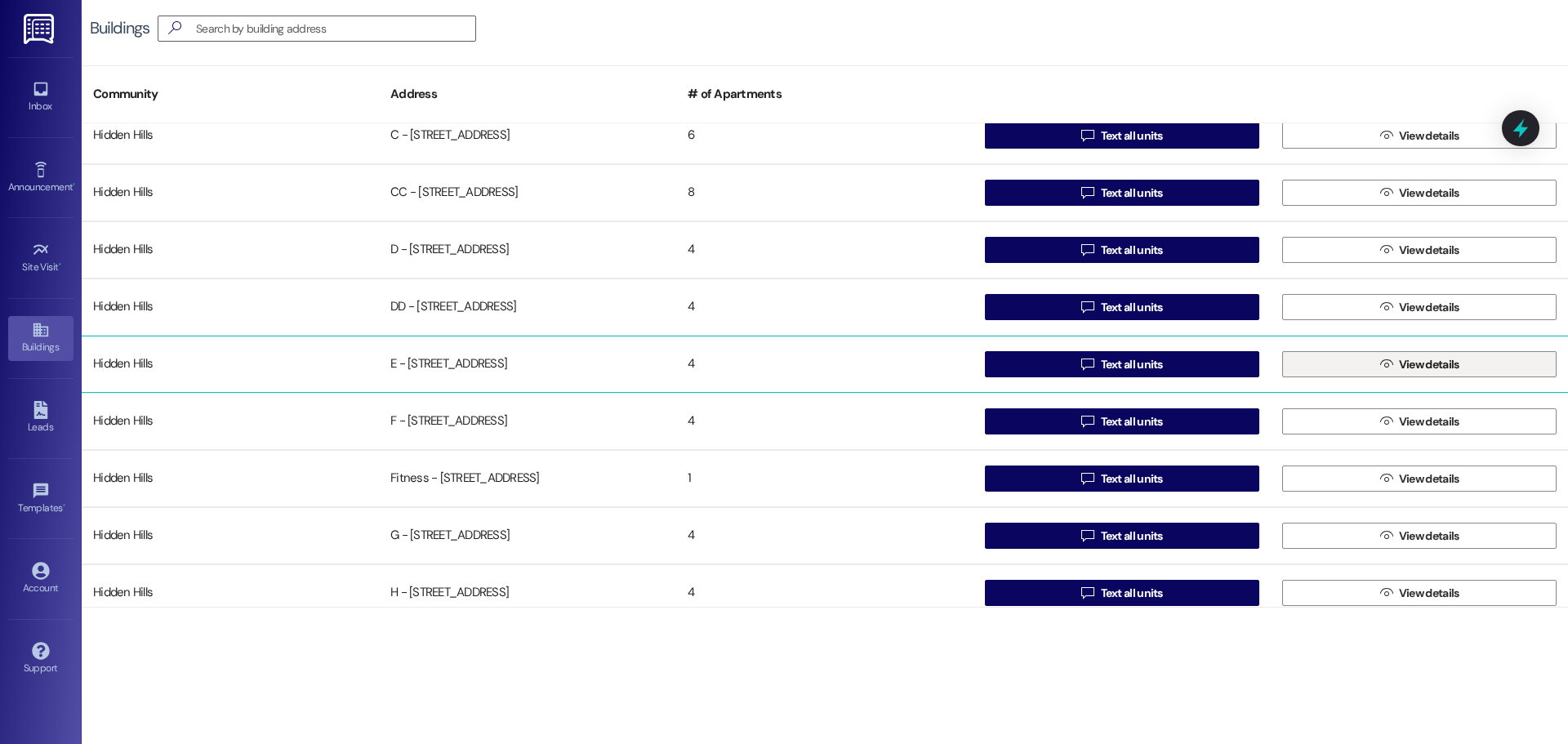
click at [1341, 361] on button " View details" at bounding box center [1419, 364] width 275 height 26
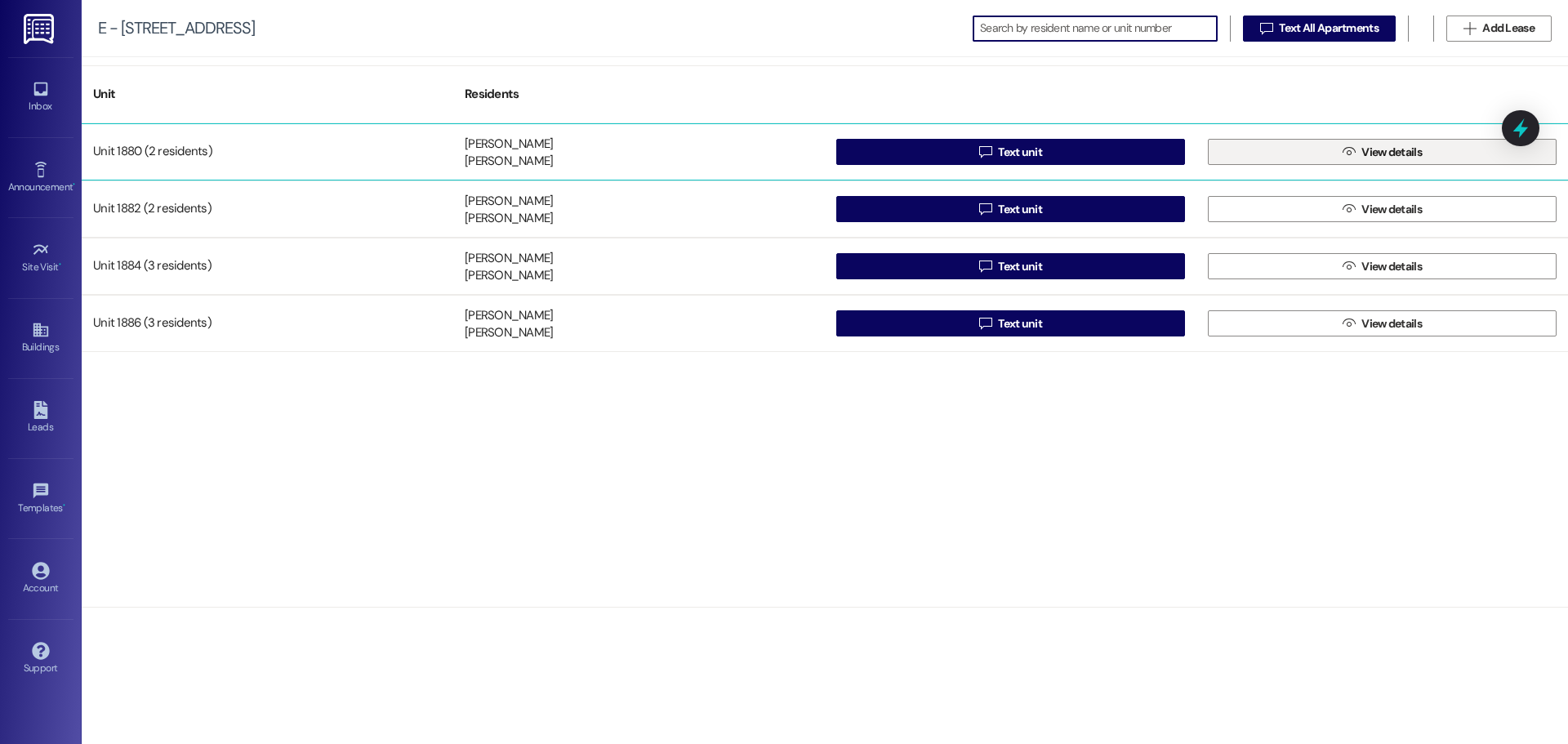
click at [1214, 140] on button " View details" at bounding box center [1381, 152] width 349 height 26
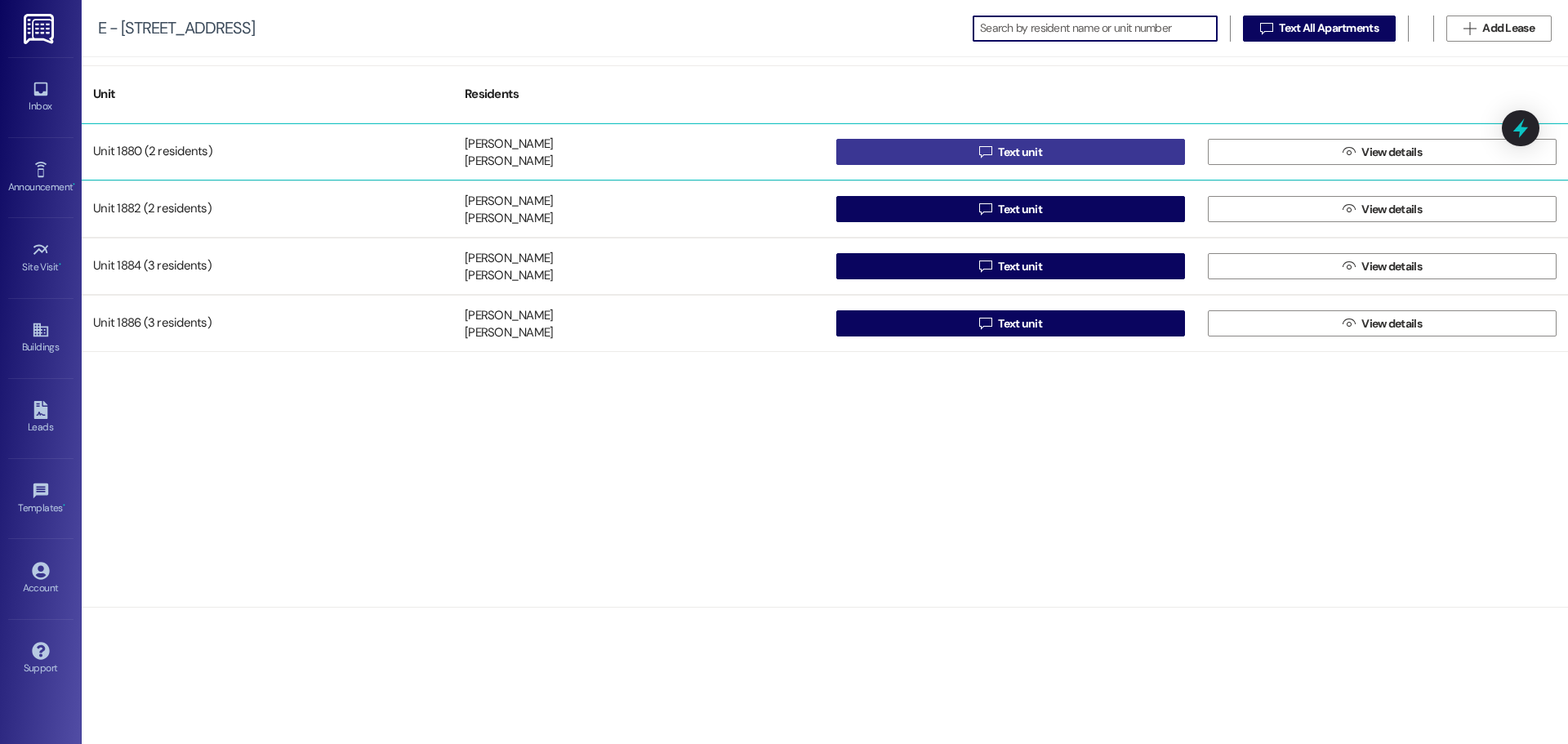
click at [1089, 146] on button " Text unit" at bounding box center [1010, 152] width 349 height 26
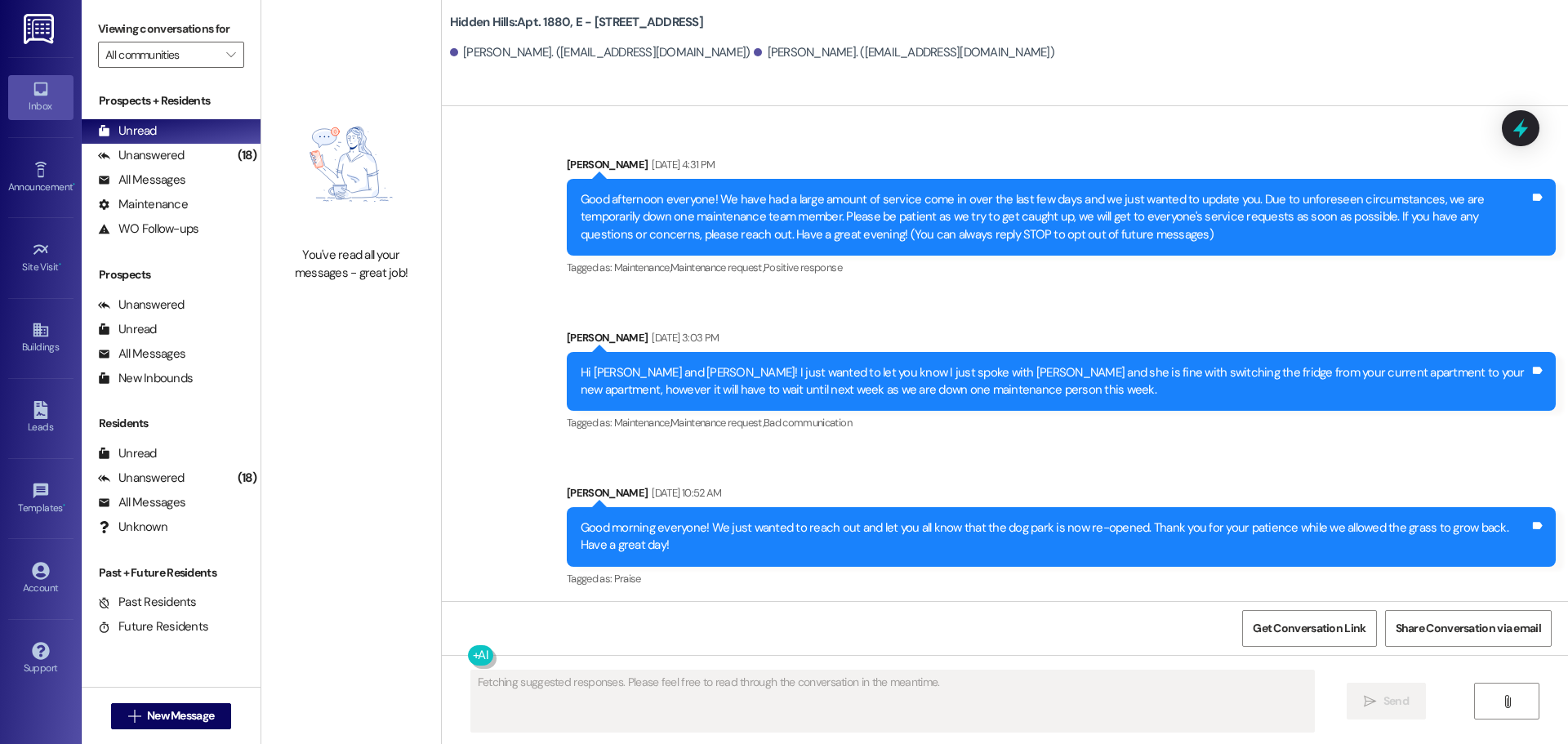
scroll to position [18446, 0]
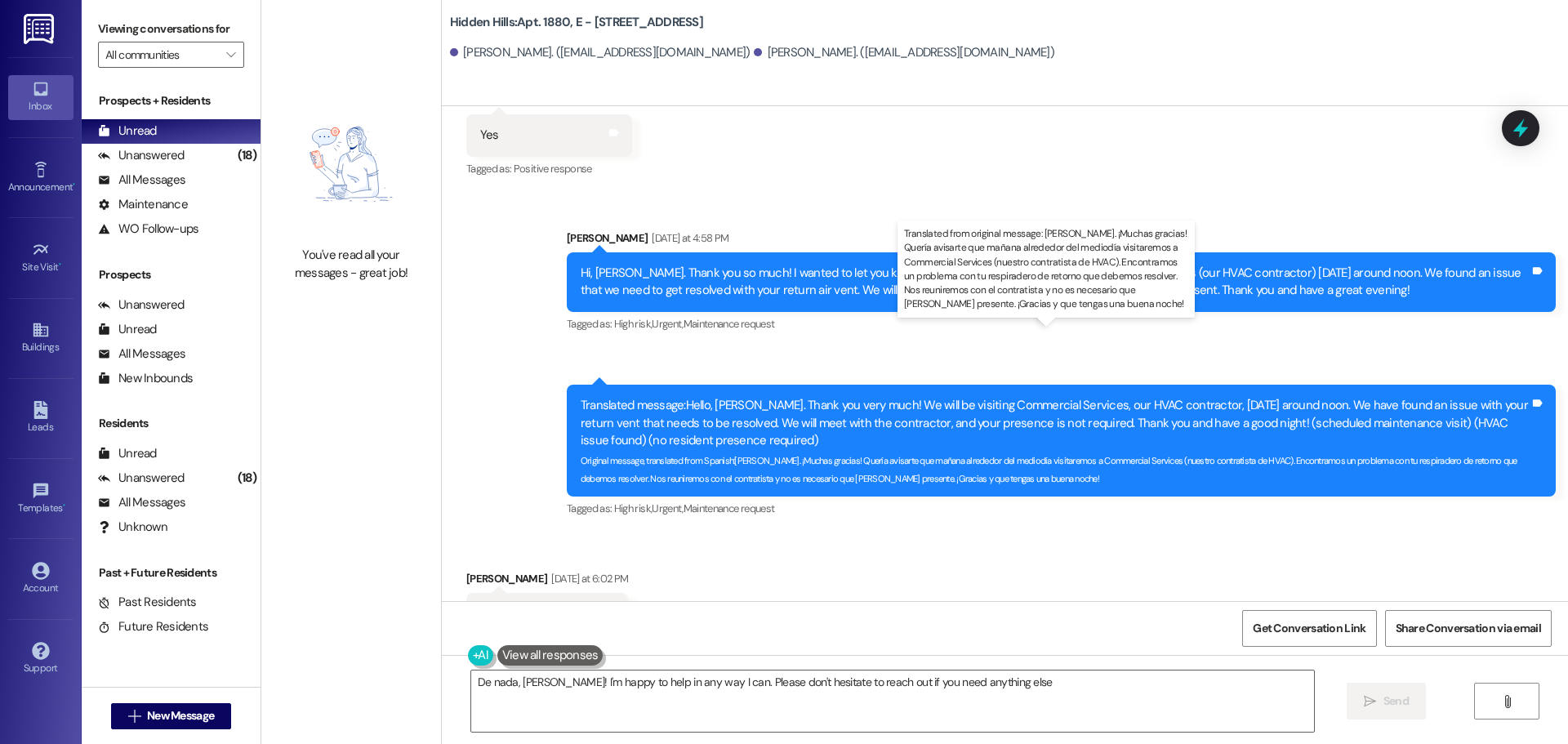
type textarea "De nada, [PERSON_NAME]! I'm happy to help in any way I can. Please don't hesita…"
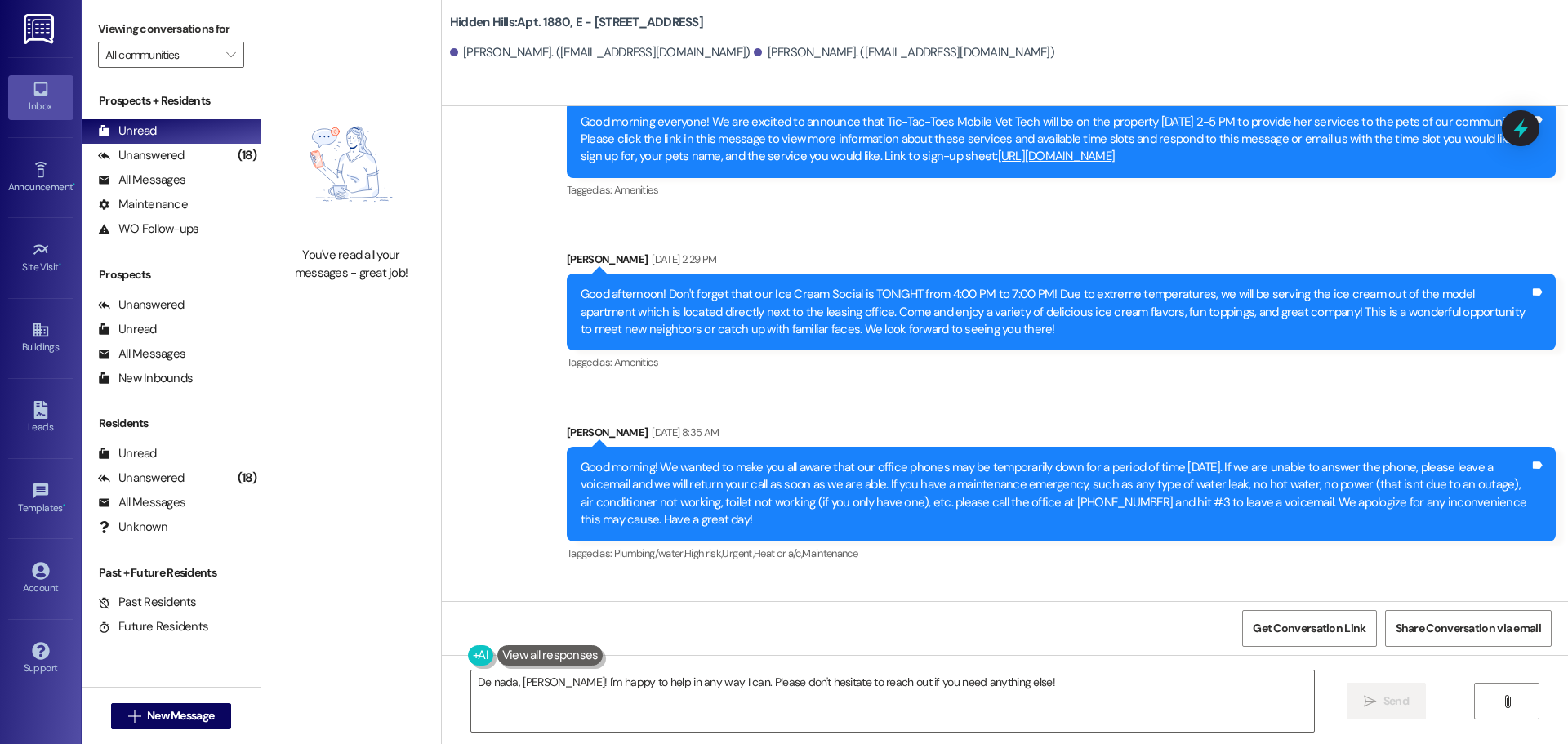
scroll to position [15178, 0]
